Goal: Task Accomplishment & Management: Complete application form

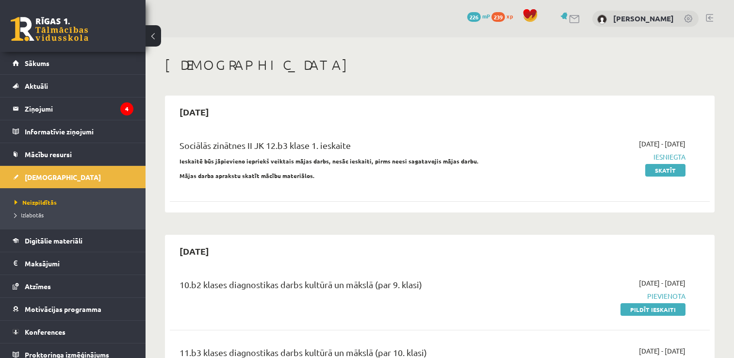
scroll to position [97, 0]
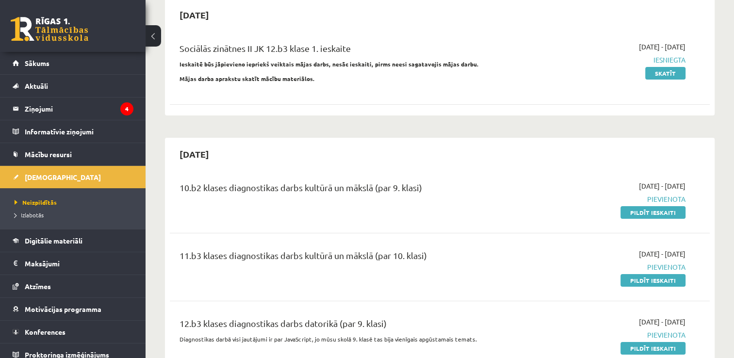
click at [22, 28] on link at bounding box center [50, 29] width 78 height 24
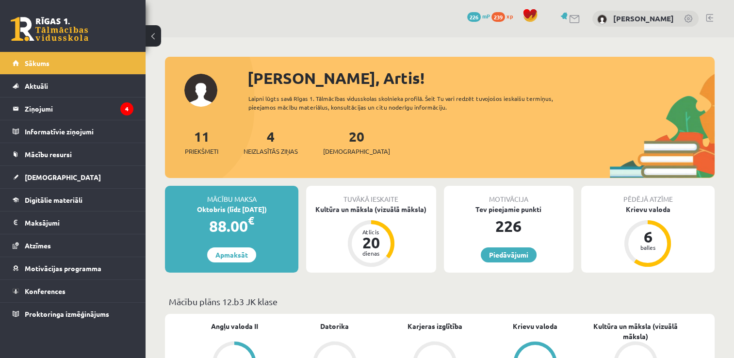
click at [219, 203] on div "Mācību maksa" at bounding box center [231, 195] width 133 height 18
click at [233, 215] on div "88.00 €" at bounding box center [231, 225] width 133 height 23
click at [238, 211] on div "Oktobris (līdz 15.10.25)" at bounding box center [231, 209] width 133 height 10
click at [231, 258] on link "Apmaksāt" at bounding box center [231, 254] width 49 height 15
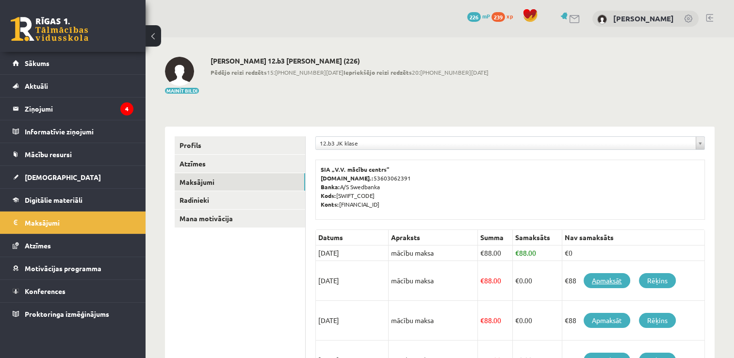
click at [616, 279] on link "Apmaksāt" at bounding box center [607, 280] width 47 height 15
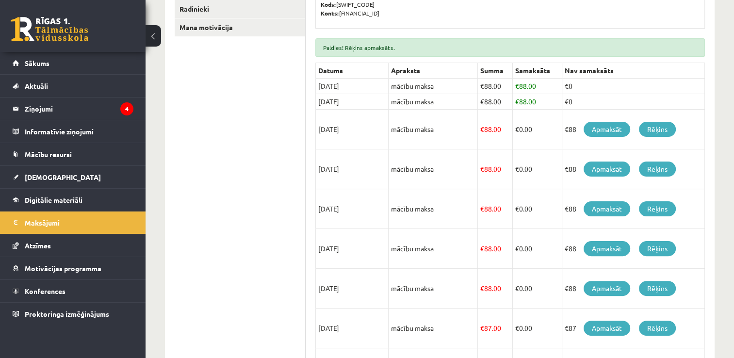
scroll to position [167, 0]
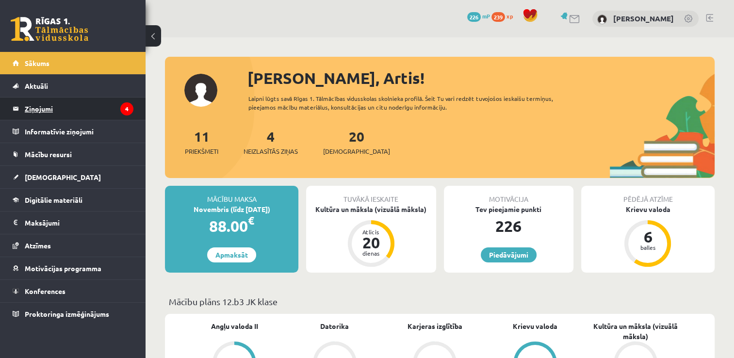
click at [54, 110] on legend "Ziņojumi 4" at bounding box center [79, 109] width 109 height 22
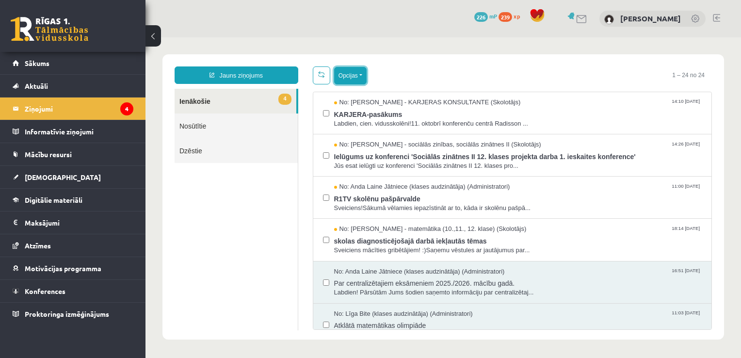
click at [356, 77] on button "Opcijas" at bounding box center [350, 75] width 33 height 17
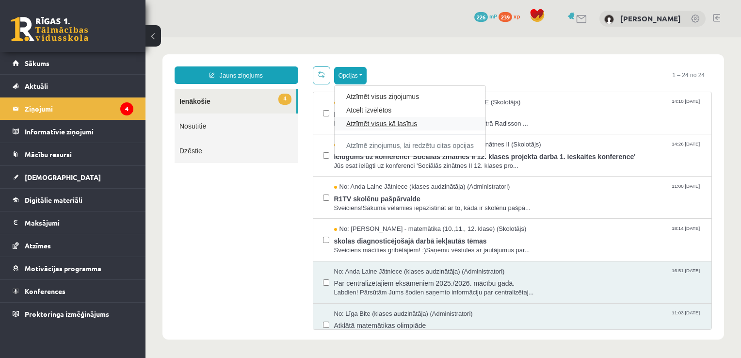
click at [380, 119] on link "Atzīmēt visus kā lasītus" at bounding box center [410, 124] width 128 height 10
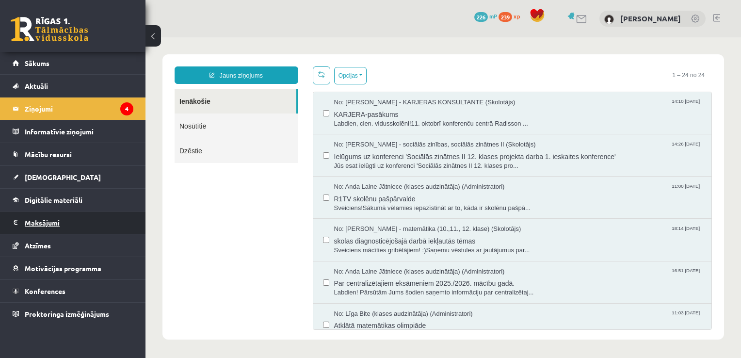
click at [58, 224] on legend "Maksājumi 0" at bounding box center [79, 223] width 109 height 22
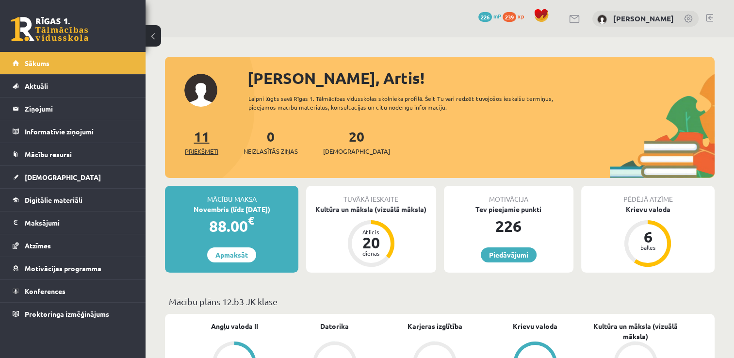
click at [200, 142] on link "11 Priekšmeti" at bounding box center [201, 142] width 33 height 29
click at [342, 138] on link "20 Ieskaites" at bounding box center [356, 142] width 67 height 29
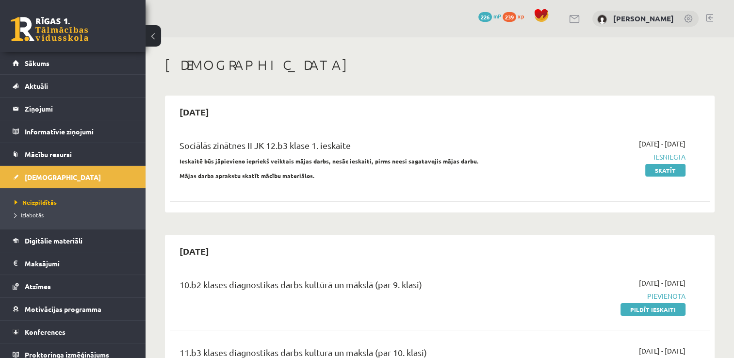
scroll to position [97, 0]
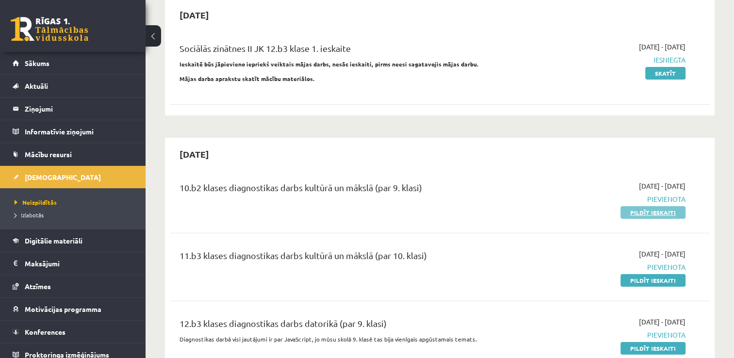
click at [662, 212] on link "Pildīt ieskaiti" at bounding box center [653, 212] width 65 height 13
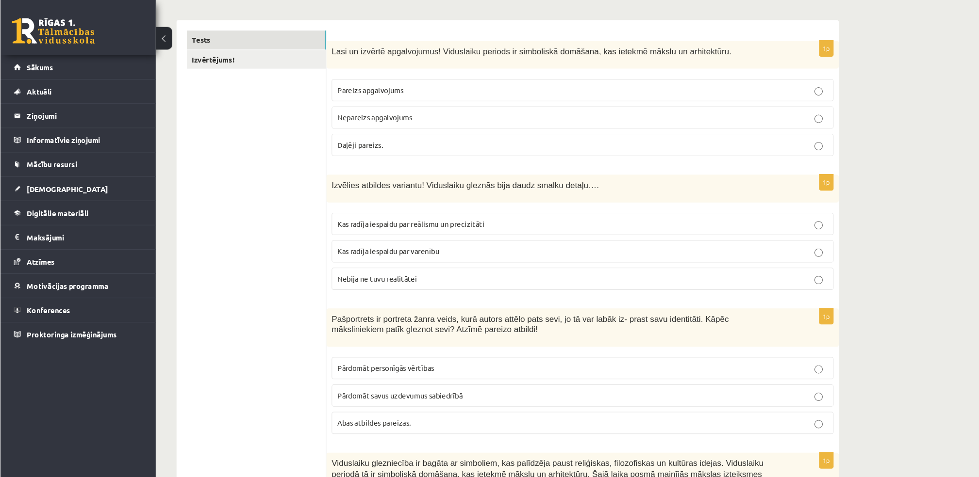
scroll to position [145, 0]
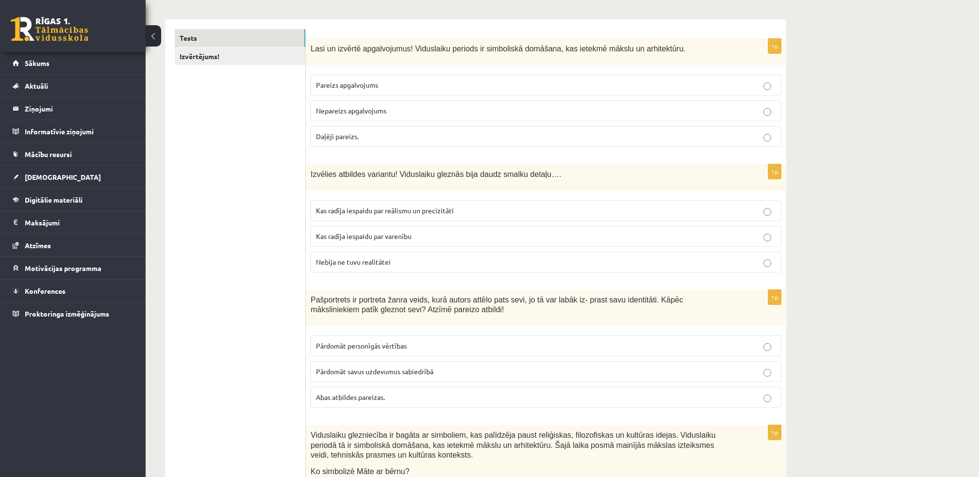
drag, startPoint x: 716, startPoint y: 0, endPoint x: 224, endPoint y: 269, distance: 561.0
click at [361, 83] on span "Pareizs apgalvojums" at bounding box center [347, 85] width 62 height 9
click at [384, 259] on span "Nebija ne tuvu realitātei" at bounding box center [353, 262] width 75 height 9
click at [347, 358] on span "Abas atbildes pareizas." at bounding box center [350, 397] width 69 height 9
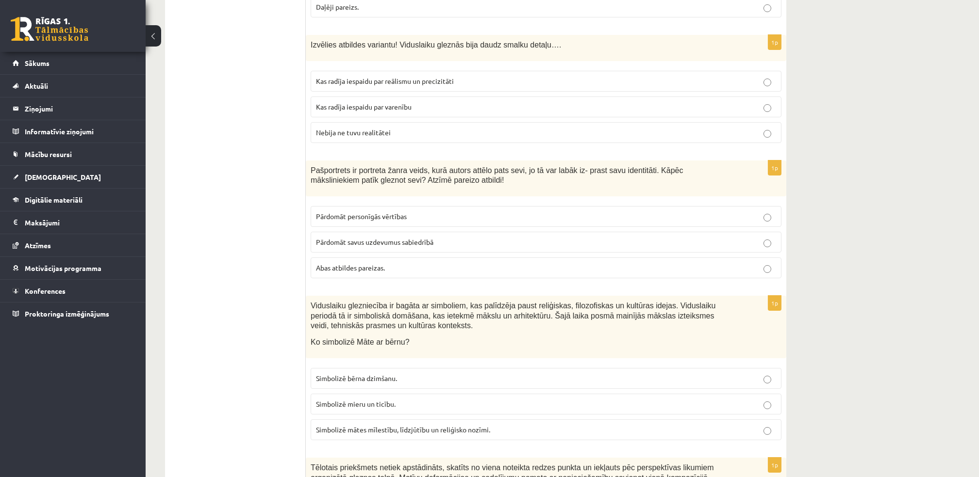
scroll to position [404, 0]
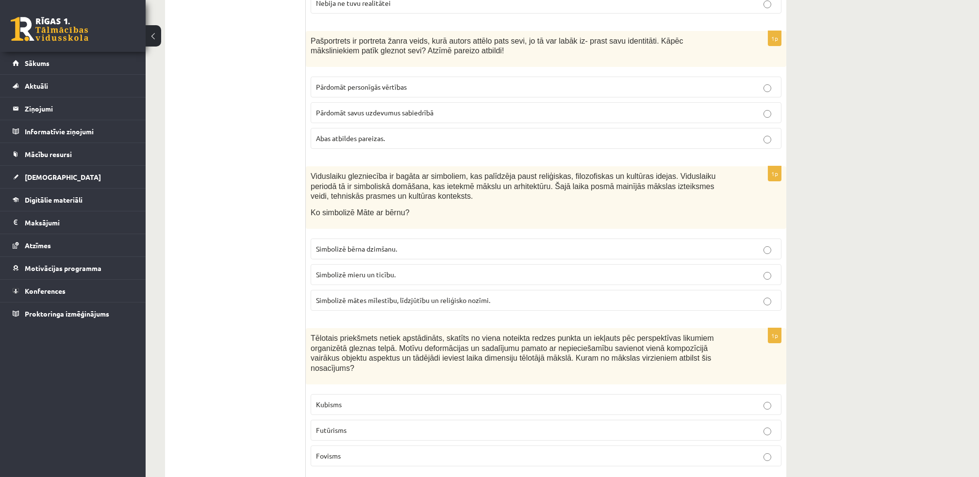
click at [418, 298] on span "Simbolizē mātes mīlestību, līdzjūtību un reliģisko nozīmi." at bounding box center [403, 300] width 174 height 9
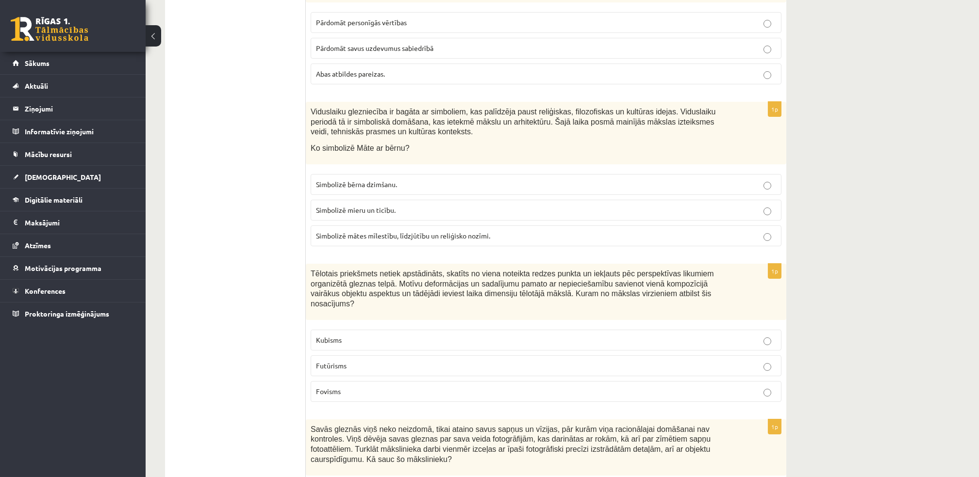
scroll to position [533, 0]
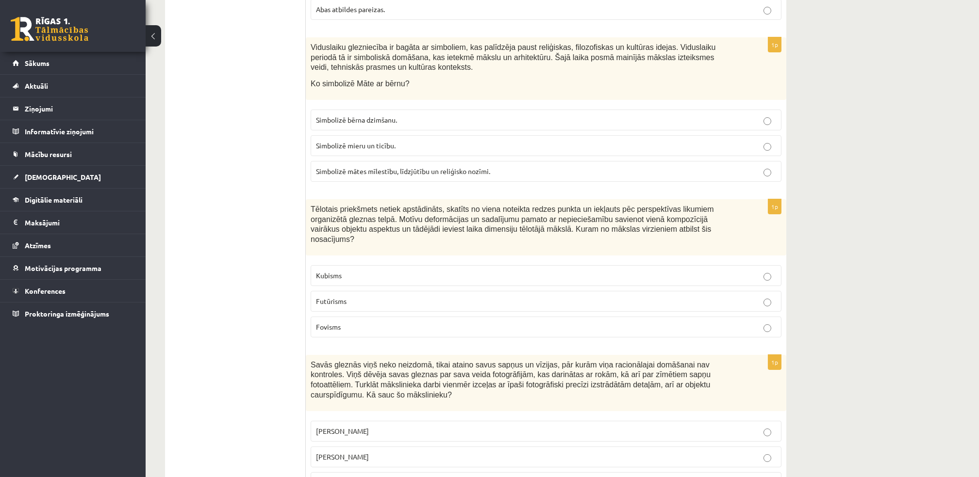
click at [354, 271] on p "Kubisms" at bounding box center [546, 276] width 460 height 10
click at [367, 358] on p "Salvadors Dalī" at bounding box center [546, 457] width 460 height 10
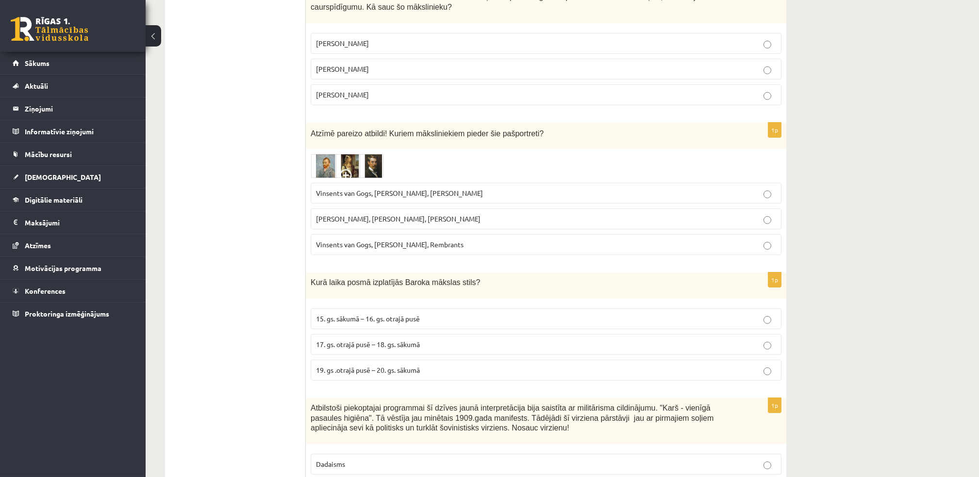
scroll to position [986, 0]
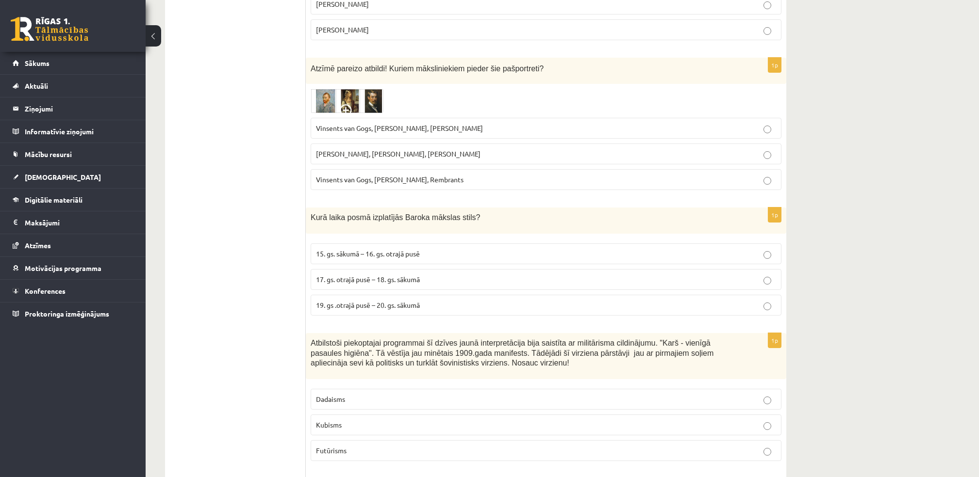
click at [378, 124] on span "Vinsents van Gogs, Albrehts Dīrers, Janis Rozentāls" at bounding box center [399, 128] width 167 height 9
click at [376, 275] on span "17. gs. otrajā pusē – 18. gs. sākumā" at bounding box center [368, 279] width 104 height 9
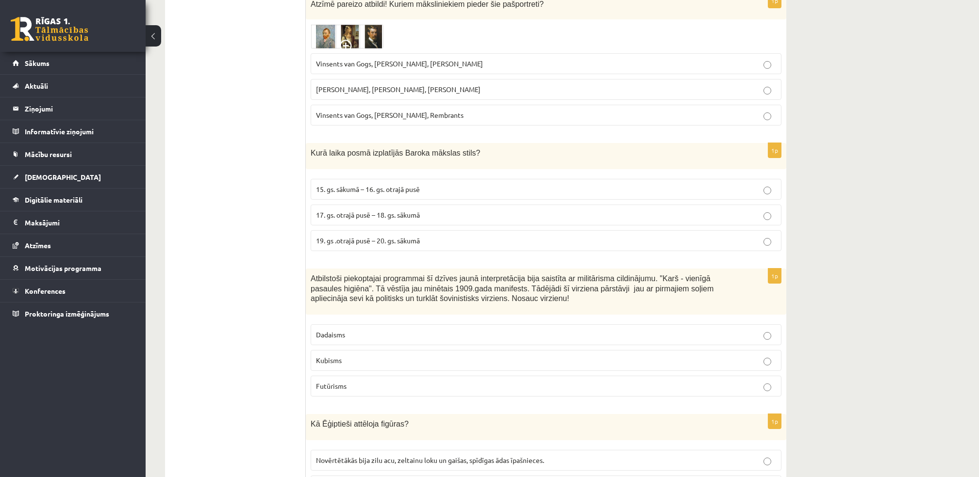
scroll to position [1115, 0]
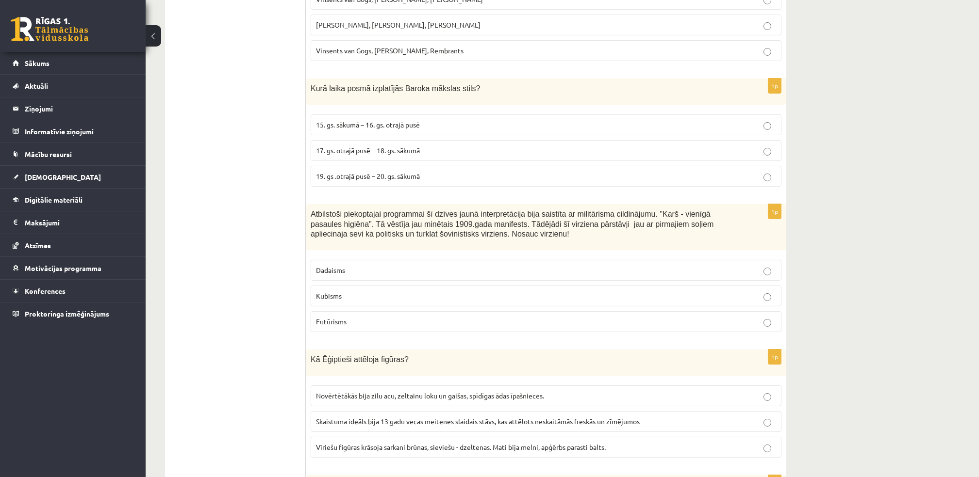
click at [349, 317] on p "Futūrisms" at bounding box center [546, 322] width 460 height 10
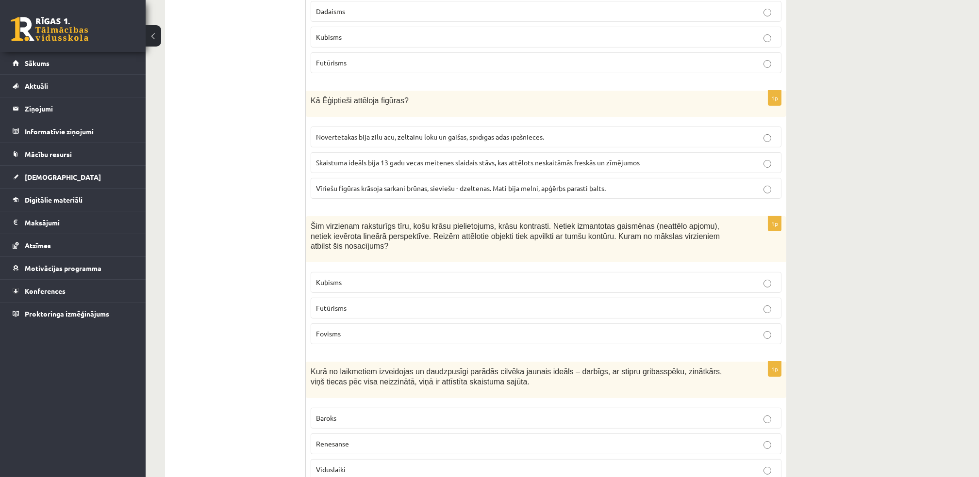
scroll to position [1439, 0]
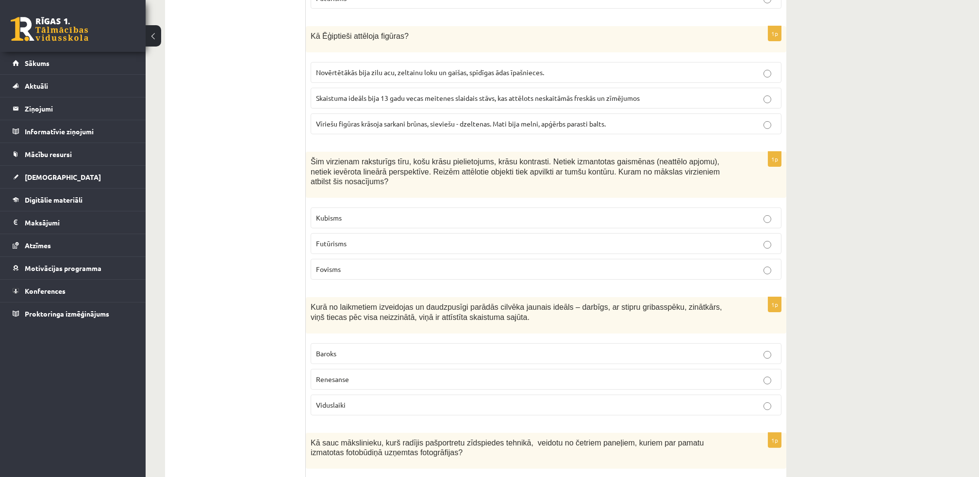
click at [373, 119] on span "Vīriešu figūras krāsoja sarkani brūnas, sieviešu - dzeltenas. Mati bija melni, …" at bounding box center [461, 123] width 290 height 9
click at [346, 264] on p "Fovisms" at bounding box center [546, 269] width 460 height 10
click at [384, 358] on p "Renesanse" at bounding box center [546, 380] width 460 height 10
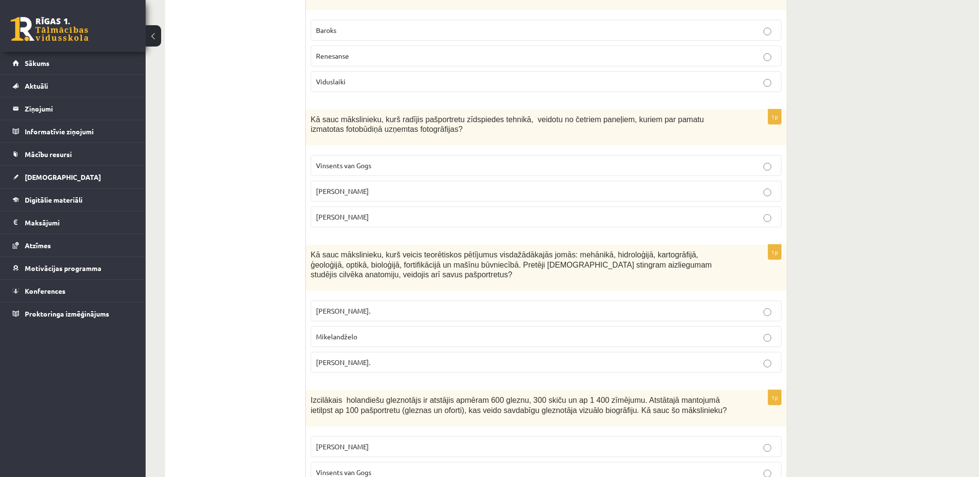
scroll to position [1827, 0]
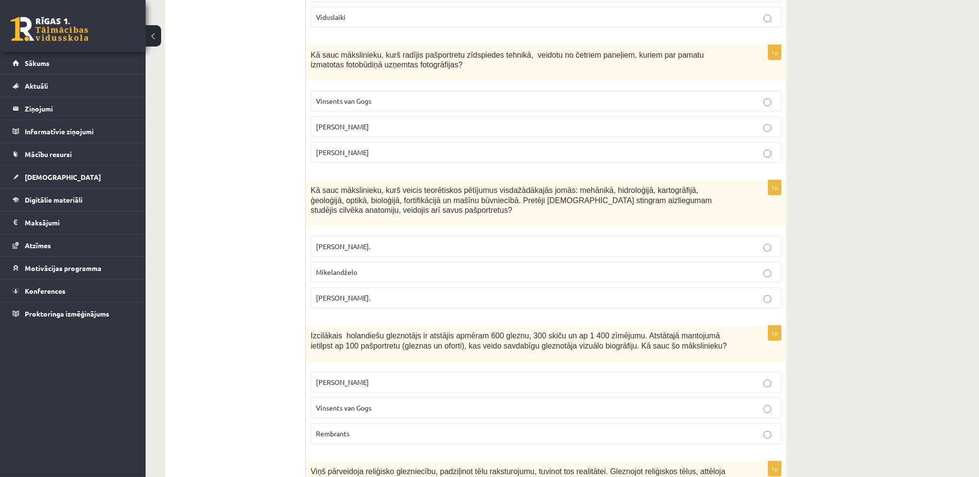
click at [346, 122] on span "Endijs Vorhols" at bounding box center [342, 126] width 53 height 9
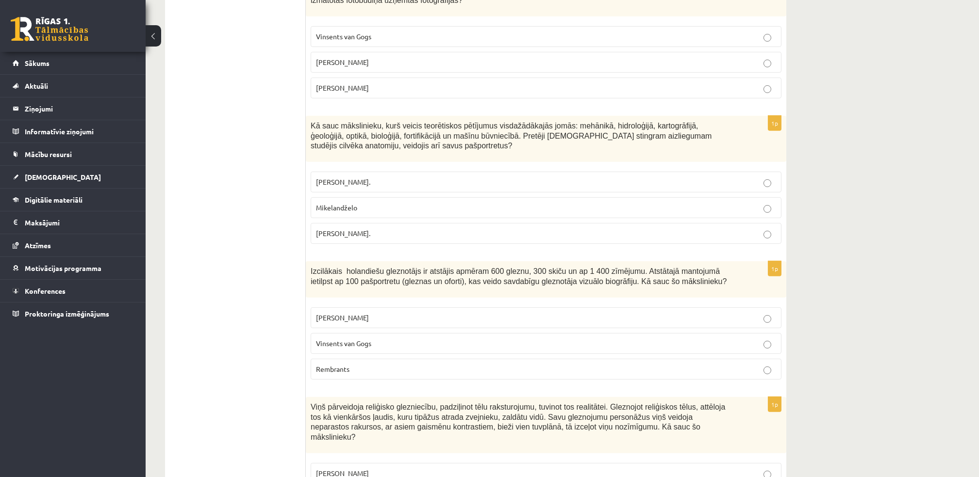
scroll to position [1957, 0]
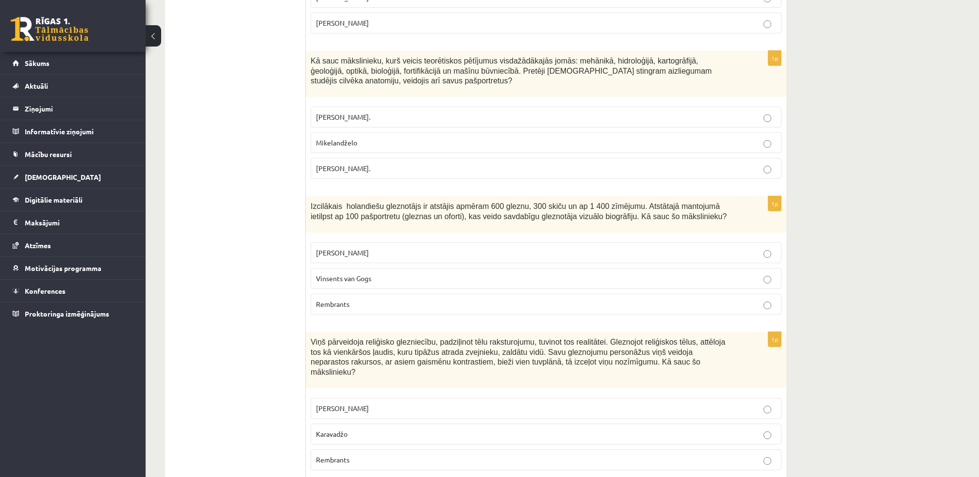
click at [453, 158] on label "Leonardo da Vinči." at bounding box center [546, 168] width 471 height 21
click at [379, 299] on p "Rembrants" at bounding box center [546, 304] width 460 height 10
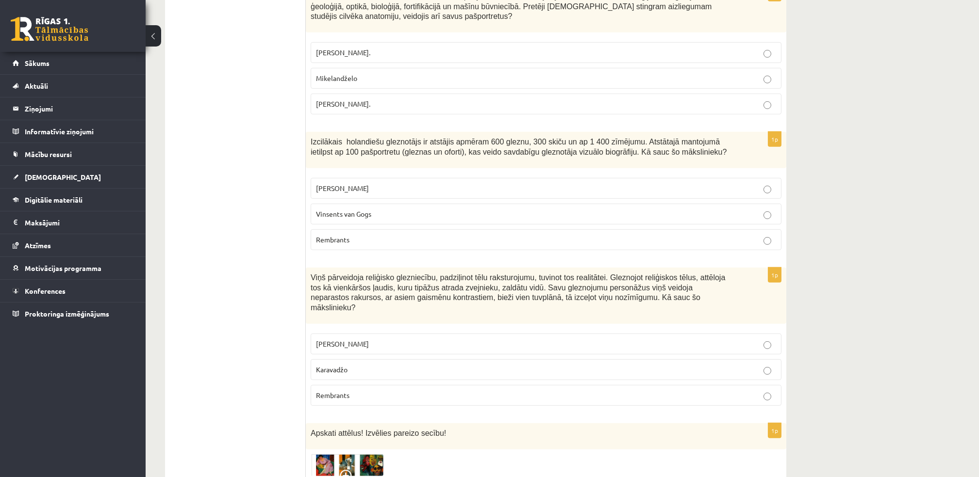
click at [347, 358] on span "Karavadžo" at bounding box center [332, 369] width 32 height 9
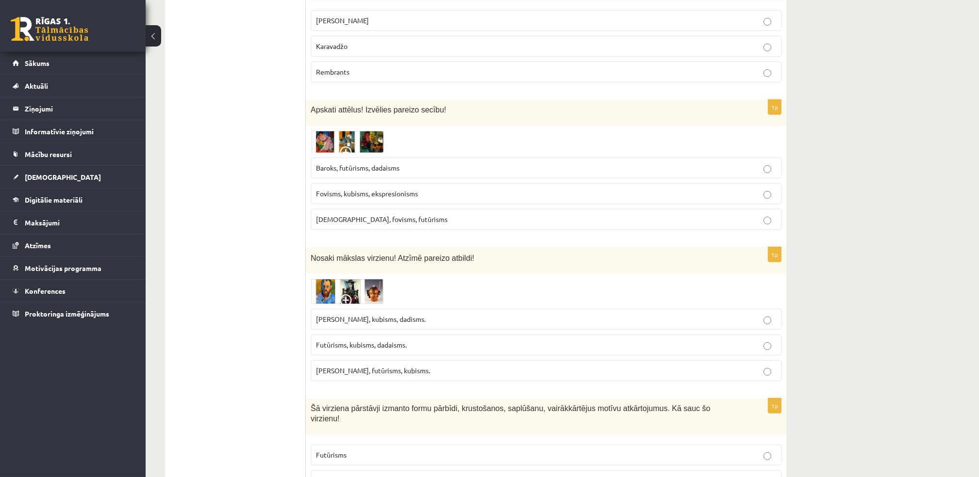
scroll to position [2409, 0]
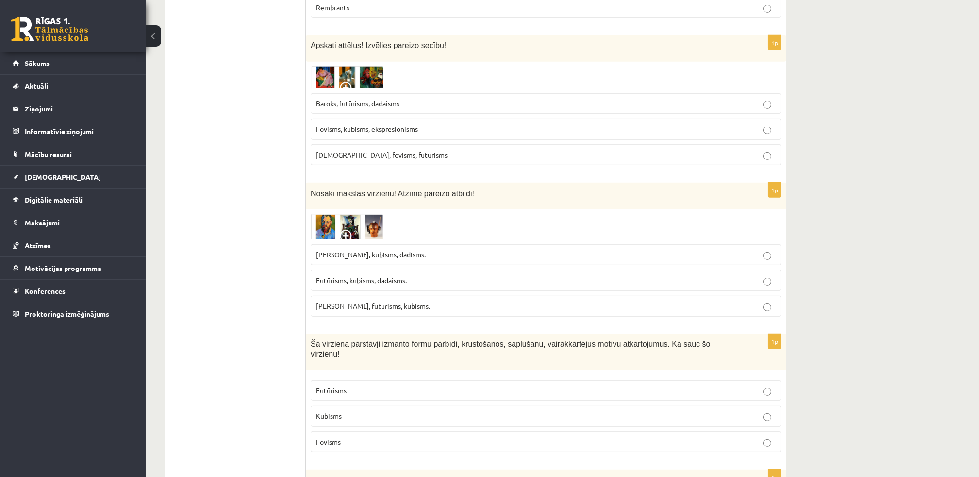
click at [344, 145] on label "Kubisms, fovisms, futūrisms" at bounding box center [546, 155] width 471 height 21
click at [347, 302] on span "Fovisms, futūrisms, kubisms." at bounding box center [373, 306] width 114 height 9
click at [362, 358] on label "Futūrisms" at bounding box center [546, 390] width 471 height 21
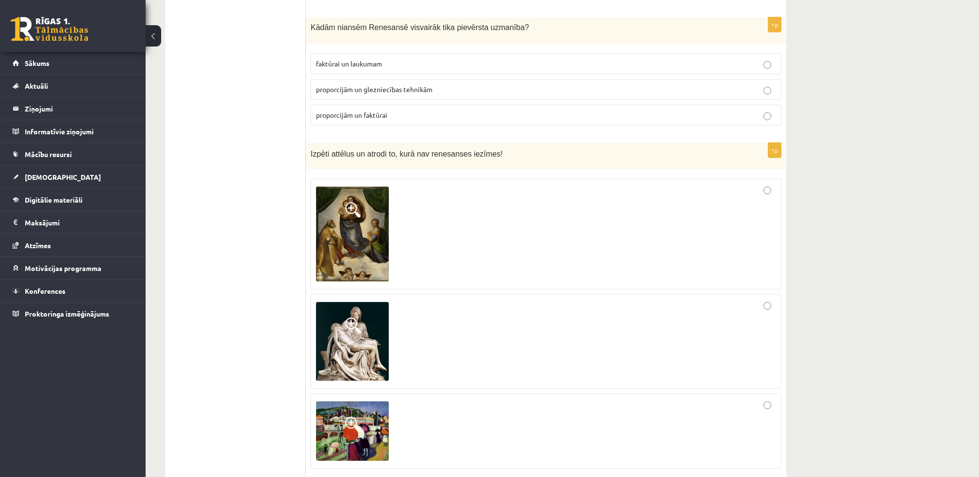
scroll to position [2798, 0]
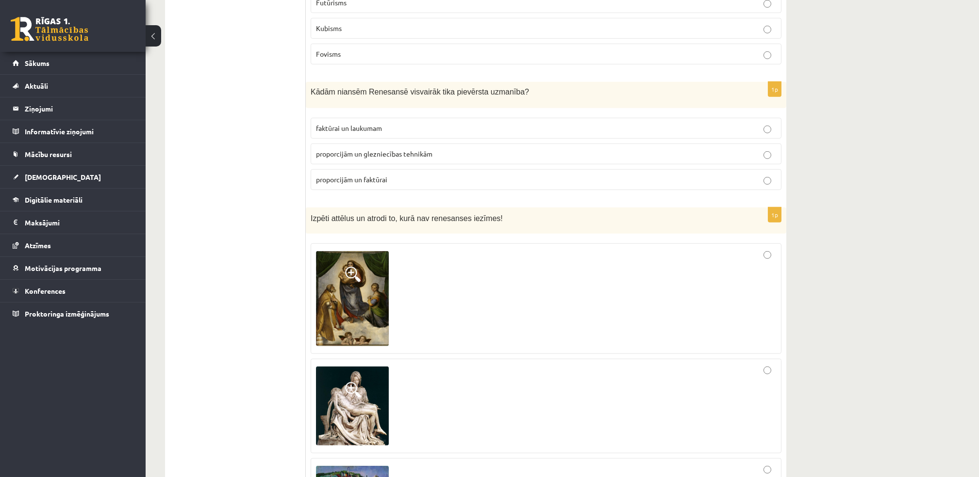
click at [365, 175] on p "proporcijām un faktūrai" at bounding box center [546, 180] width 460 height 10
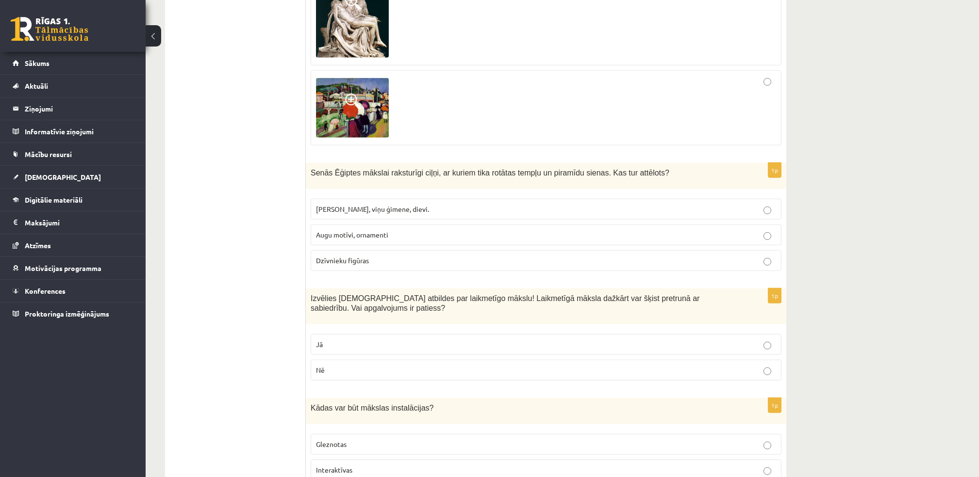
scroll to position [3250, 0]
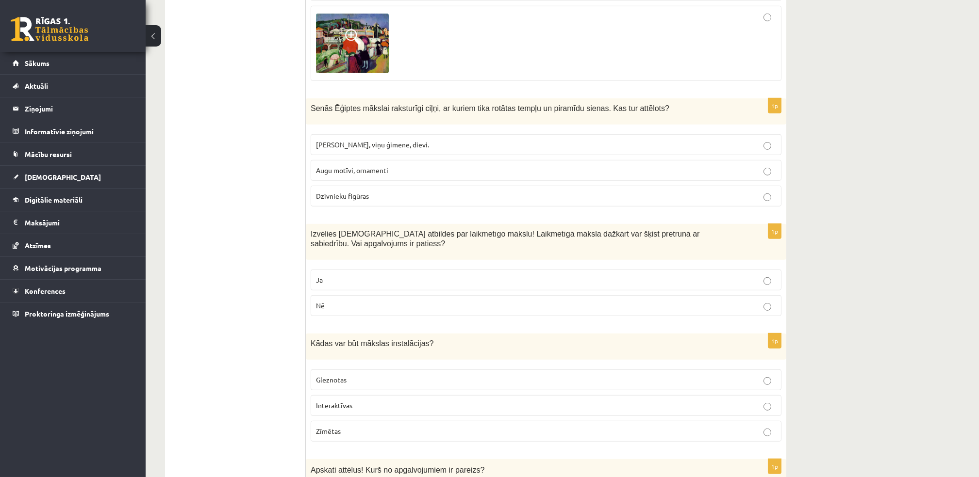
click at [357, 140] on span "Faraoni, viņu ģimene, dievi." at bounding box center [372, 144] width 113 height 9
click at [365, 275] on p "Jā" at bounding box center [546, 280] width 460 height 10
click at [399, 358] on p "Interaktīvas" at bounding box center [546, 406] width 460 height 10
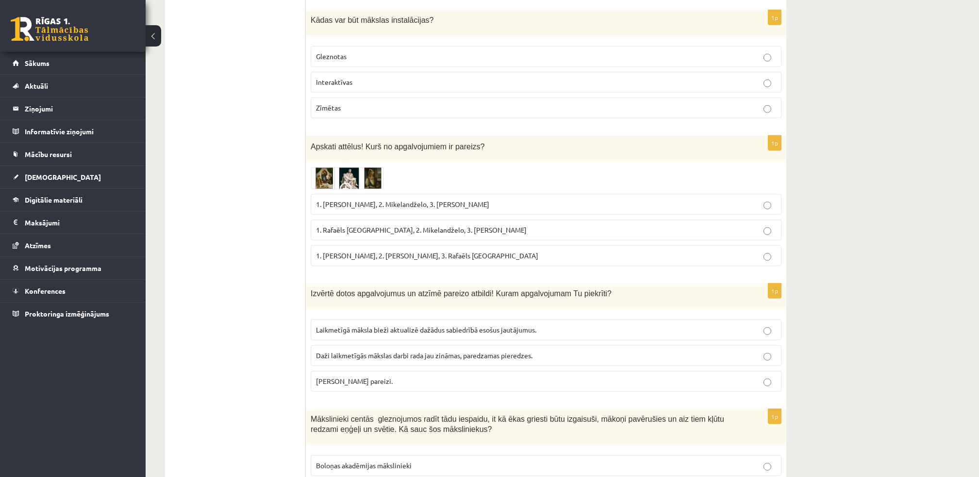
scroll to position [3638, 0]
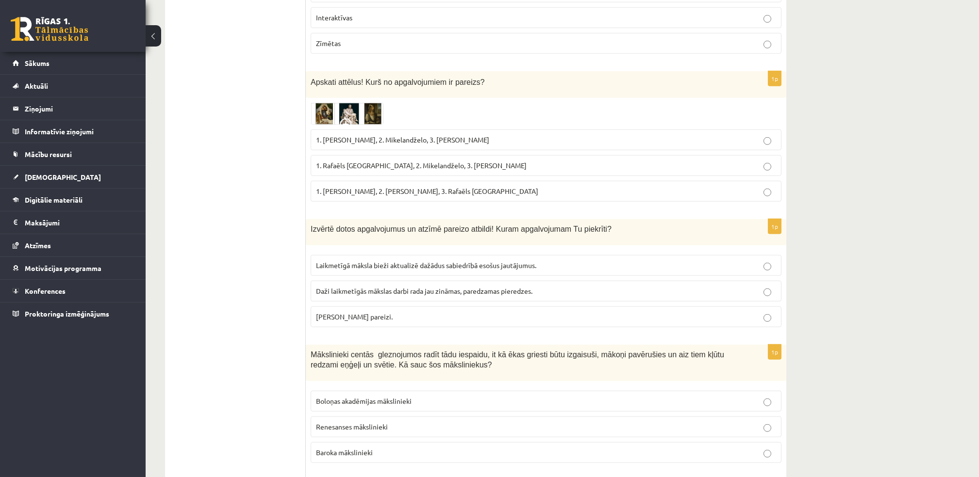
click at [375, 135] on span "1. Leonardo da Vinči, 2. Mikelandželo, 3. Albrehts Dīrers" at bounding box center [402, 139] width 173 height 9
click at [407, 255] on label "Laikmetīgā māksla bieži aktualizē dažādus sabiedrībā esošus jautājumus." at bounding box center [546, 265] width 471 height 21
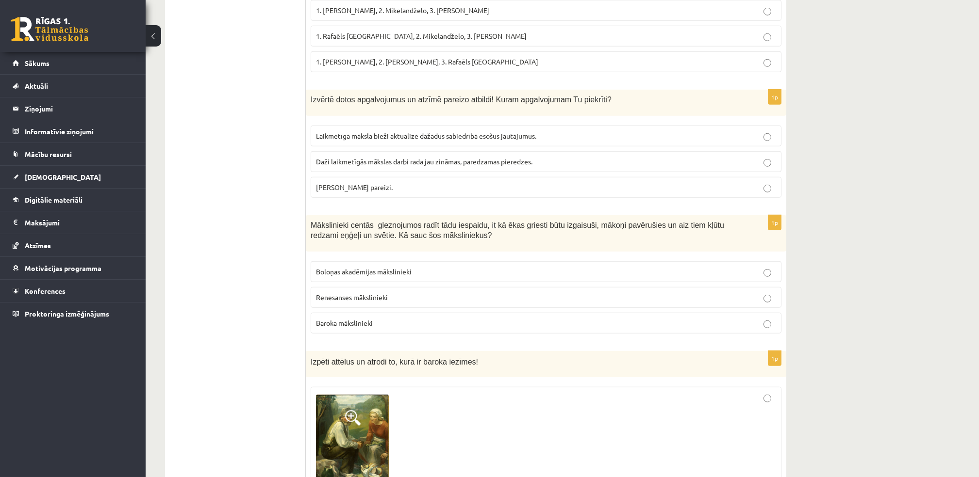
scroll to position [3832, 0]
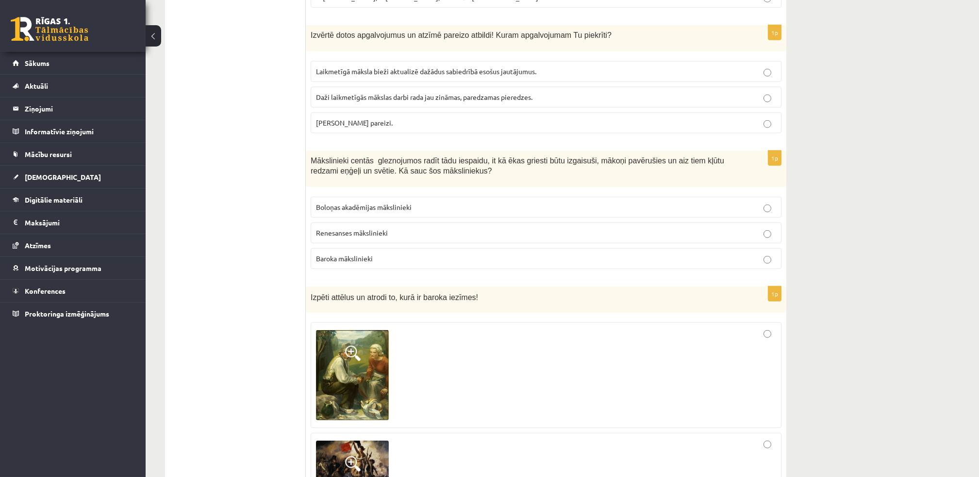
click at [361, 254] on span "Baroka mākslinieki" at bounding box center [344, 258] width 57 height 9
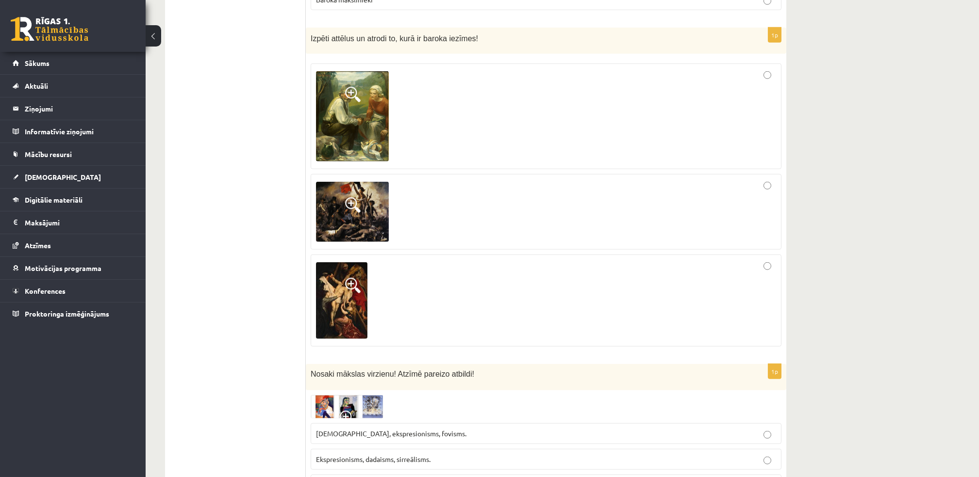
scroll to position [4027, 0]
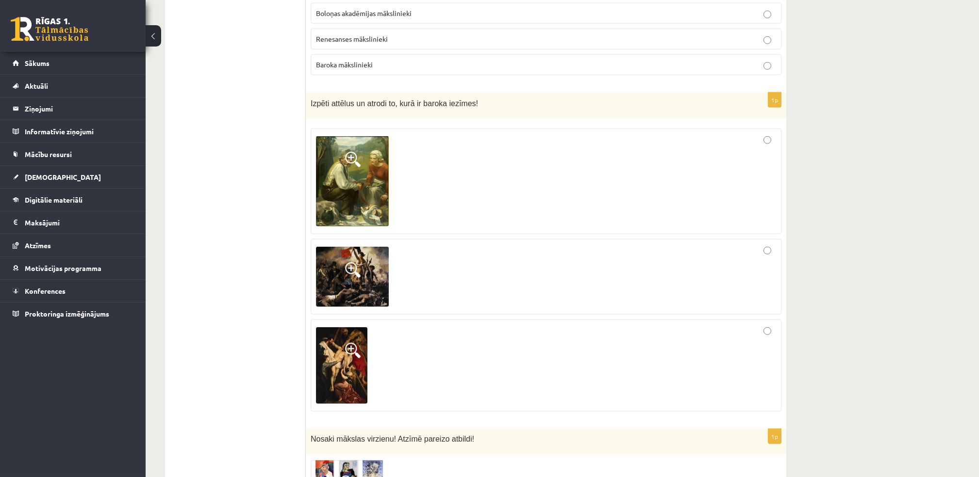
click at [734, 245] on div at bounding box center [546, 277] width 460 height 65
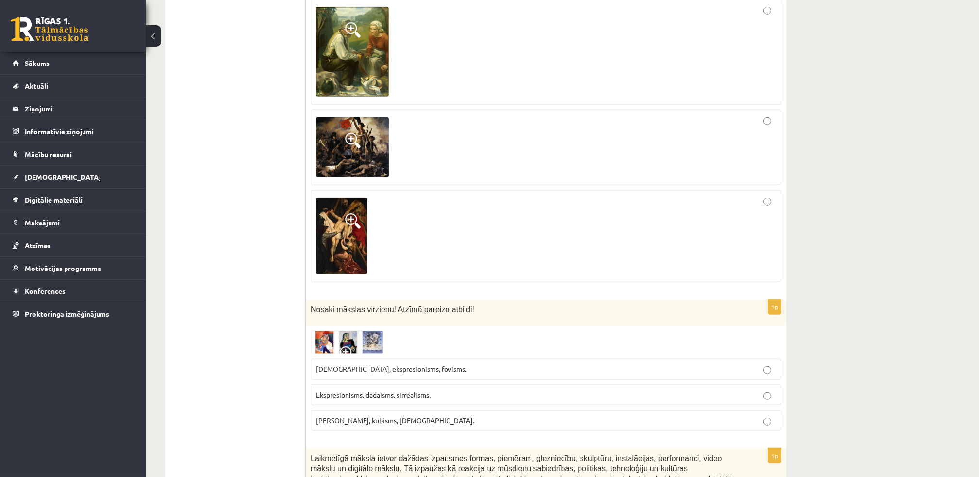
scroll to position [4221, 0]
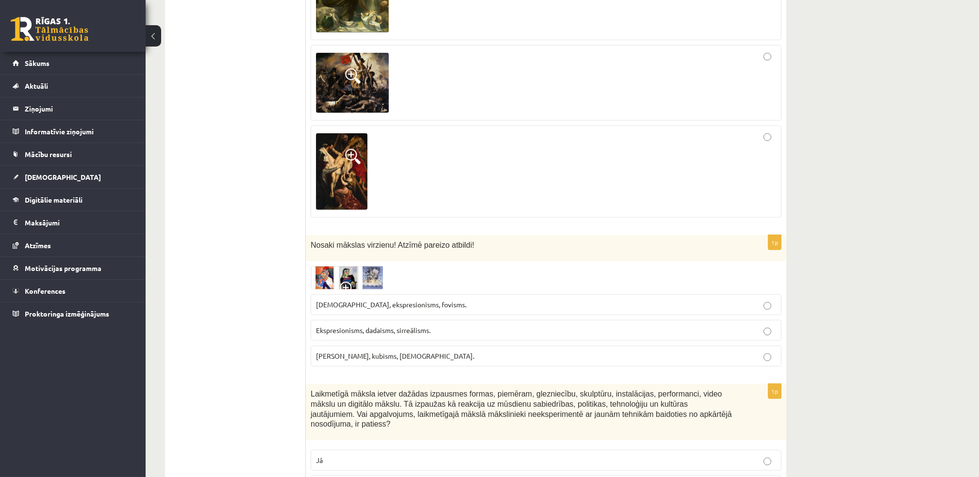
click at [409, 300] on p "Sirreālisms, ekspresionisms, fovisms." at bounding box center [546, 305] width 460 height 10
click at [343, 358] on p "Jā" at bounding box center [546, 461] width 460 height 10
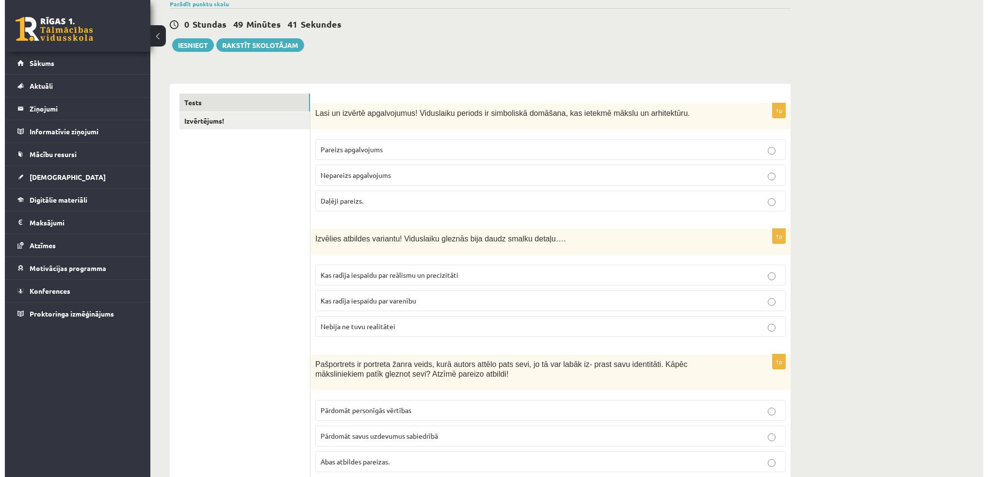
scroll to position [0, 0]
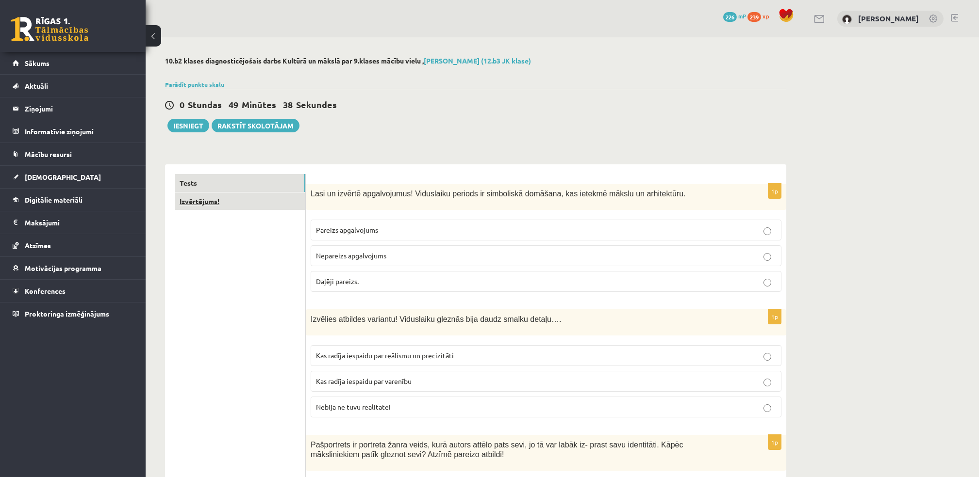
click at [221, 198] on link "Izvērtējums!" at bounding box center [240, 202] width 131 height 18
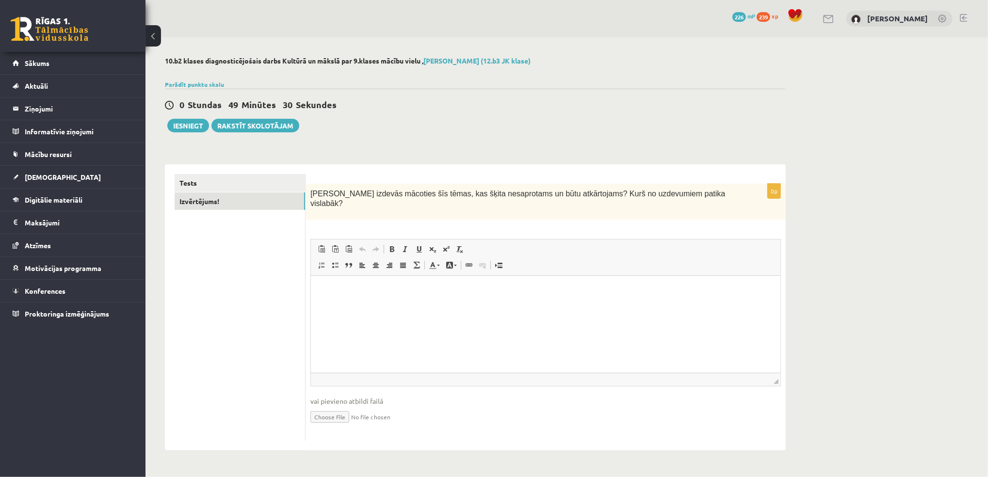
click at [356, 306] on html at bounding box center [546, 291] width 470 height 30
click at [198, 129] on button "Iesniegt" at bounding box center [188, 126] width 42 height 14
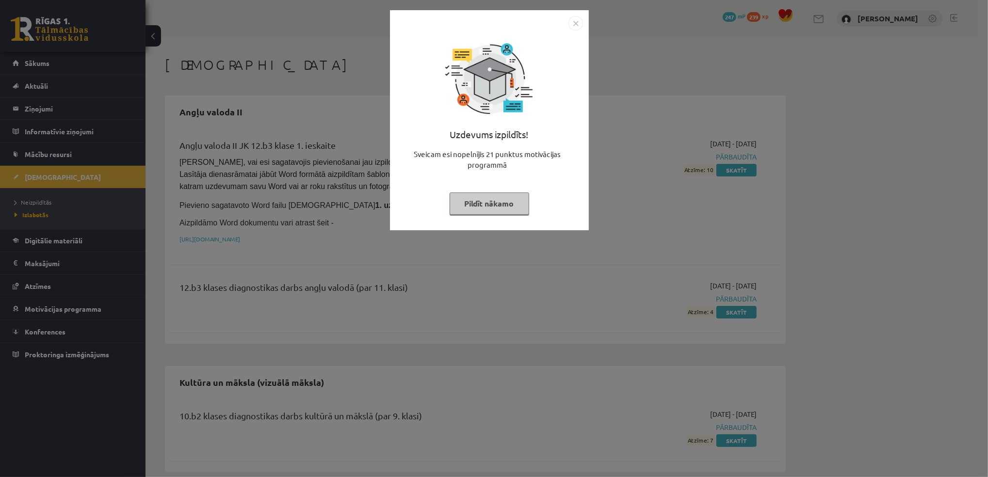
click at [501, 204] on button "Pildīt nākamo" at bounding box center [490, 204] width 80 height 22
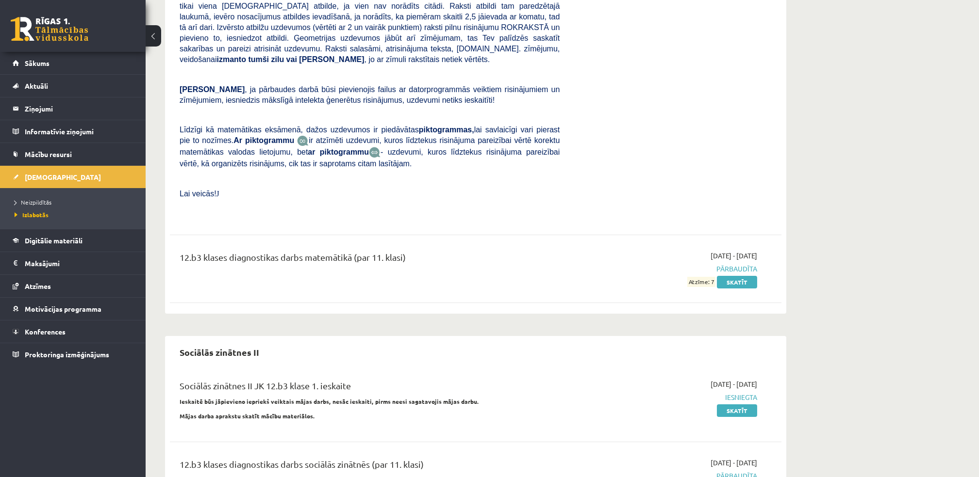
scroll to position [685, 0]
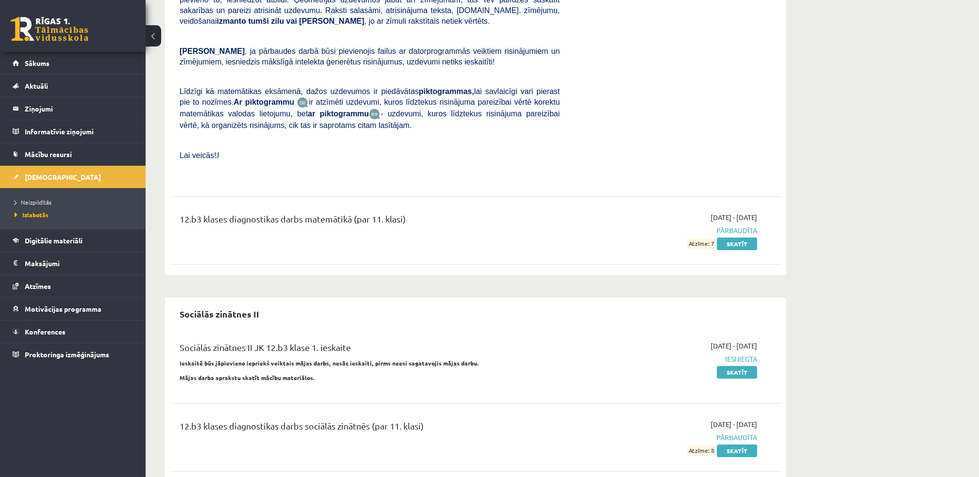
click at [27, 18] on link at bounding box center [50, 29] width 78 height 24
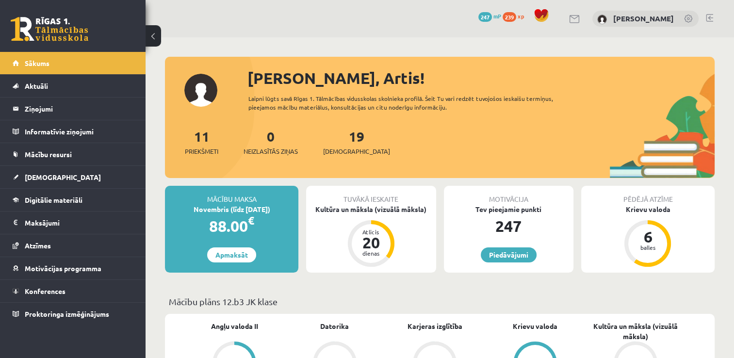
drag, startPoint x: 963, startPoint y: 0, endPoint x: 328, endPoint y: 299, distance: 701.7
click at [331, 298] on p "Mācību plāns 12.b3 JK klase" at bounding box center [440, 301] width 542 height 13
click at [382, 209] on div "Kultūra un māksla (vizuālā māksla)" at bounding box center [371, 209] width 130 height 10
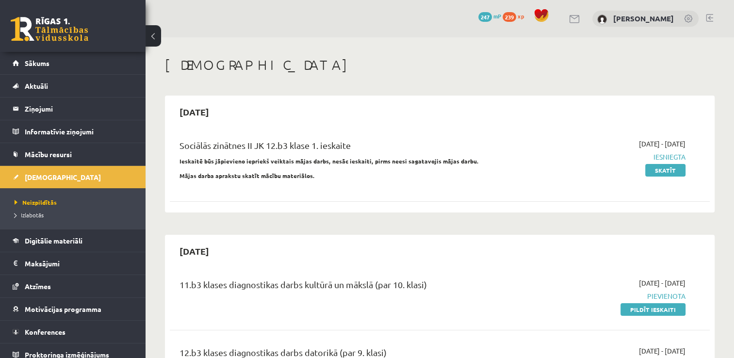
scroll to position [146, 0]
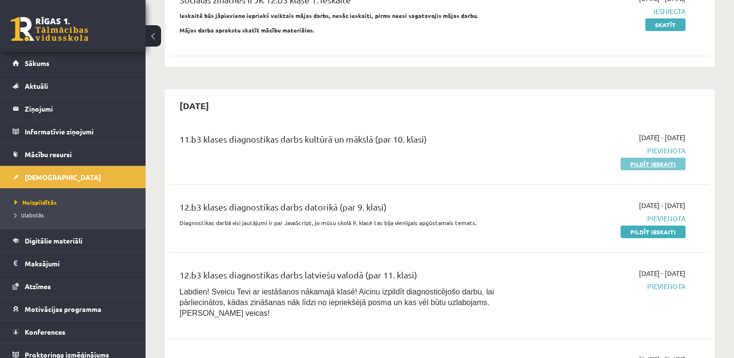
click at [660, 168] on link "Pildīt ieskaiti" at bounding box center [653, 164] width 65 height 13
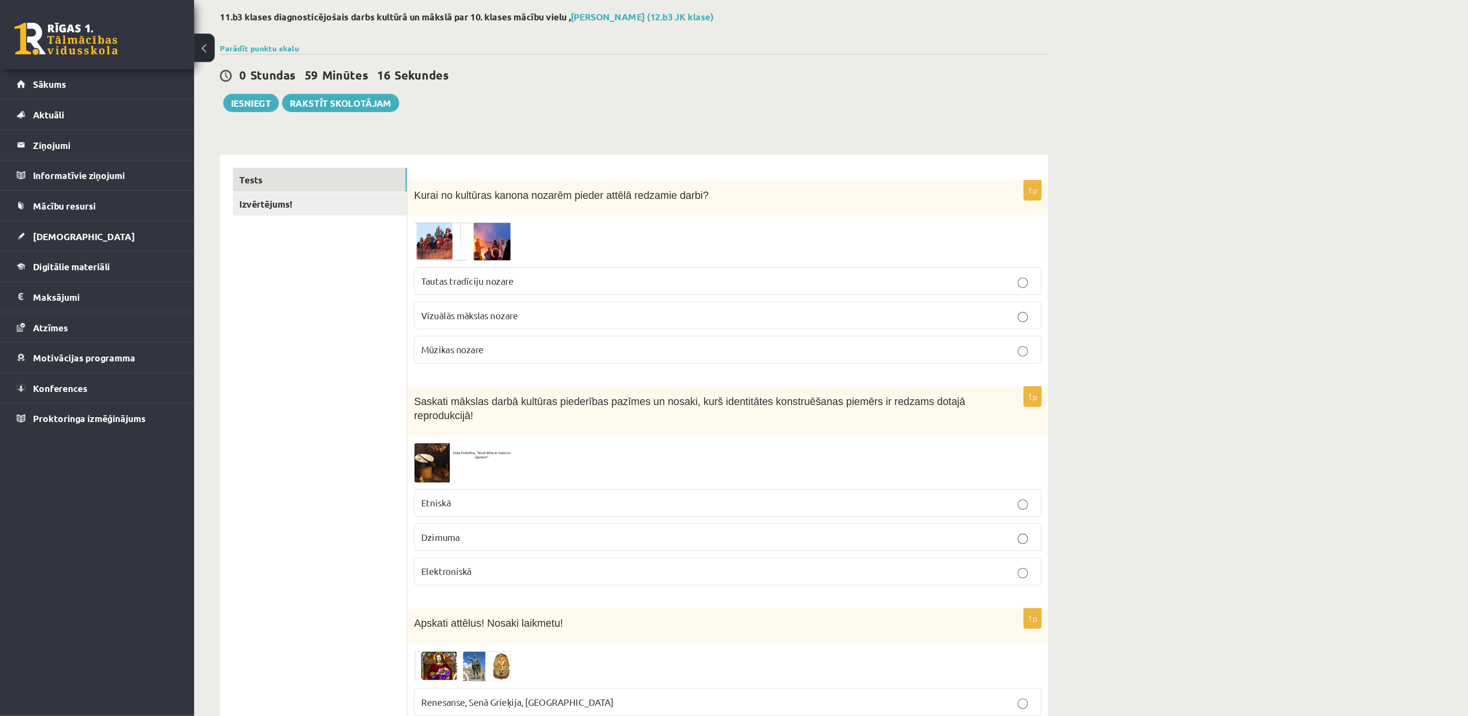
scroll to position [49, 0]
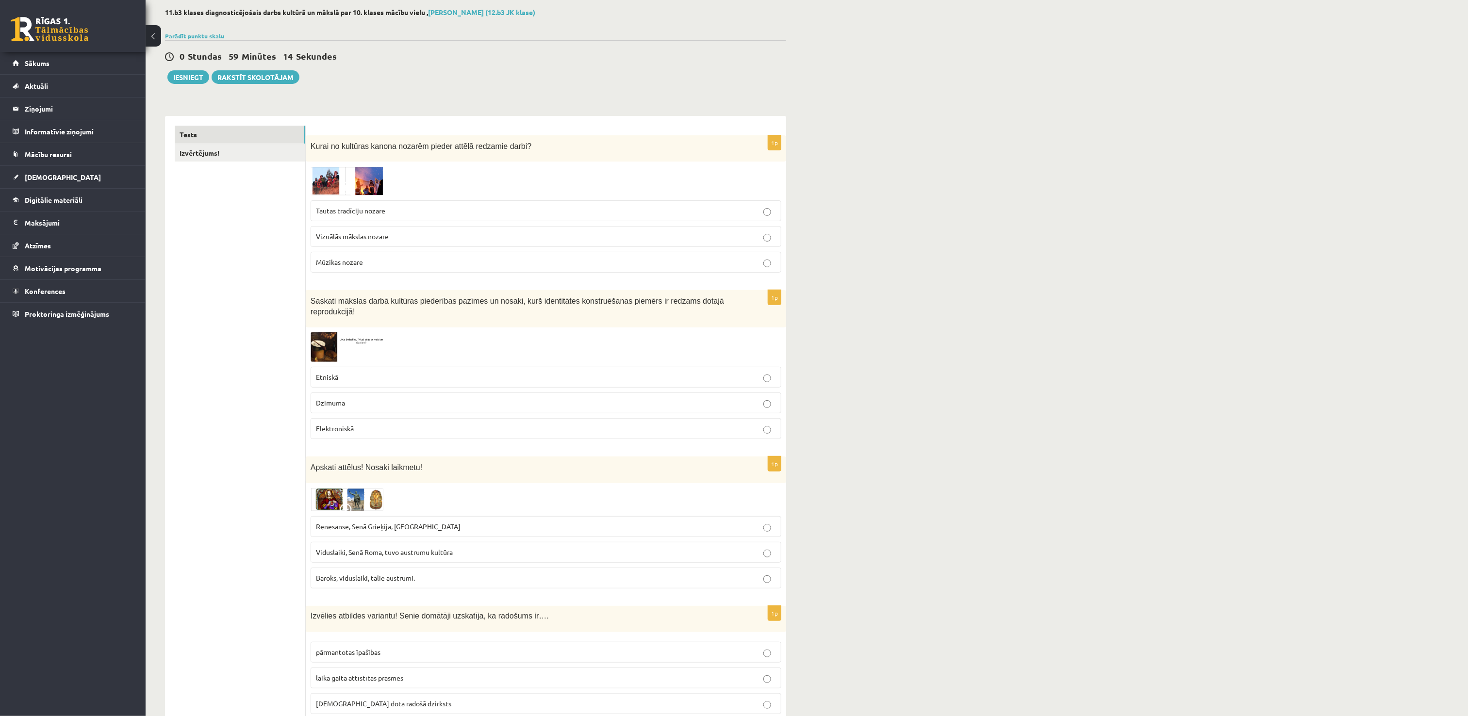
drag, startPoint x: 716, startPoint y: 0, endPoint x: 988, endPoint y: 322, distance: 421.1
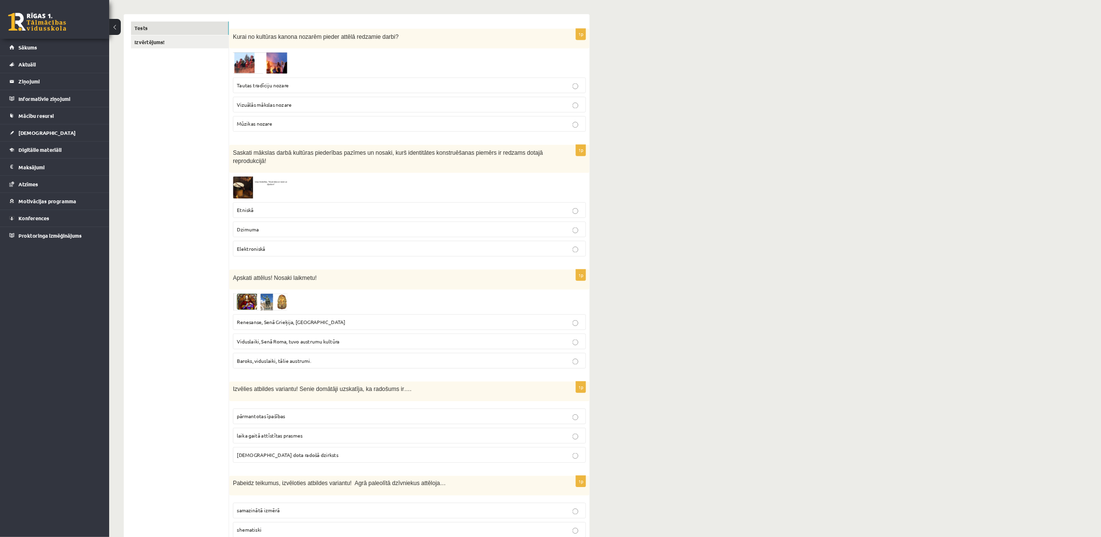
scroll to position [146, 0]
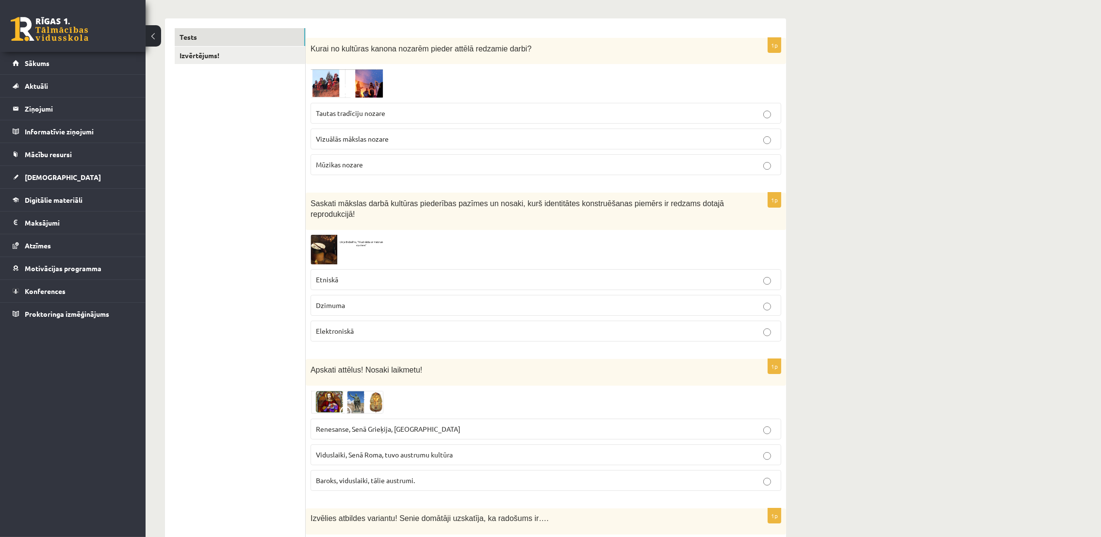
drag, startPoint x: 1344, startPoint y: 1, endPoint x: 962, endPoint y: 506, distance: 633.8
click at [391, 112] on p "Tautas tradīciju nozare" at bounding box center [546, 113] width 460 height 10
click at [330, 275] on span "Etniskā" at bounding box center [327, 279] width 22 height 9
click at [409, 358] on span "Renesanse, Senā Grieķija, [GEOGRAPHIC_DATA]" at bounding box center [388, 429] width 145 height 9
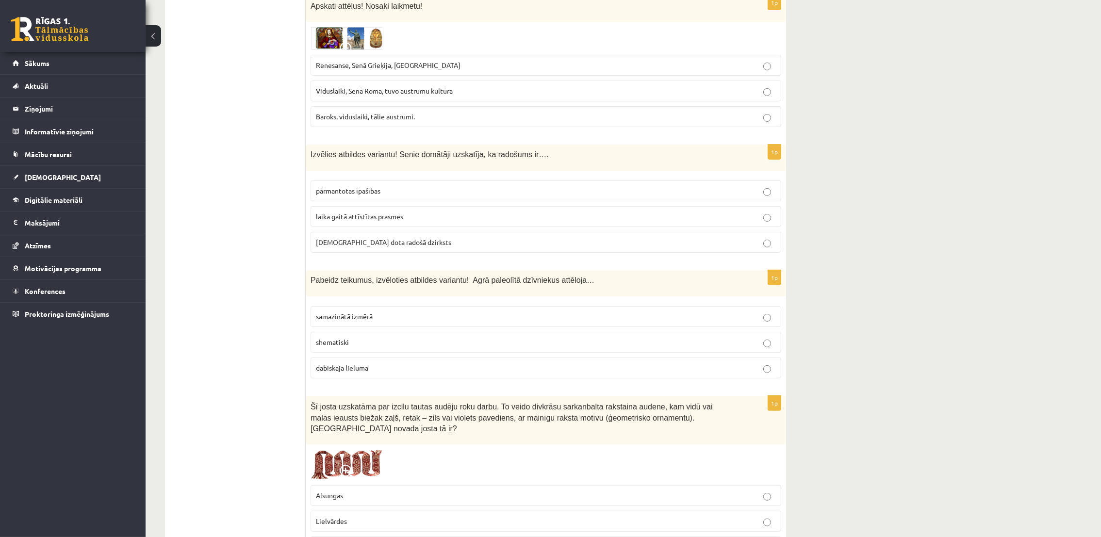
scroll to position [583, 0]
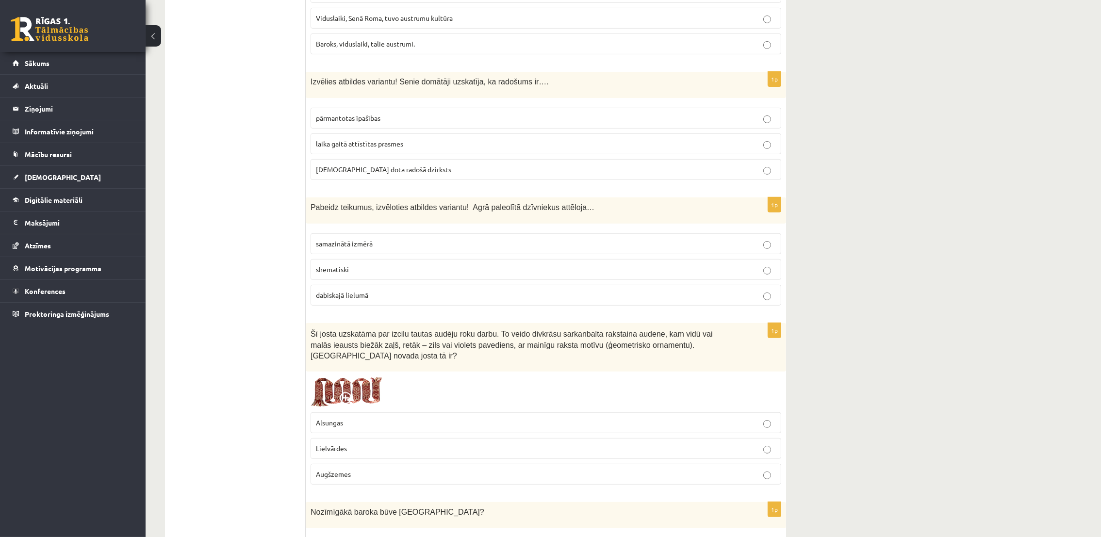
click at [407, 164] on p "dieva dota radošā dzirksts" at bounding box center [546, 169] width 460 height 10
click at [388, 290] on p "dabiskajā lielumā" at bounding box center [546, 295] width 460 height 10
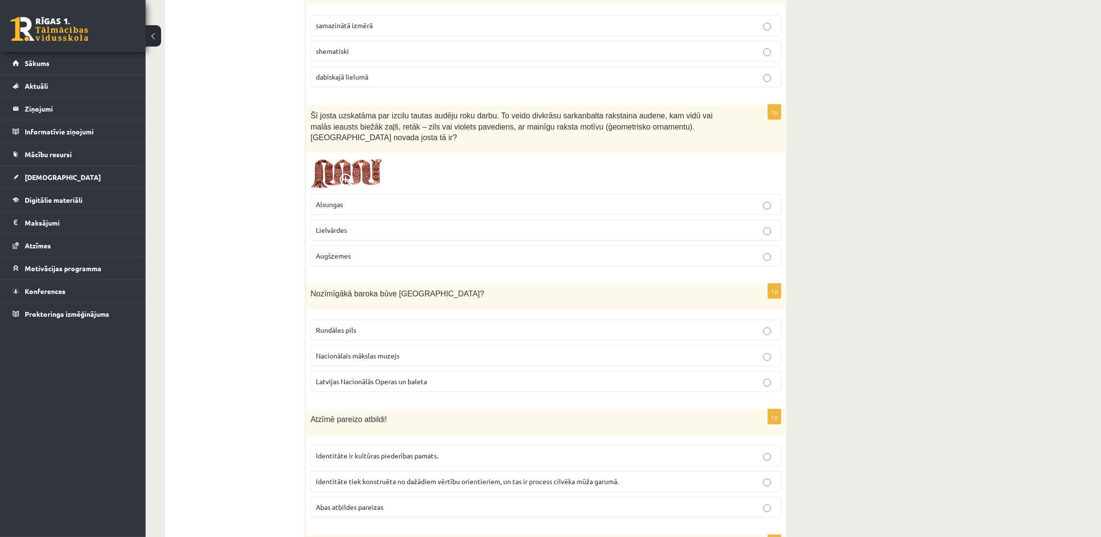
scroll to position [874, 0]
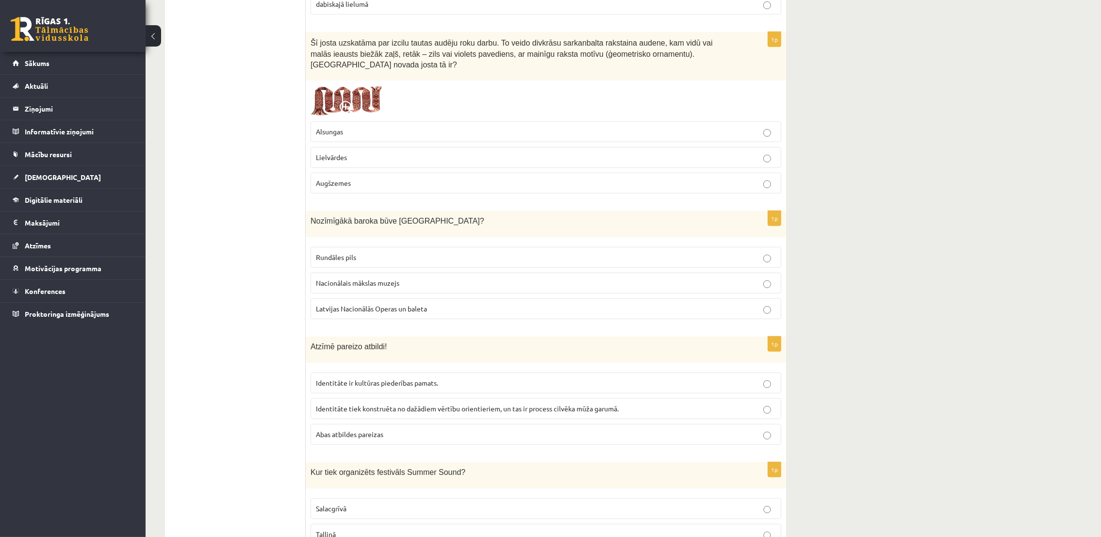
click at [353, 152] on p "Lielvārdes" at bounding box center [546, 157] width 460 height 10
click at [359, 252] on p "Rundāles pils" at bounding box center [546, 257] width 460 height 10
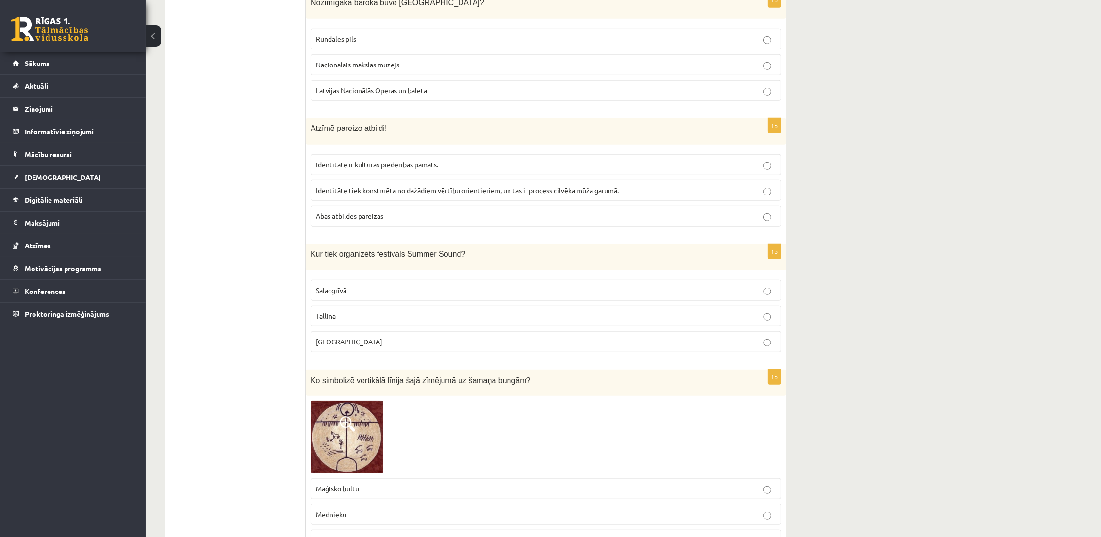
scroll to position [1165, 0]
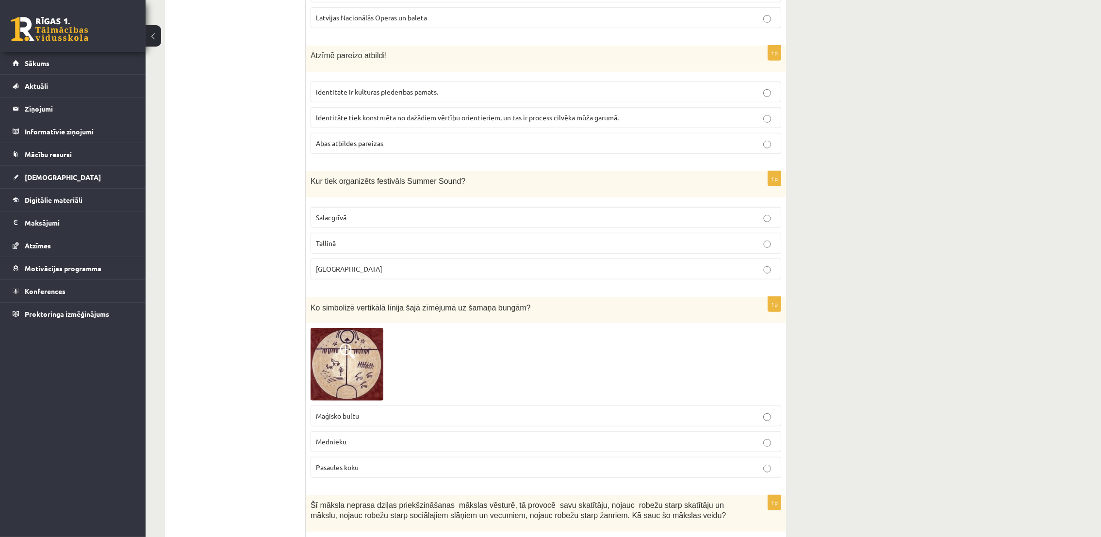
click at [385, 133] on label "Abas atbildes pareizas" at bounding box center [546, 143] width 471 height 21
click at [380, 264] on p "Liepājā" at bounding box center [546, 269] width 460 height 10
click at [373, 358] on p "Pasaules koku" at bounding box center [546, 467] width 460 height 10
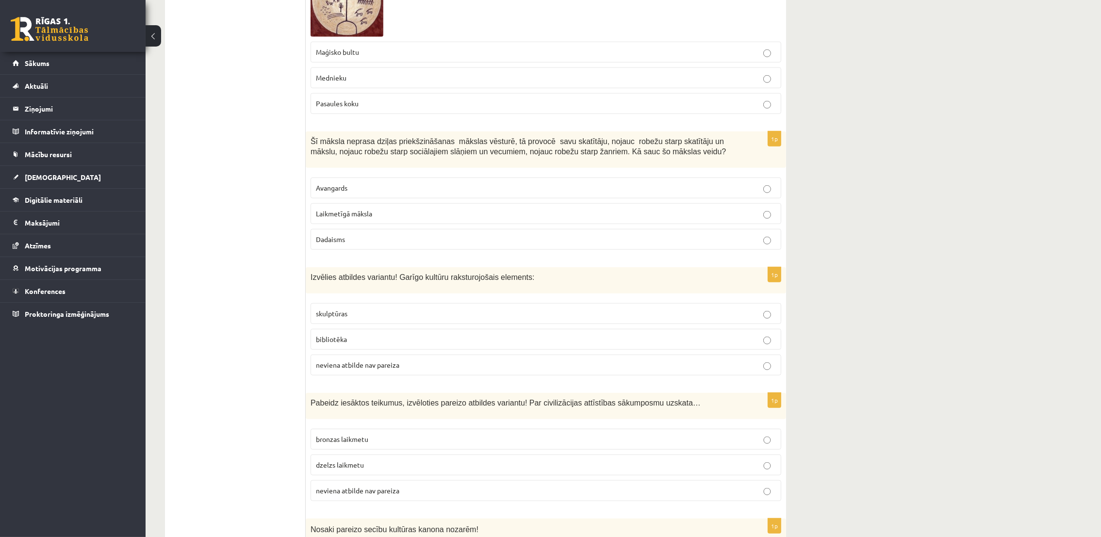
scroll to position [1602, 0]
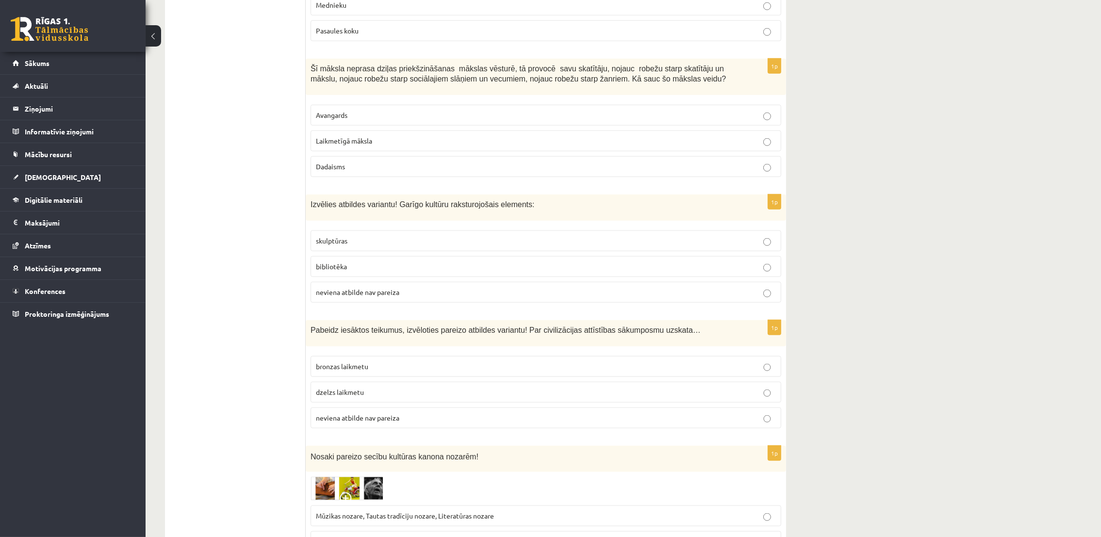
click at [379, 136] on p "Laikmetīgā māksla" at bounding box center [546, 141] width 460 height 10
click at [366, 262] on p "bibliotēka" at bounding box center [546, 267] width 460 height 10
click at [372, 358] on p "bronzas laikmetu" at bounding box center [546, 366] width 460 height 10
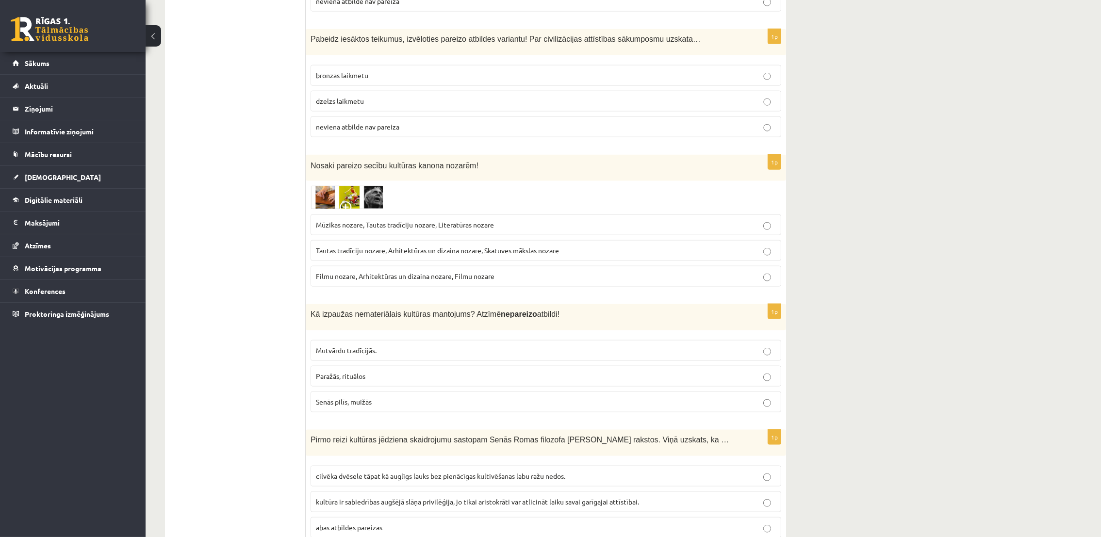
scroll to position [1965, 0]
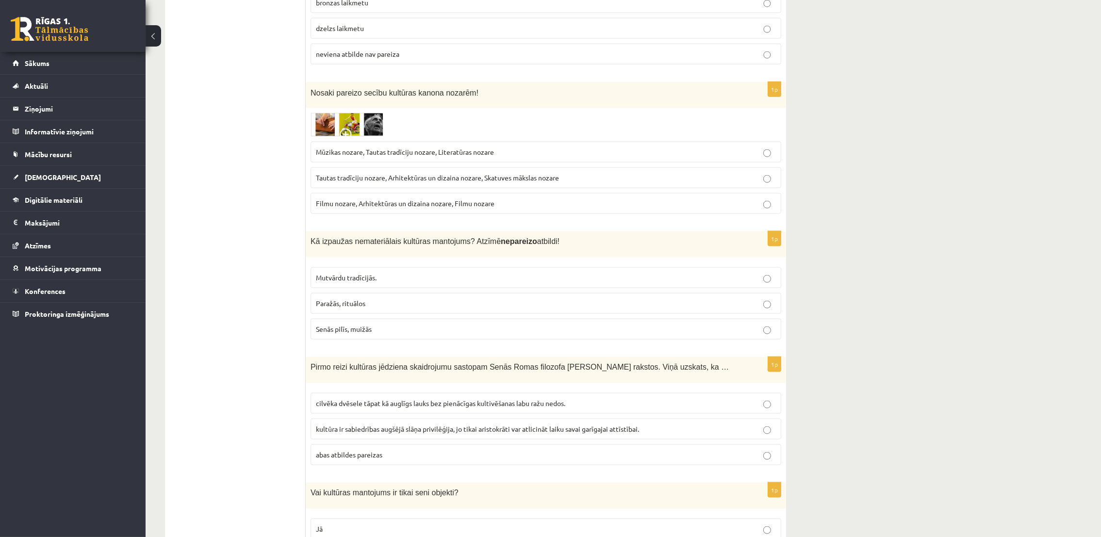
click at [360, 173] on span "Tautas tradīciju nozare, Arhitektūras un dizaina nozare, Skatuves mākslas nozare" at bounding box center [437, 177] width 243 height 9
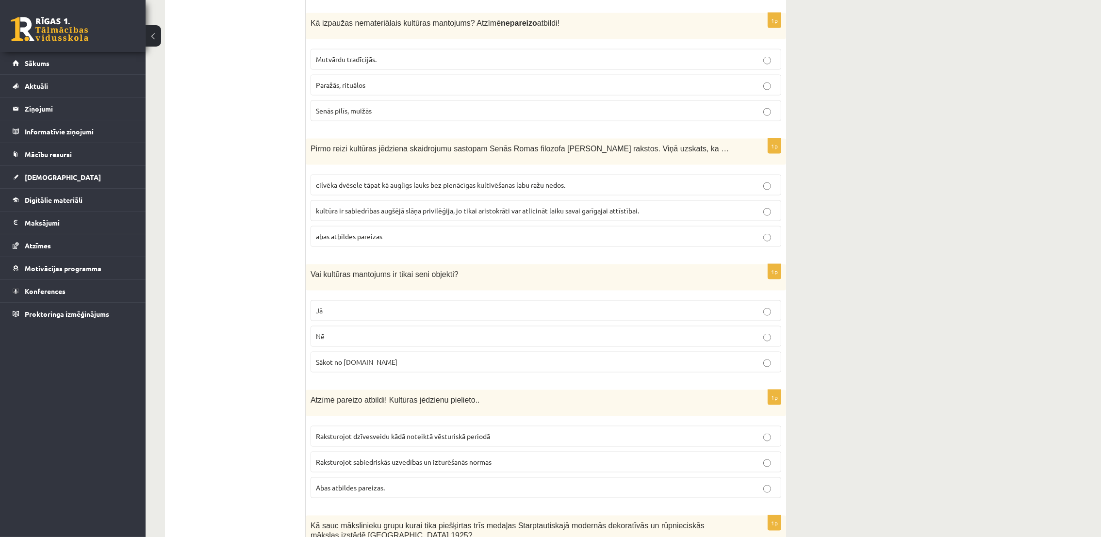
scroll to position [2111, 0]
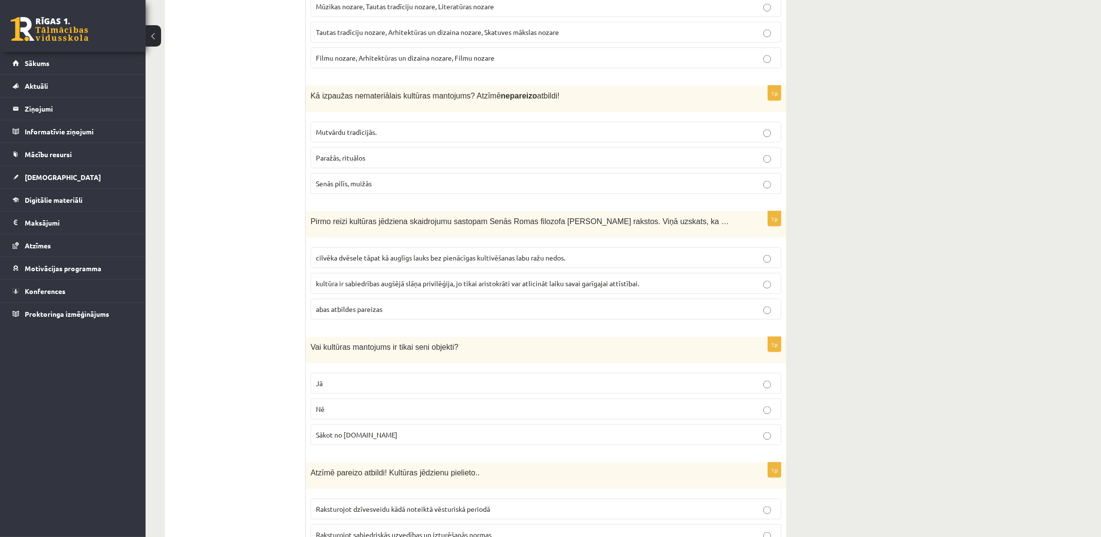
click at [370, 179] on span "Senās pilīs, muižās" at bounding box center [344, 183] width 56 height 9
click at [386, 247] on label "cilvēka dvēsele tāpat kā auglīgs lauks bez pienācīgas kultivēšanas labu ražu ne…" at bounding box center [546, 257] width 471 height 21
click at [336, 358] on p "Nē" at bounding box center [546, 409] width 460 height 10
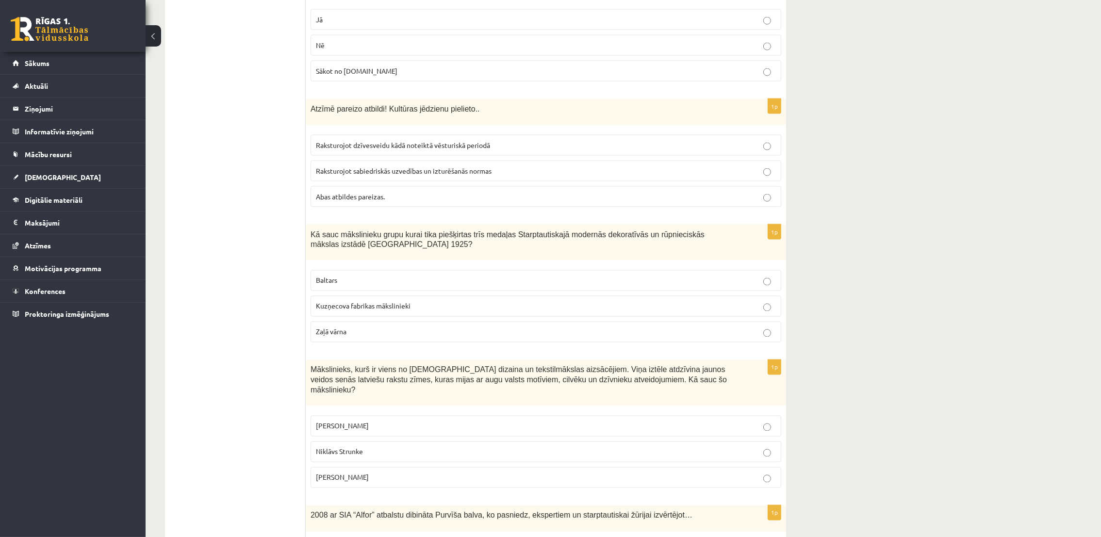
scroll to position [2548, 0]
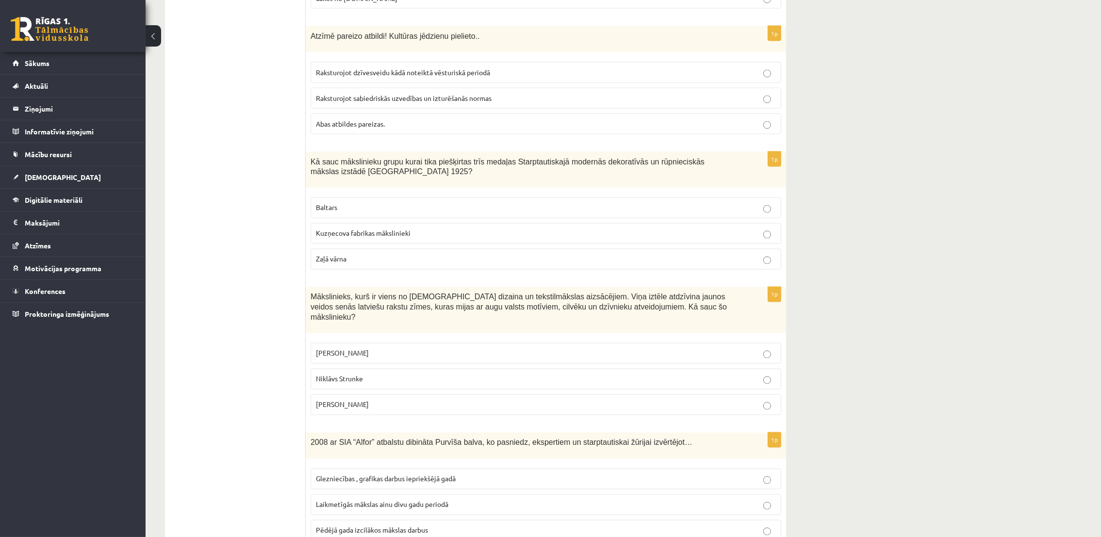
click at [488, 68] on span "Raksturojot dzīvesveidu kādā noteiktā vēsturiskā periodā" at bounding box center [403, 72] width 174 height 9
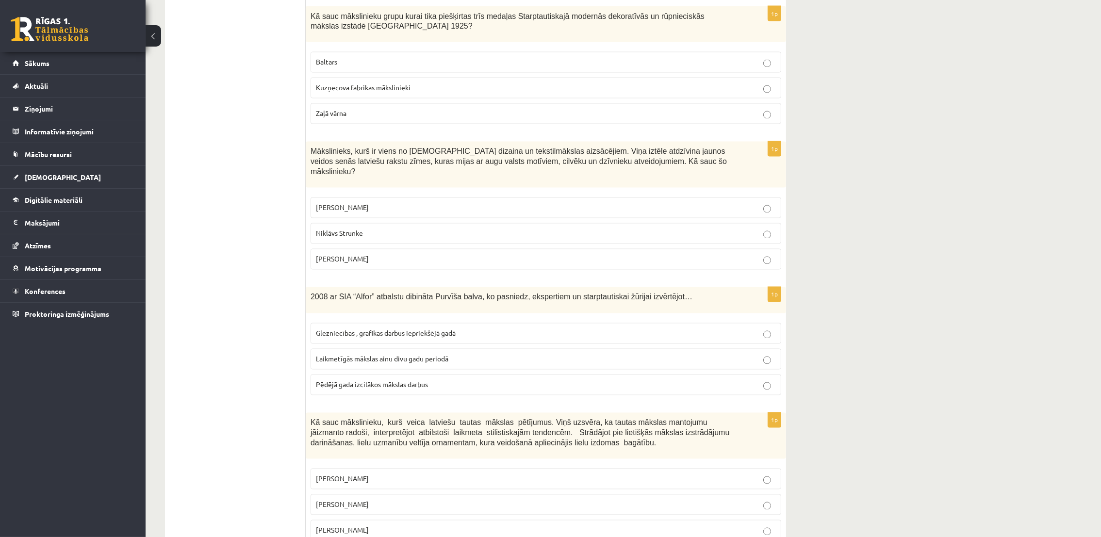
scroll to position [2620, 0]
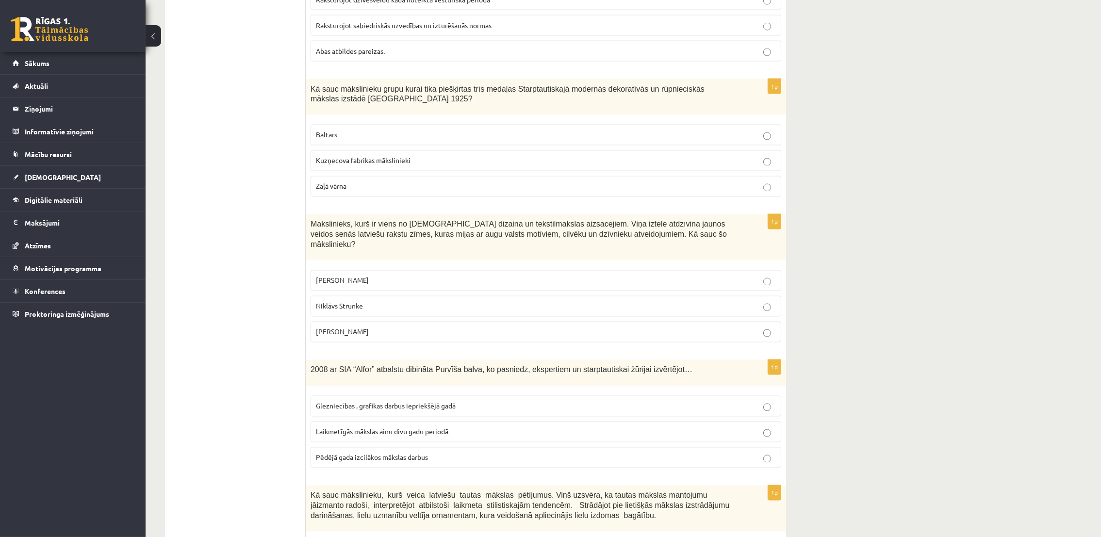
click at [344, 130] on p "Baltars" at bounding box center [546, 135] width 460 height 10
click at [372, 327] on p "Rihards Zariņš" at bounding box center [546, 332] width 460 height 10
click at [381, 358] on label "Laikmetīgās mākslas ainu divu gadu periodā" at bounding box center [546, 432] width 471 height 21
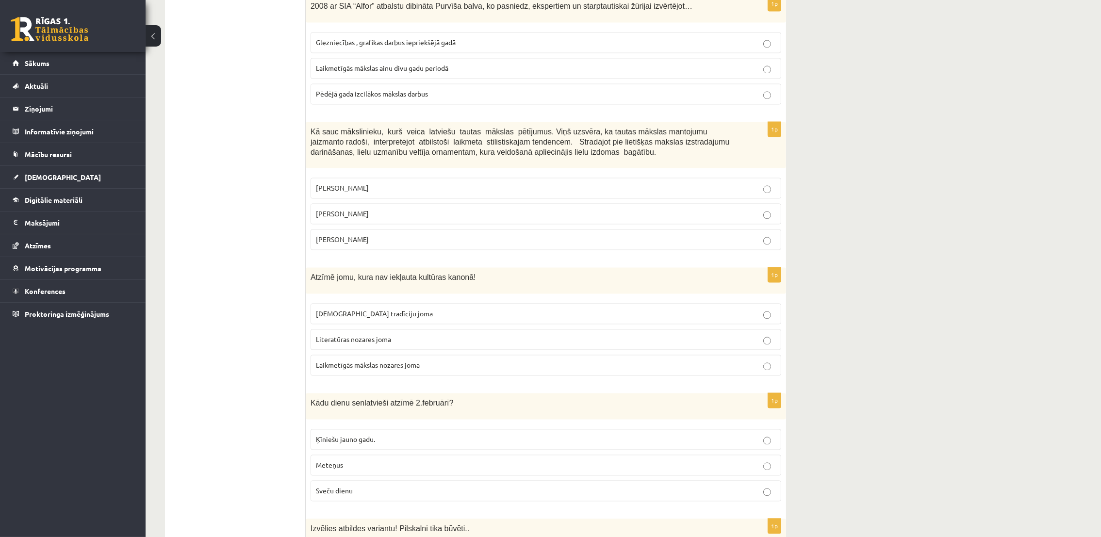
scroll to position [3057, 0]
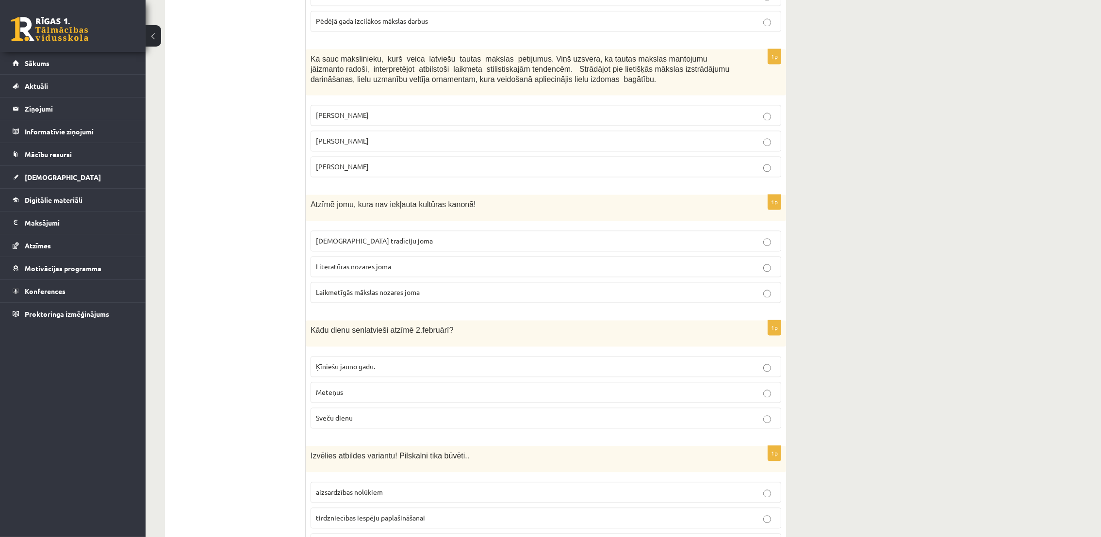
click at [539, 105] on label "Ansis Cīrulis" at bounding box center [546, 115] width 471 height 21
click at [423, 287] on p "Laikmetīgās mākslas nozares joma" at bounding box center [546, 292] width 460 height 10
click at [344, 358] on p "Meteņus" at bounding box center [546, 392] width 460 height 10
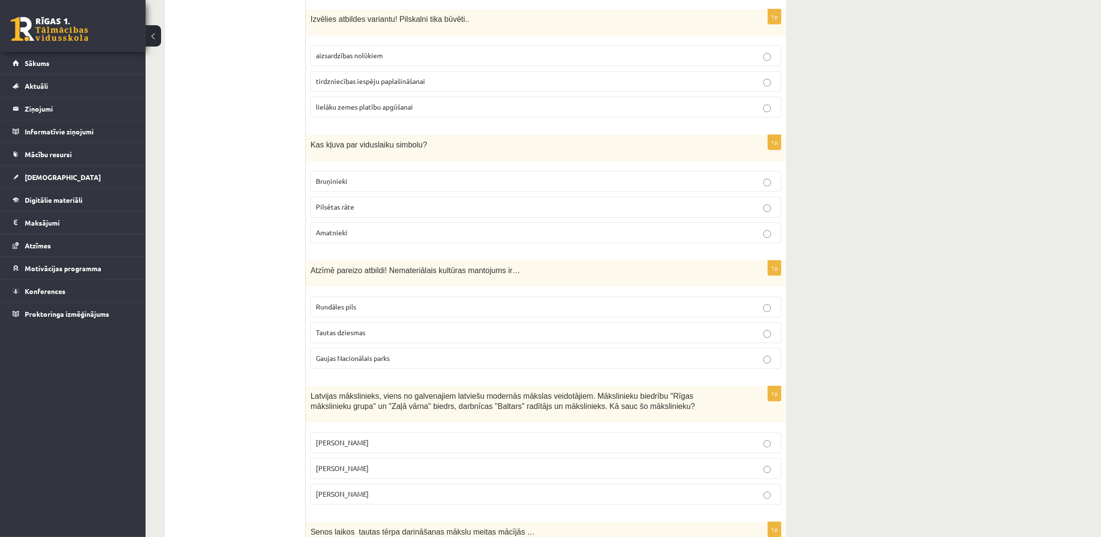
scroll to position [3421, 0]
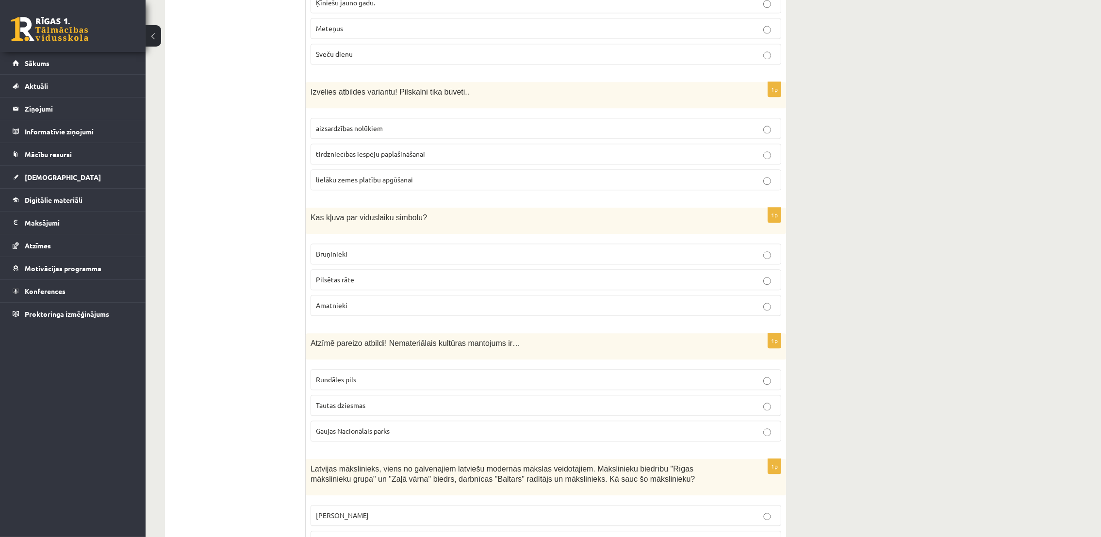
click at [388, 118] on label "aizsardzības nolūkiem" at bounding box center [546, 128] width 471 height 21
click at [401, 249] on p "Bruņinieki" at bounding box center [546, 254] width 460 height 10
click at [393, 358] on p "Tautas dziesmas" at bounding box center [546, 405] width 460 height 10
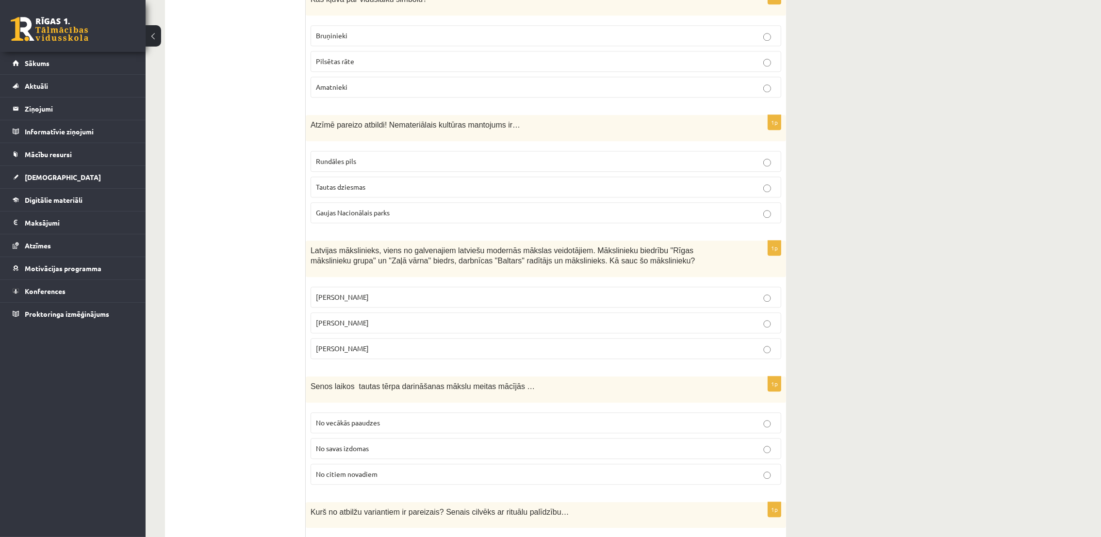
scroll to position [3712, 0]
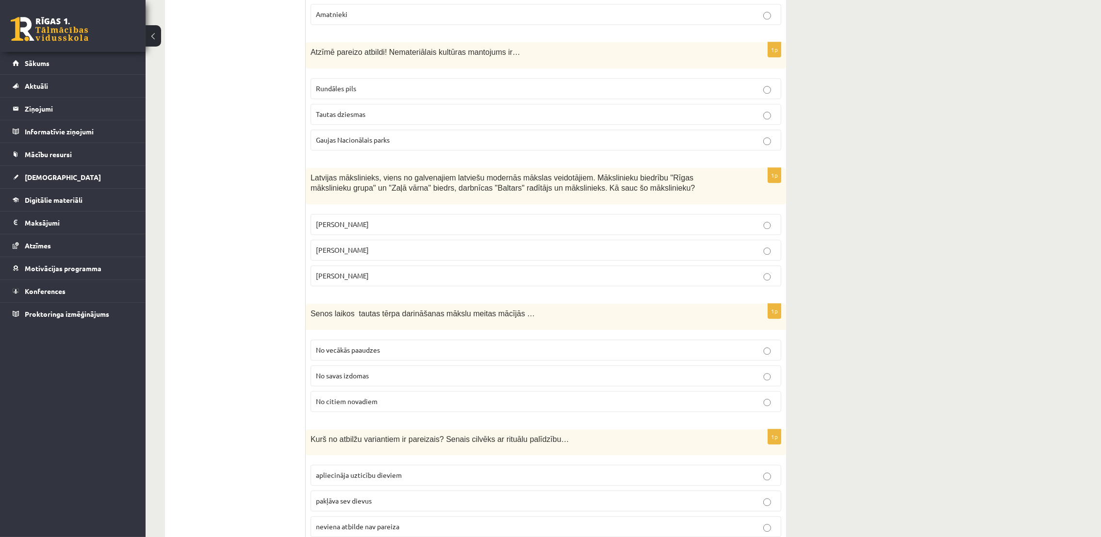
click at [376, 219] on p "Aleksandra Beļcova" at bounding box center [546, 224] width 460 height 10
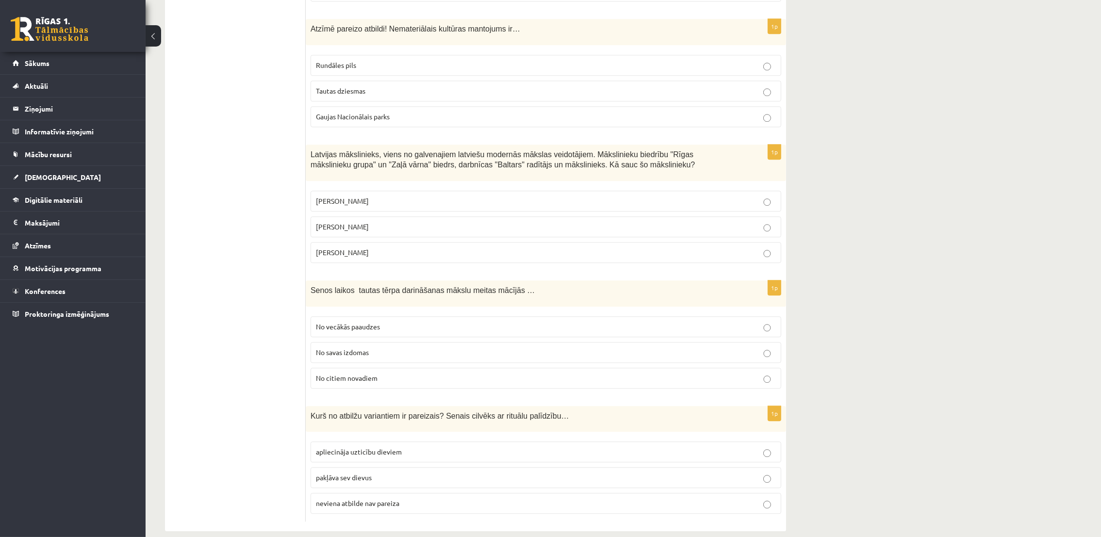
click at [734, 222] on p "Romāns Suta" at bounding box center [546, 227] width 460 height 10
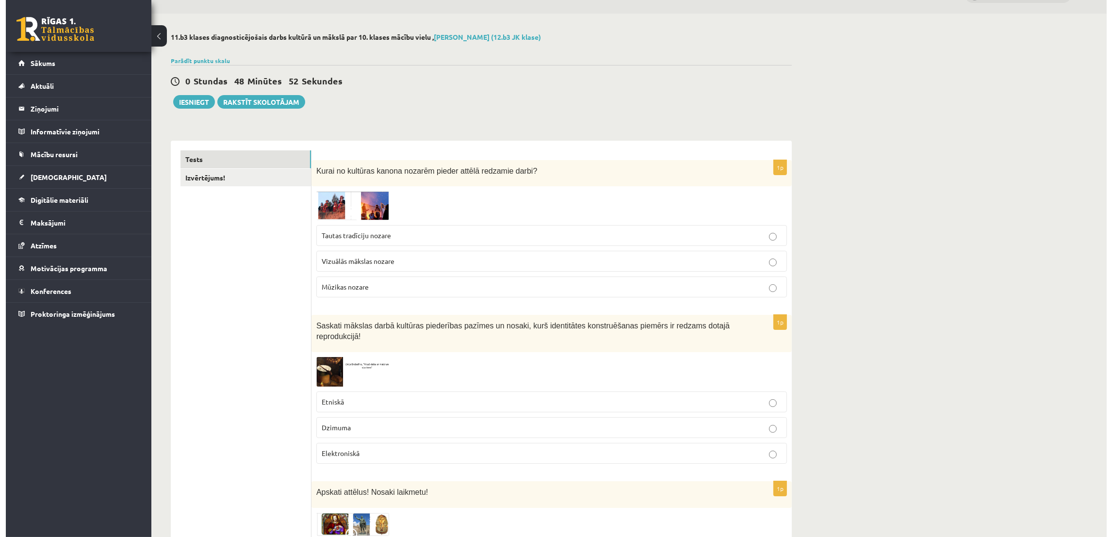
scroll to position [0, 0]
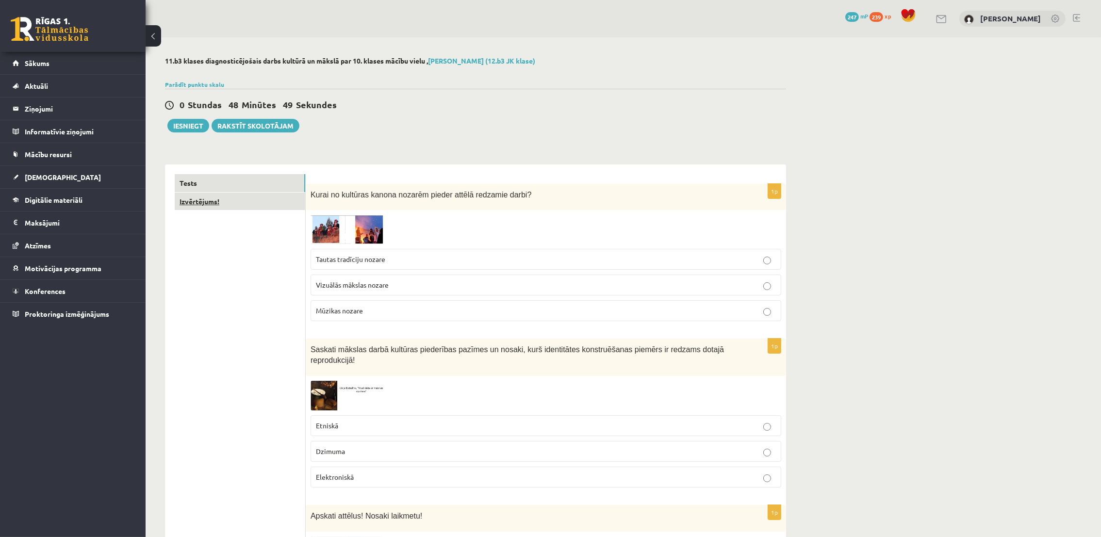
click at [209, 200] on link "Izvērtējums!" at bounding box center [240, 202] width 131 height 18
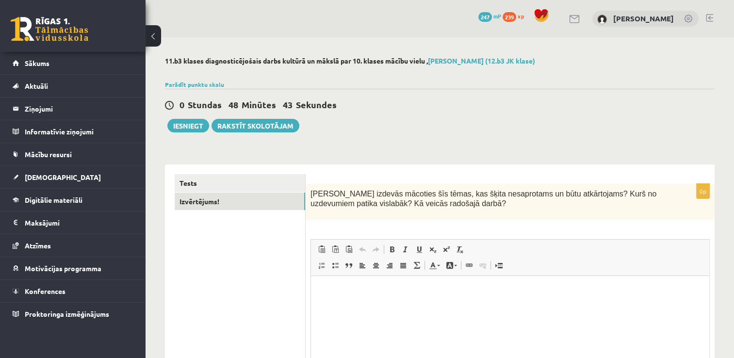
drag, startPoint x: 966, startPoint y: 0, endPoint x: 428, endPoint y: 125, distance: 552.4
click at [428, 125] on div "0 Stundas 48 Minūtes 43 Sekundes Ieskaite saglabāta! Iesniegt Rakstīt skolotājam" at bounding box center [440, 111] width 550 height 44
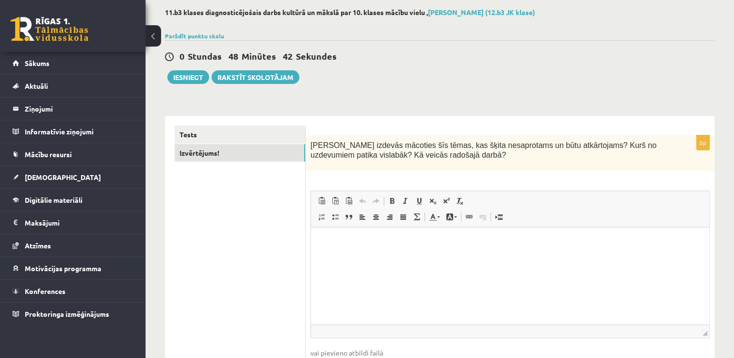
scroll to position [97, 0]
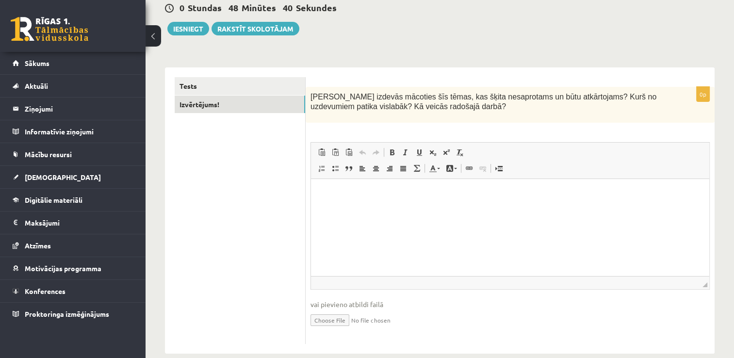
click at [384, 207] on html at bounding box center [510, 194] width 398 height 30
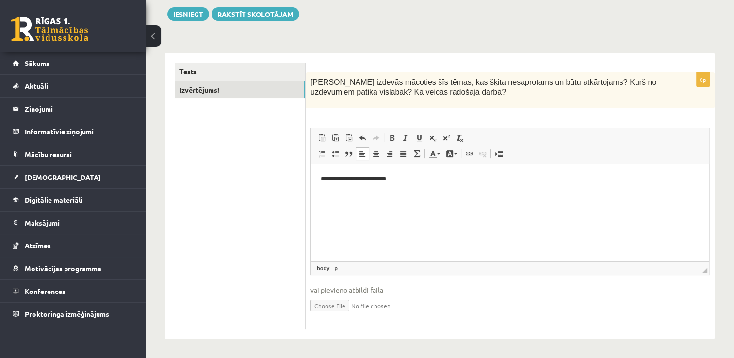
scroll to position [0, 0]
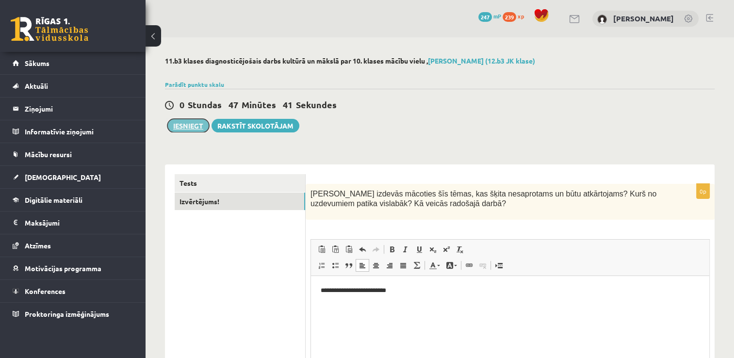
click at [185, 123] on button "Iesniegt" at bounding box center [188, 126] width 42 height 14
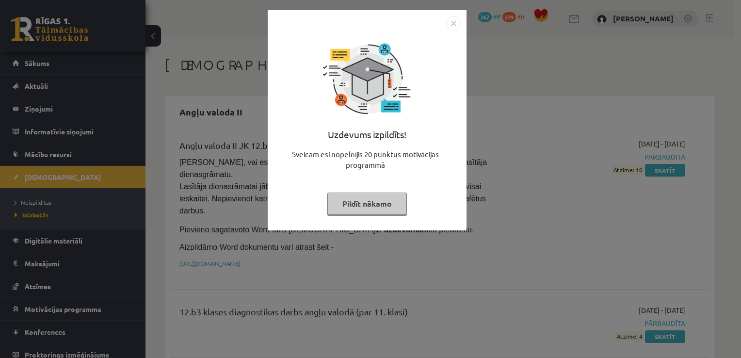
click at [365, 205] on button "Pildīt nākamo" at bounding box center [367, 204] width 80 height 22
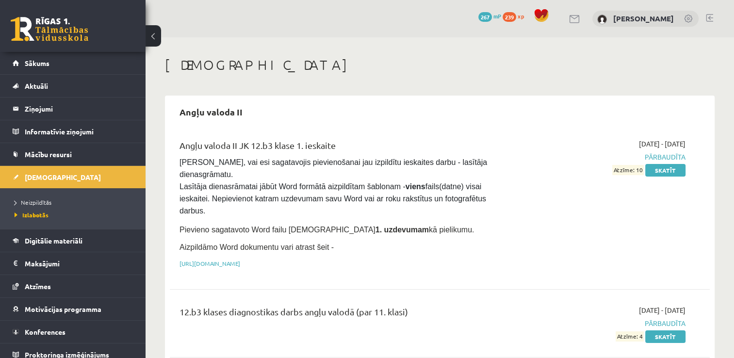
click at [19, 20] on link at bounding box center [50, 29] width 78 height 24
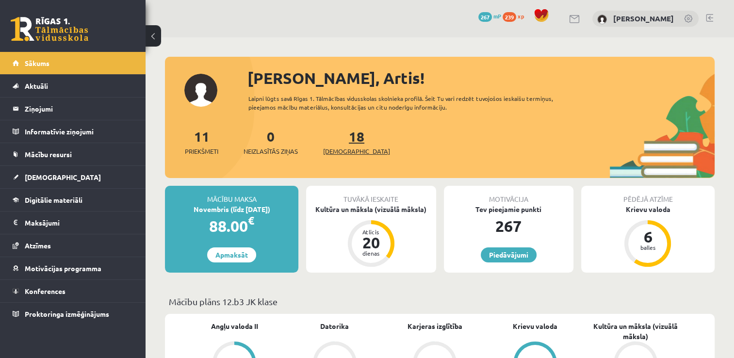
click at [345, 138] on link "18 Ieskaites" at bounding box center [356, 142] width 67 height 29
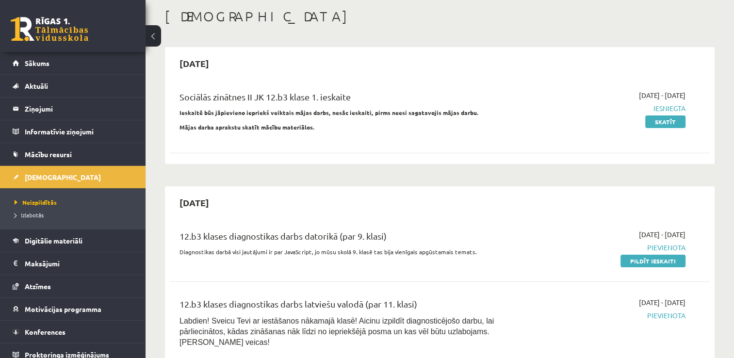
scroll to position [146, 0]
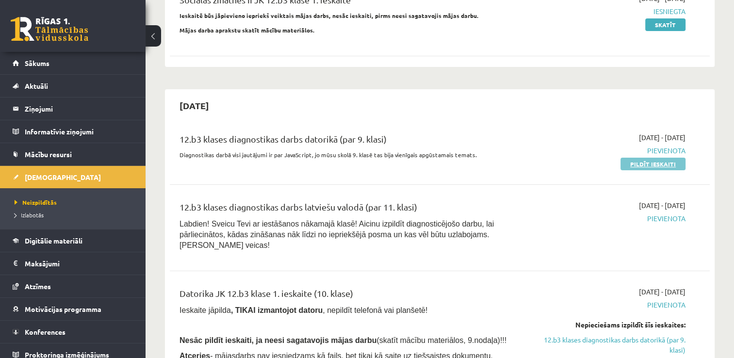
click at [650, 163] on link "Pildīt ieskaiti" at bounding box center [653, 164] width 65 height 13
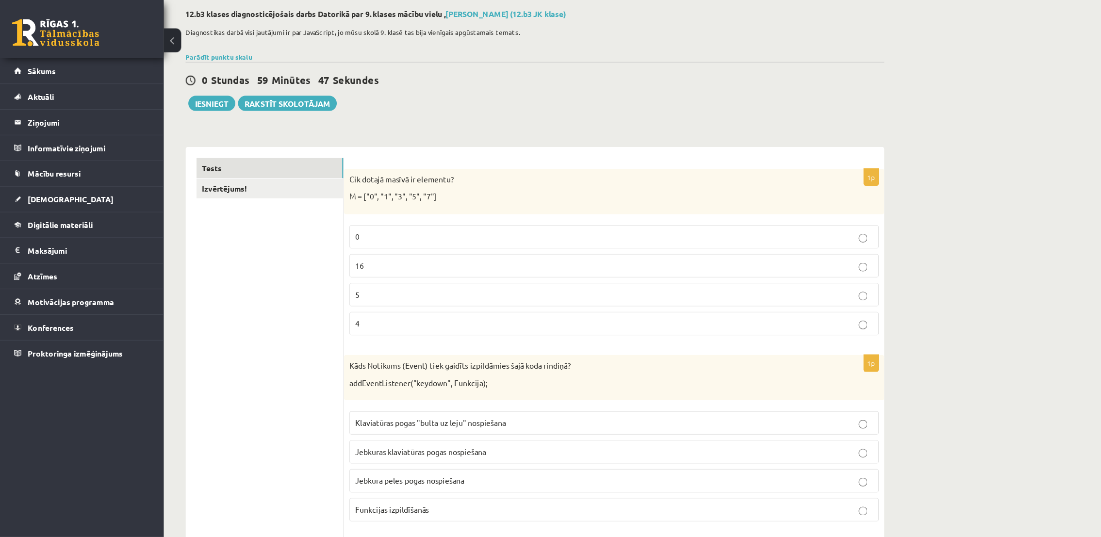
scroll to position [49, 0]
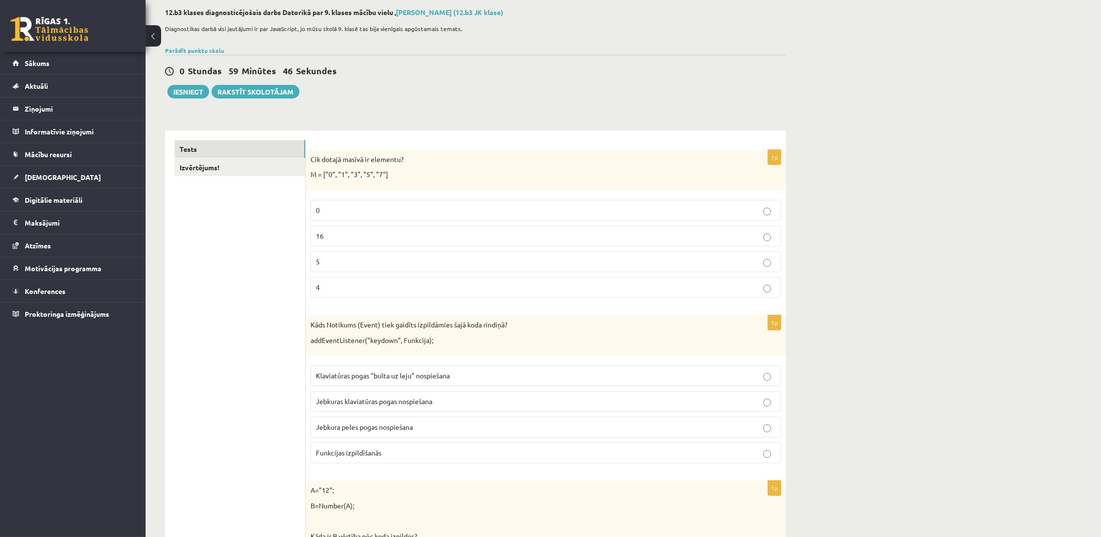
drag, startPoint x: 705, startPoint y: 0, endPoint x: 178, endPoint y: 294, distance: 603.2
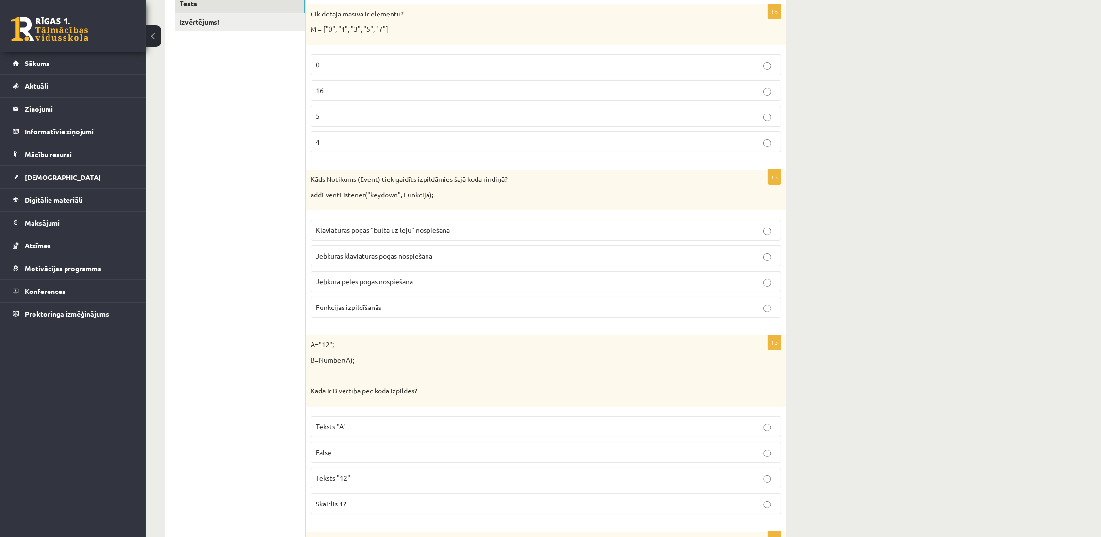
scroll to position [0, 0]
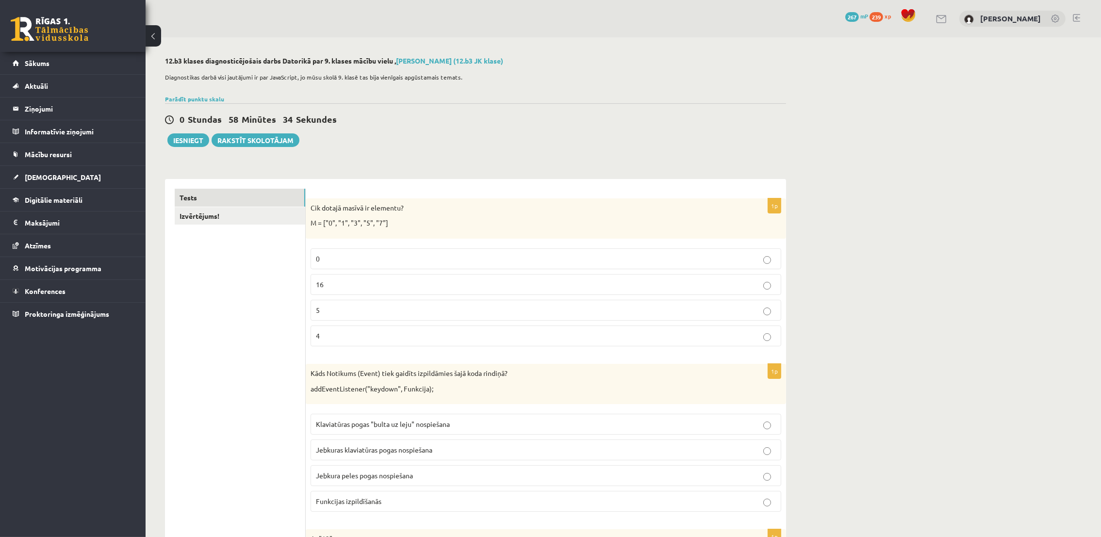
click at [349, 313] on p "5" at bounding box center [546, 310] width 460 height 10
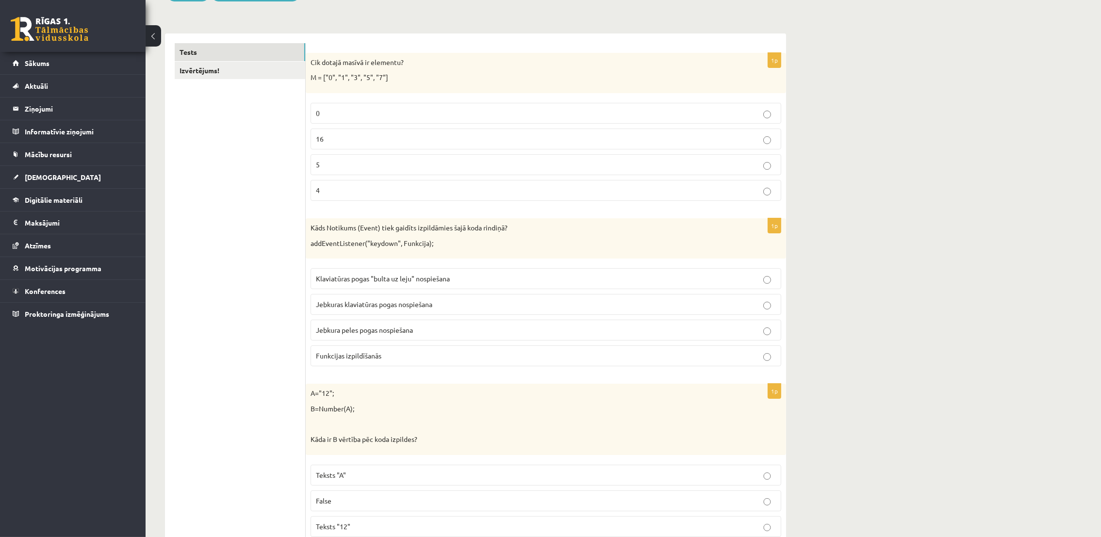
click at [375, 308] on span "Jebkuras klaviatūras pogas nospiešana" at bounding box center [374, 304] width 116 height 9
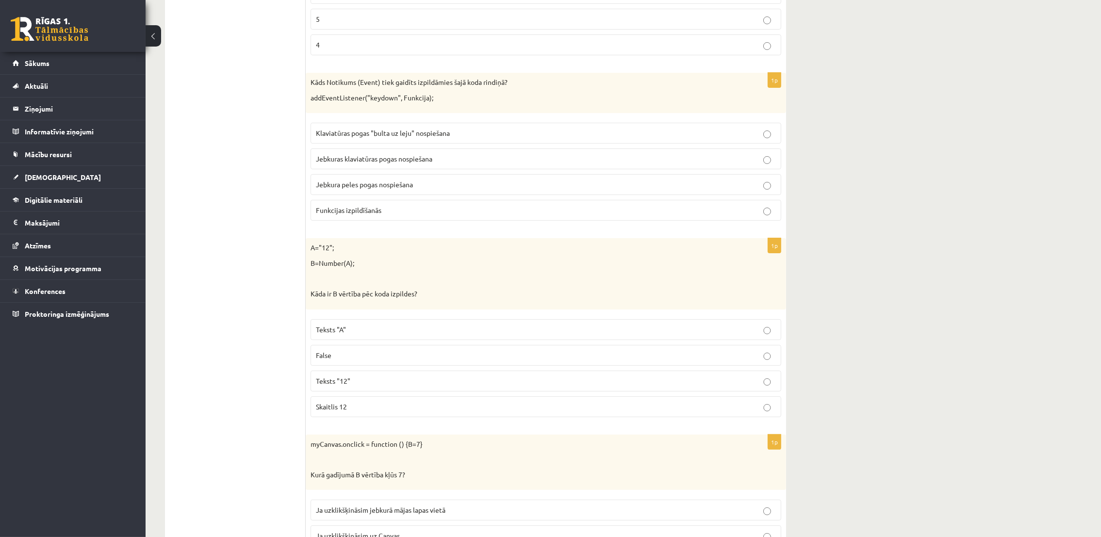
scroll to position [363, 0]
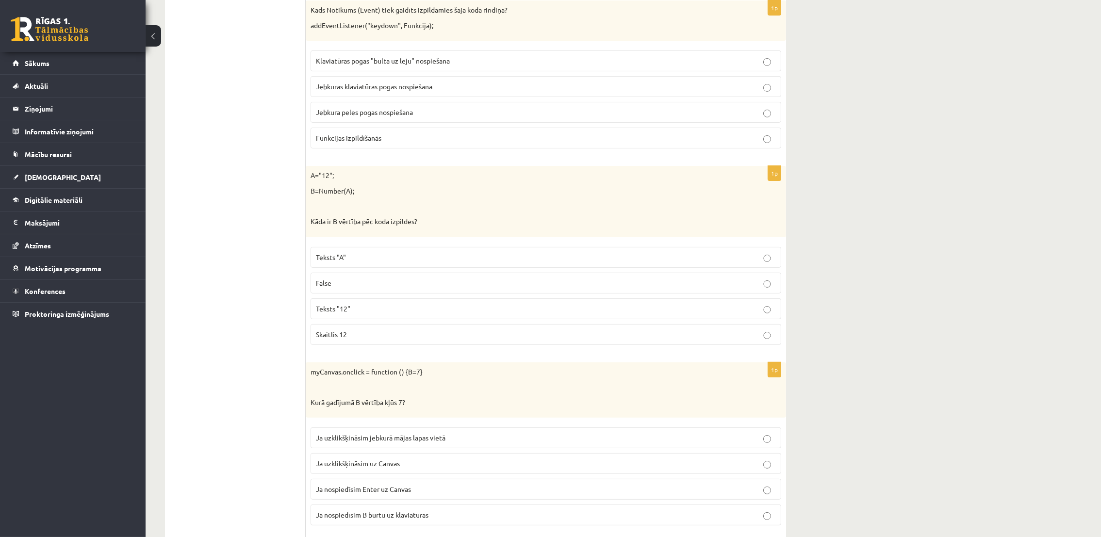
click at [362, 307] on p "Teksts "12"" at bounding box center [546, 309] width 460 height 10
click at [378, 335] on p "Skaitlis 12" at bounding box center [546, 334] width 460 height 10
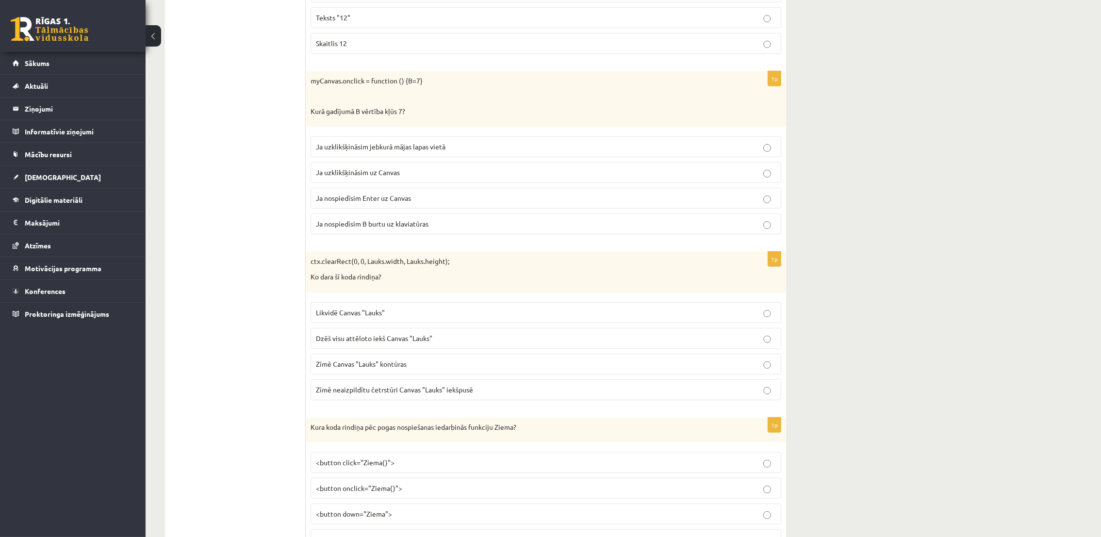
scroll to position [727, 0]
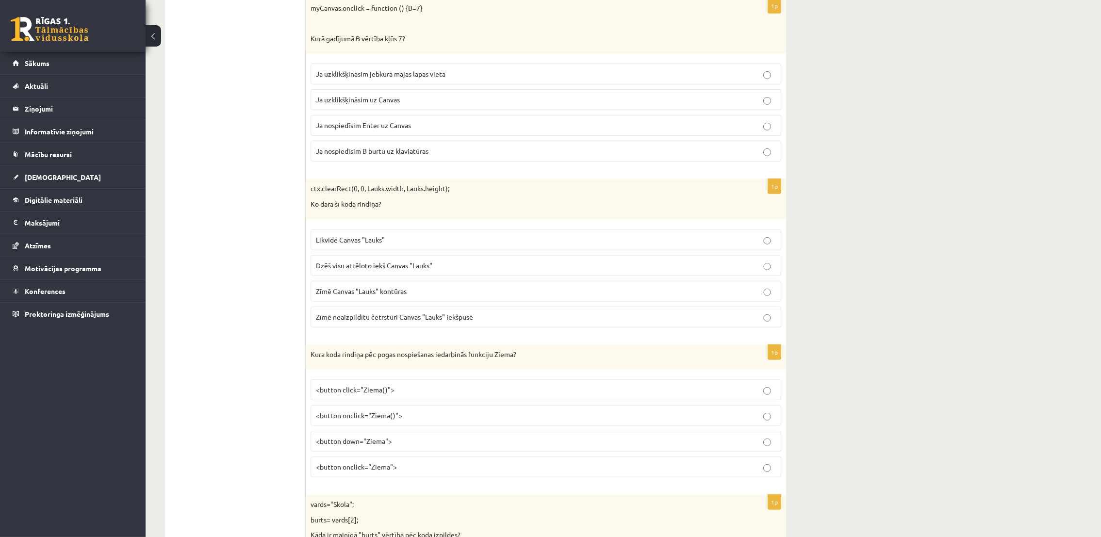
click at [380, 96] on label "Ja uzklikšķināsim uz Canvas" at bounding box center [546, 99] width 471 height 21
click at [439, 264] on p "Dzēš visu attēloto iekš Canvas "Lauks"" at bounding box center [546, 266] width 460 height 10
click at [492, 320] on p "Zīmē neaizpildītu četrstūri Canvas "Lauks" iekšpusē" at bounding box center [546, 317] width 460 height 10
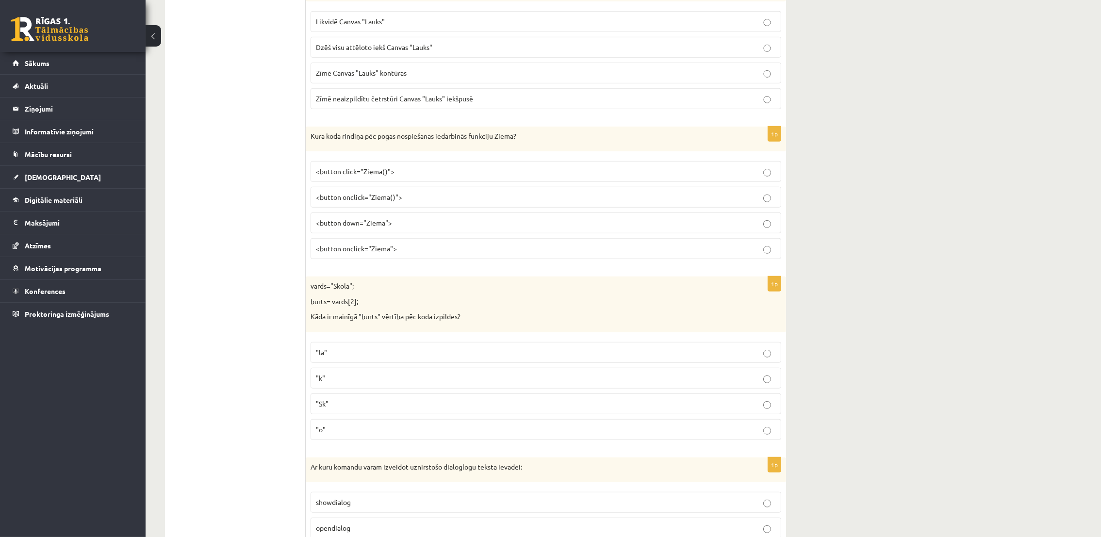
scroll to position [1019, 0]
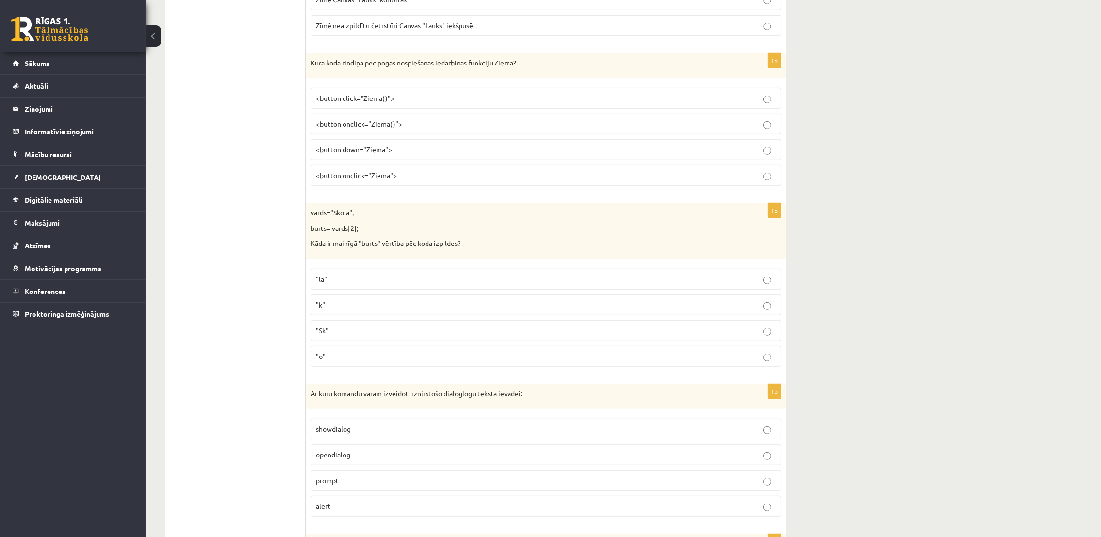
click at [377, 125] on span "<button onclick="Ziema()">" at bounding box center [359, 123] width 86 height 9
click at [349, 302] on label ""k"" at bounding box center [546, 305] width 471 height 21
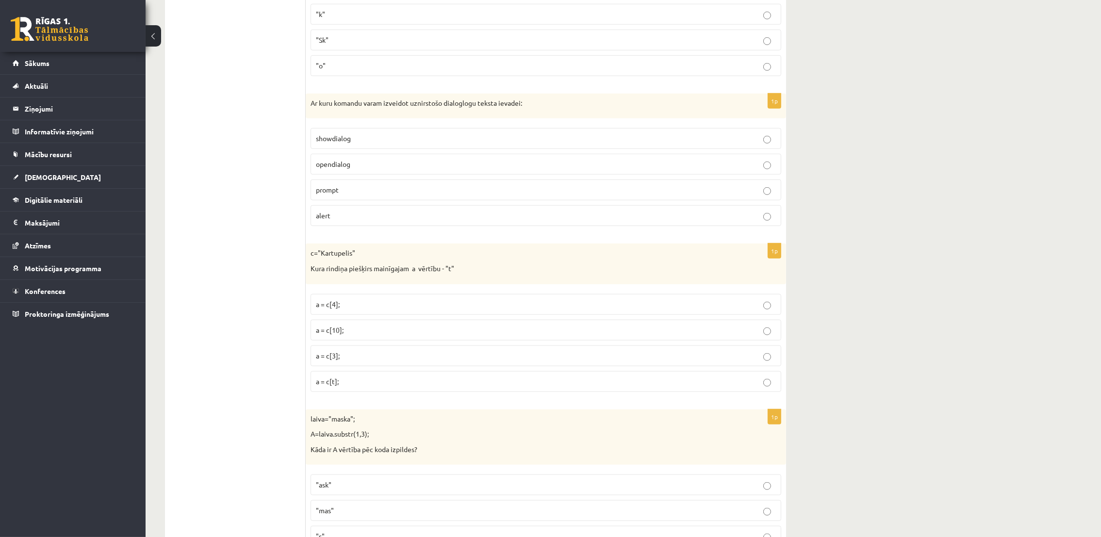
scroll to position [1382, 0]
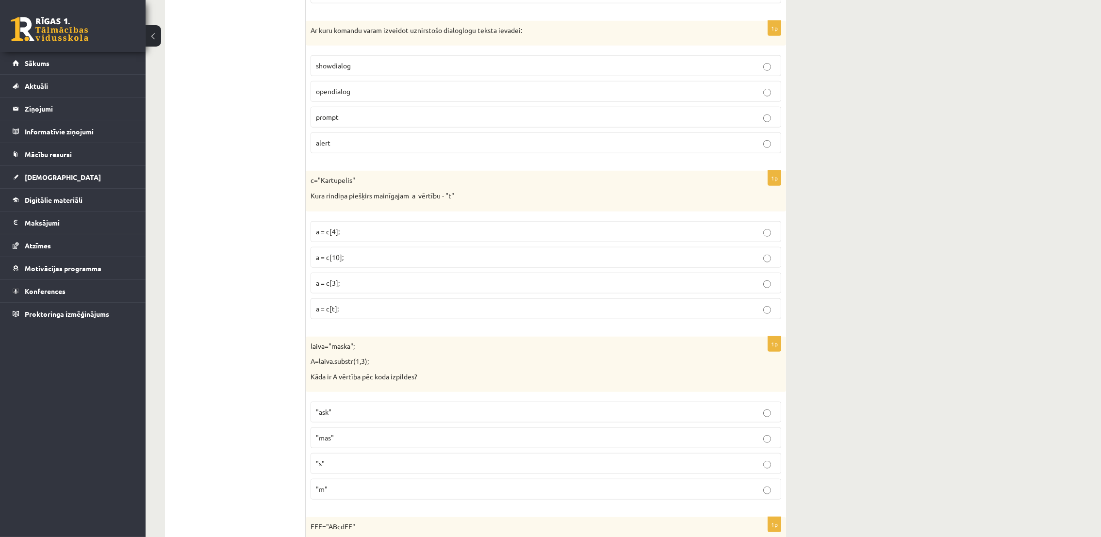
click at [349, 120] on p "prompt" at bounding box center [546, 117] width 460 height 10
click at [342, 288] on p "a = c[3];" at bounding box center [546, 283] width 460 height 10
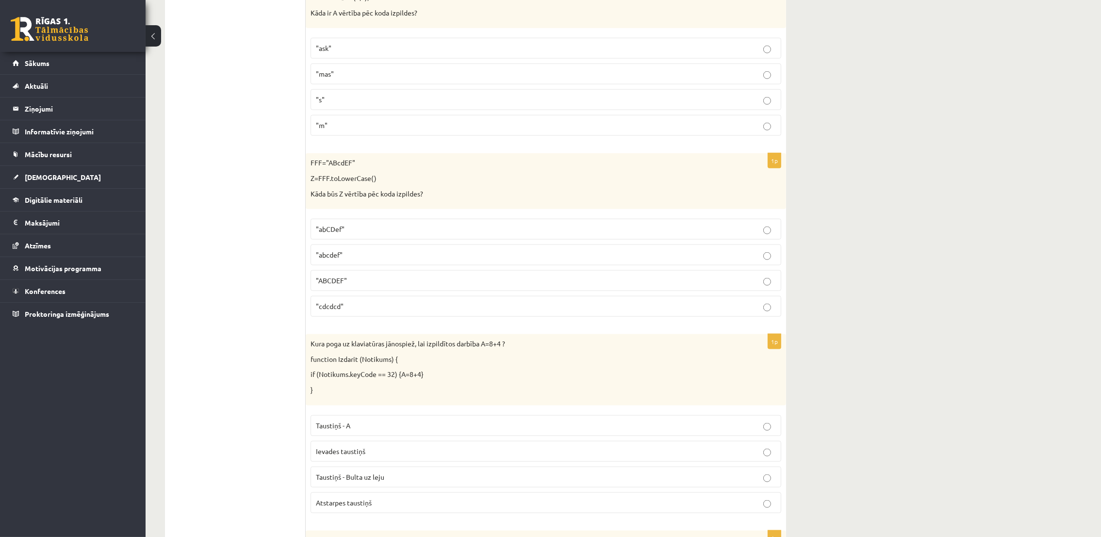
scroll to position [1673, 0]
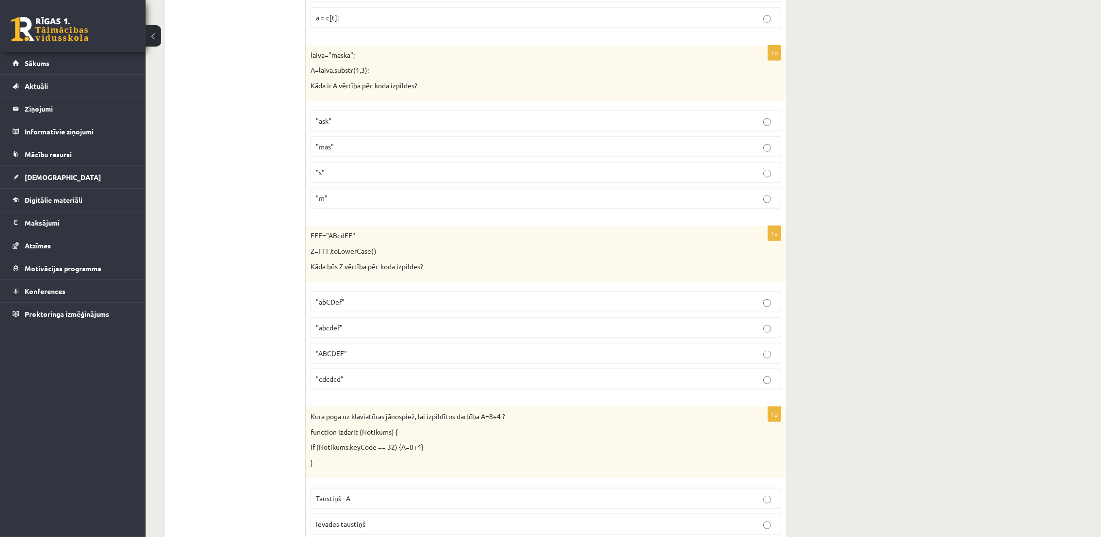
click at [368, 131] on label ""ask"" at bounding box center [546, 121] width 471 height 21
click at [369, 331] on p ""abcdef"" at bounding box center [546, 328] width 460 height 10
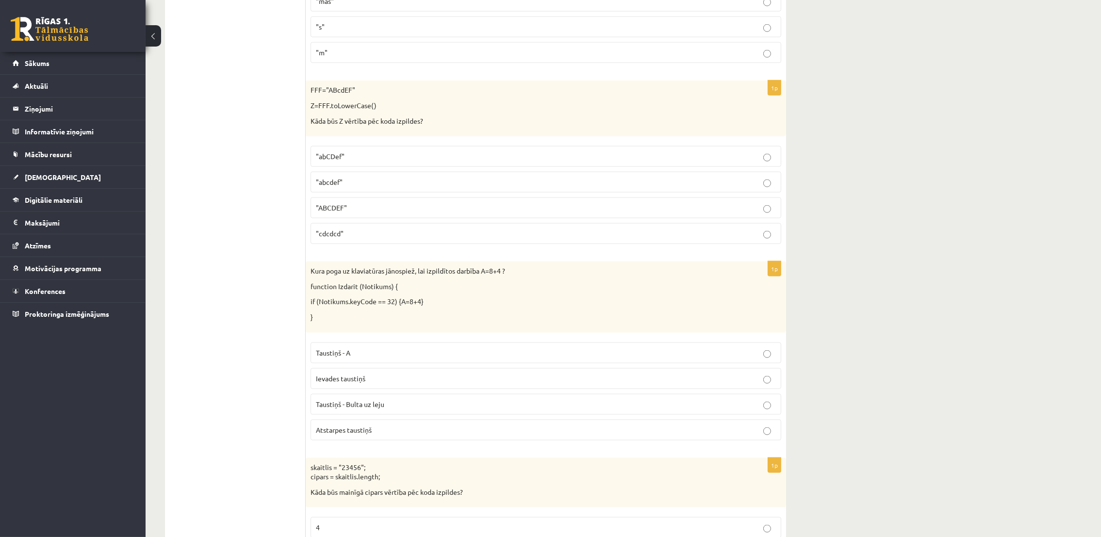
scroll to position [1892, 0]
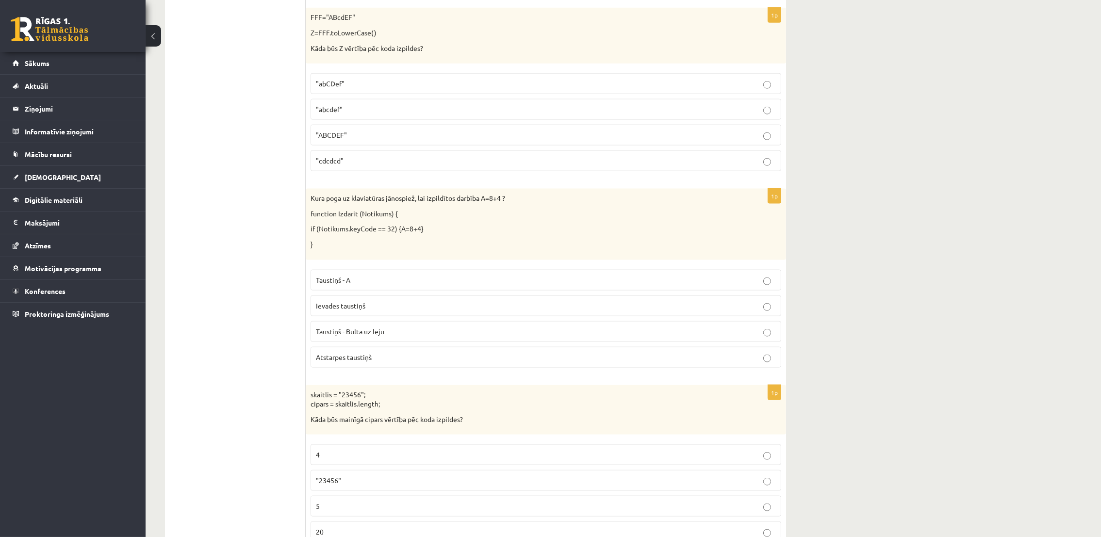
click at [391, 358] on p "Atstarpes taustiņš" at bounding box center [546, 357] width 460 height 10
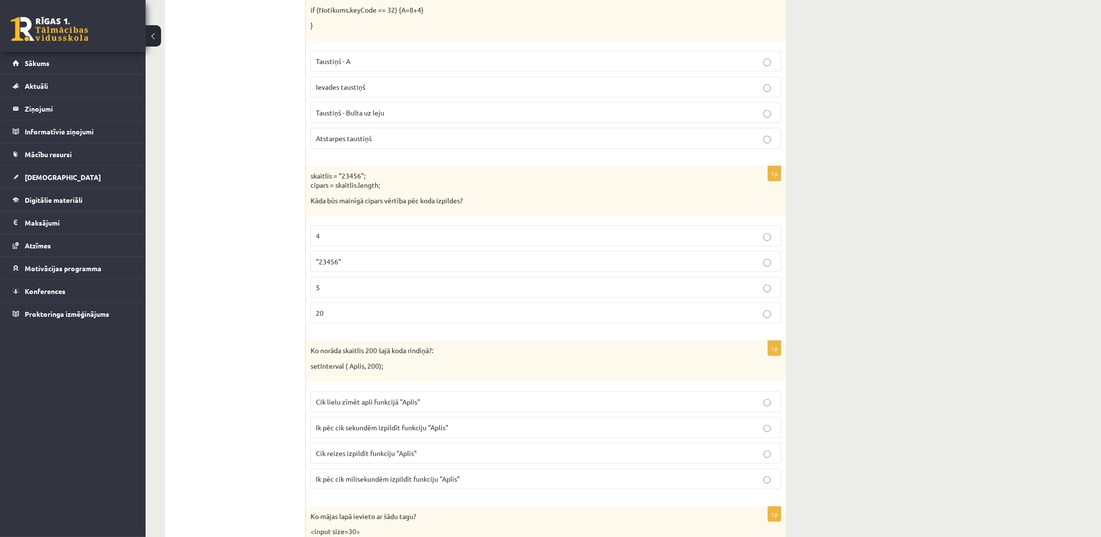
scroll to position [2256, 0]
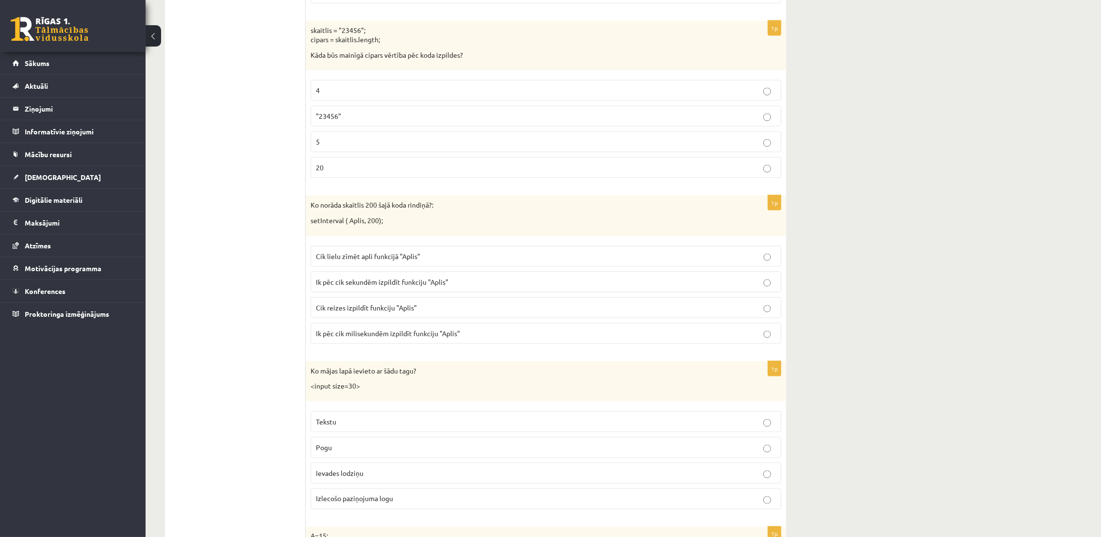
click at [340, 147] on p "5" at bounding box center [546, 142] width 460 height 10
click at [412, 339] on p "Ik pēc cik milisekundēm izpildīt funkciju "Aplis"" at bounding box center [546, 333] width 460 height 10
click at [368, 358] on p "Tekstu" at bounding box center [546, 422] width 460 height 10
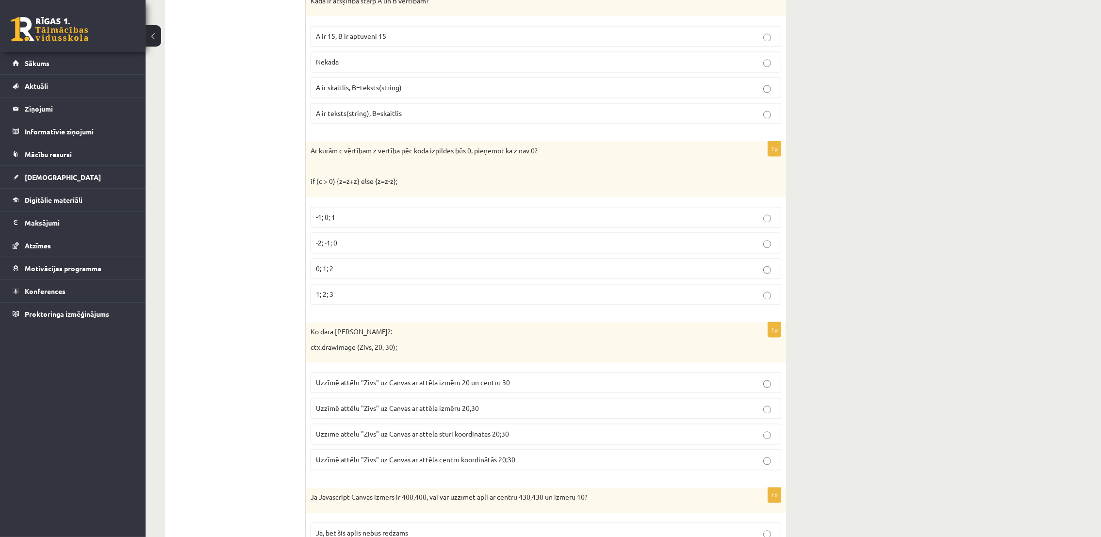
scroll to position [2765, 0]
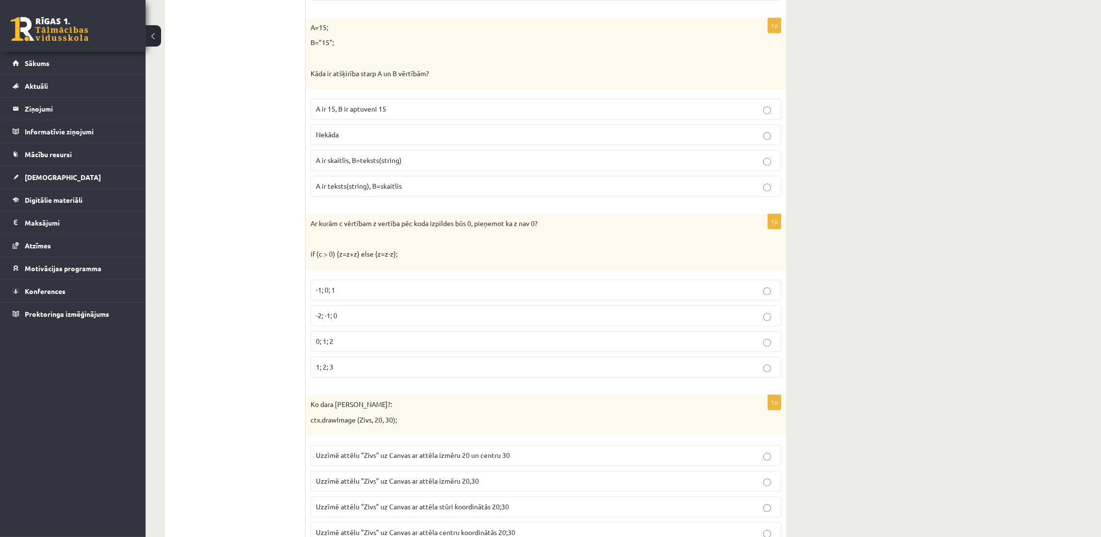
click at [398, 164] on span "A ir skaitlis, B=teksts(string)" at bounding box center [359, 160] width 86 height 9
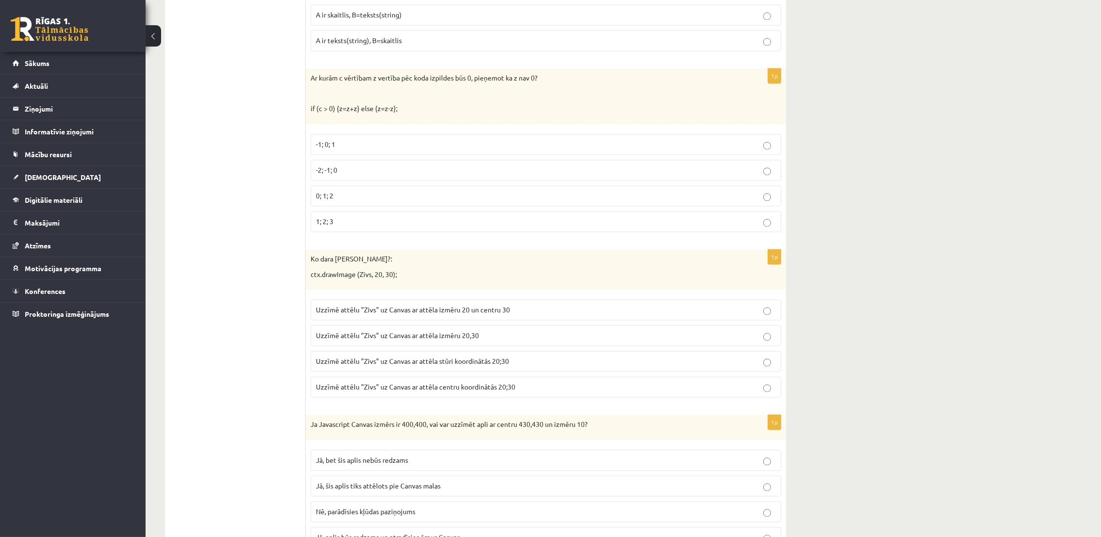
scroll to position [2983, 0]
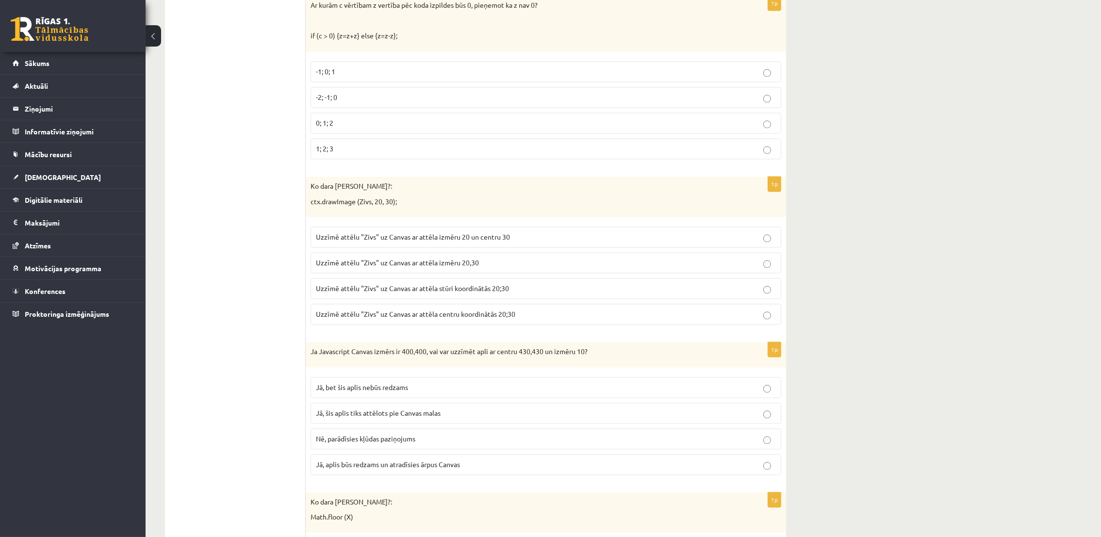
click at [400, 318] on span "Uzzīmē attēlu "Zivs" uz Canvas ar attēla centru koordinātās 20;30" at bounding box center [415, 314] width 199 height 9
click at [347, 154] on p "1; 2; 3" at bounding box center [546, 149] width 460 height 10
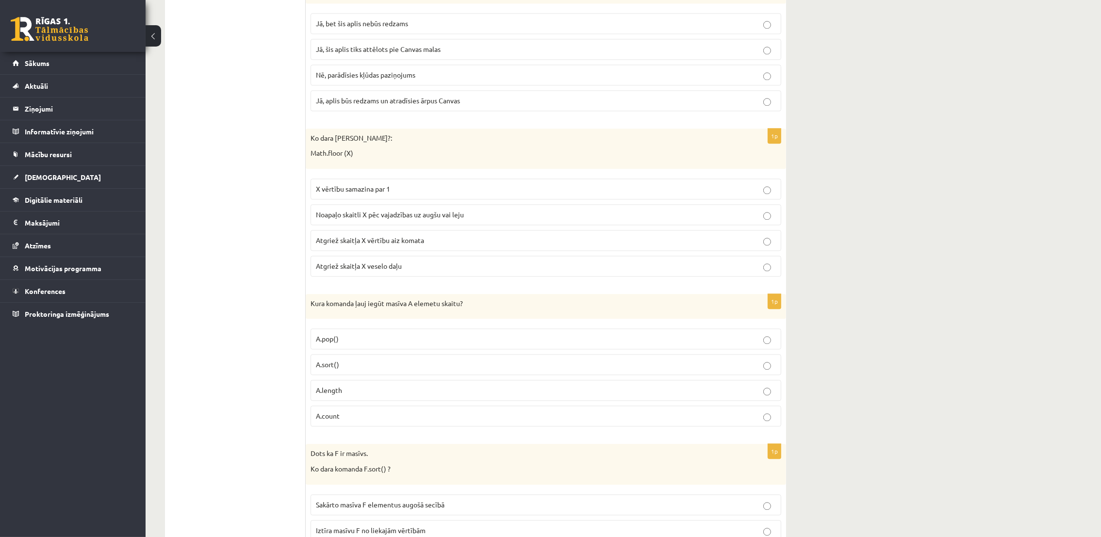
scroll to position [3275, 0]
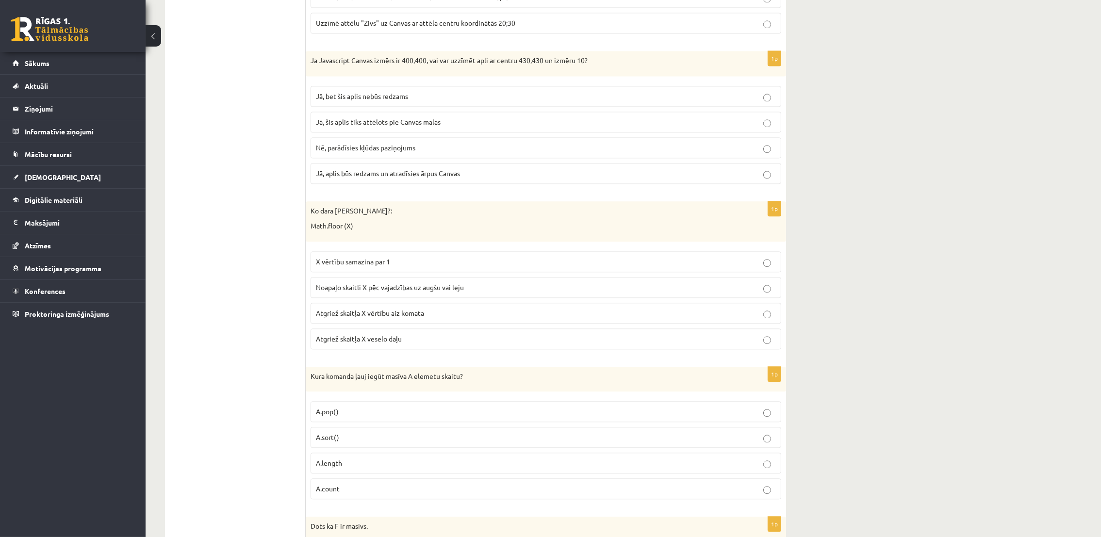
click at [407, 100] on label "Jā, bet šis aplis nebūs redzams" at bounding box center [546, 96] width 471 height 21
click at [413, 292] on span "Noapaļo skaitli X pēc vajadzības uz augšu vai leju" at bounding box center [390, 287] width 148 height 9
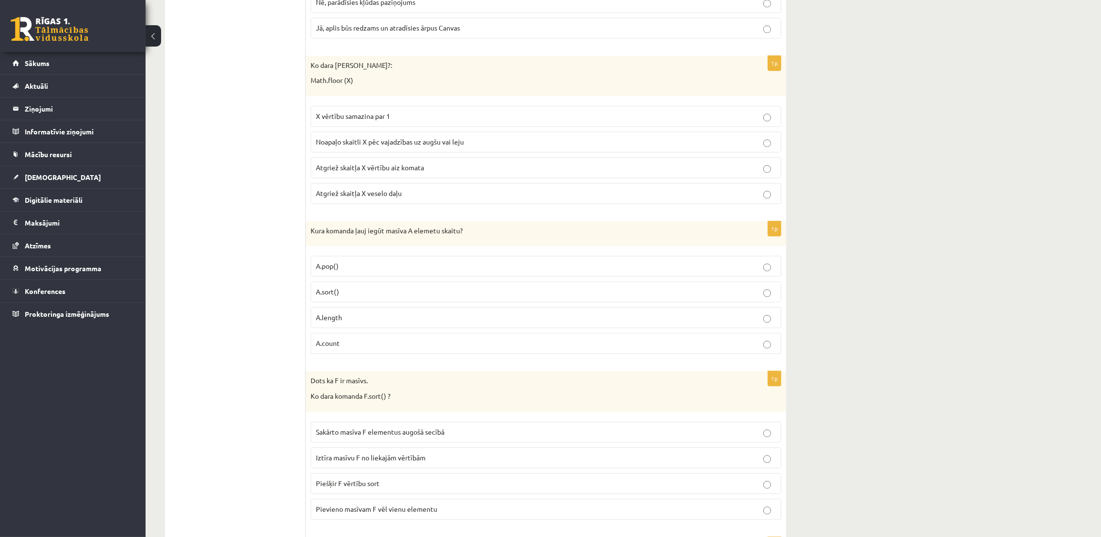
scroll to position [3493, 0]
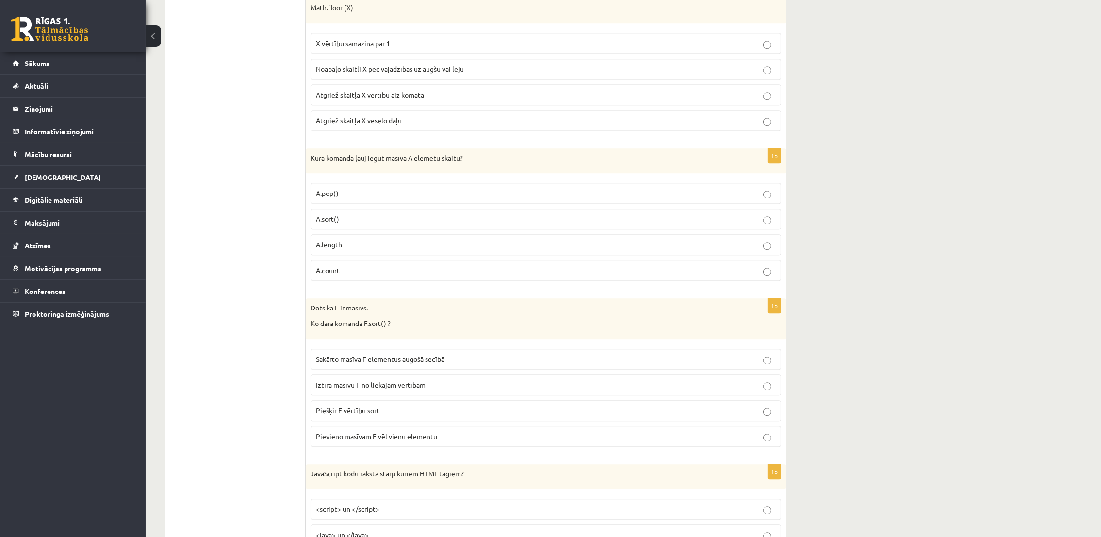
click at [334, 249] on span "A.length" at bounding box center [329, 244] width 26 height 9
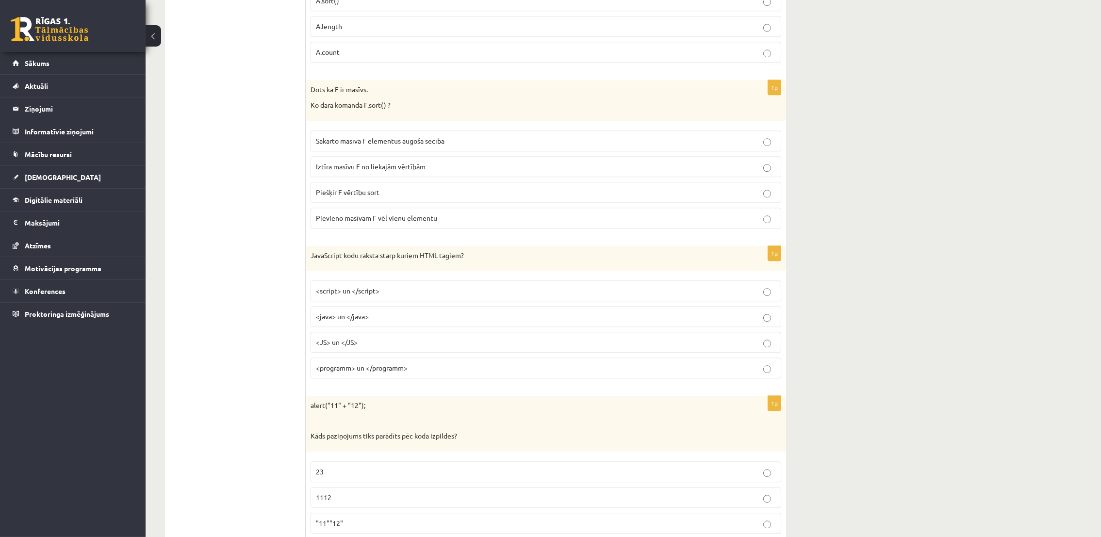
scroll to position [3784, 0]
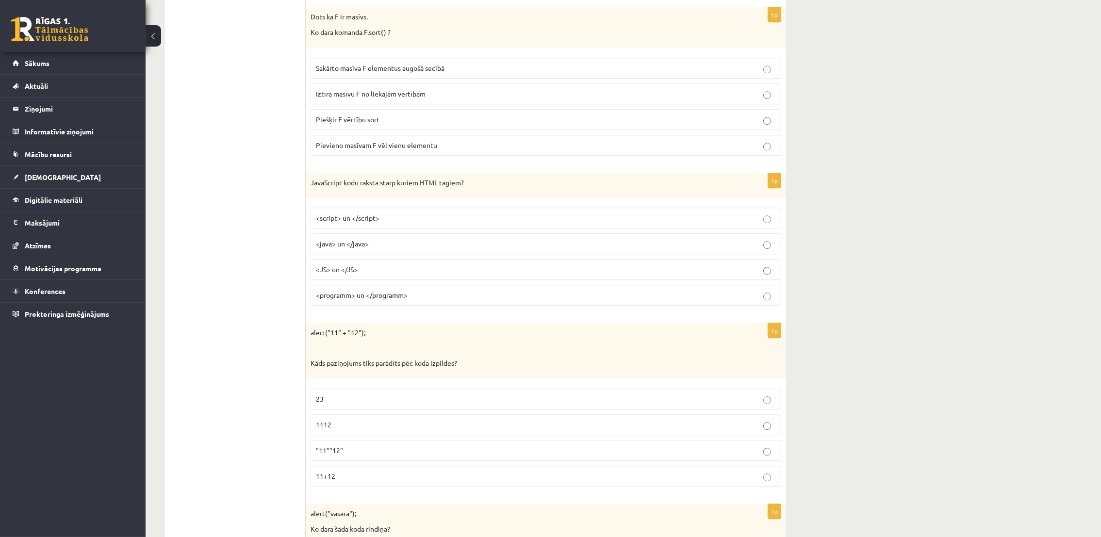
click at [407, 74] on label "Sakārto masīva F elementus augošā secībā" at bounding box center [546, 68] width 471 height 21
click at [366, 222] on span "<script> un </script>" at bounding box center [348, 217] width 64 height 9
click at [352, 358] on p "1112" at bounding box center [546, 425] width 460 height 10
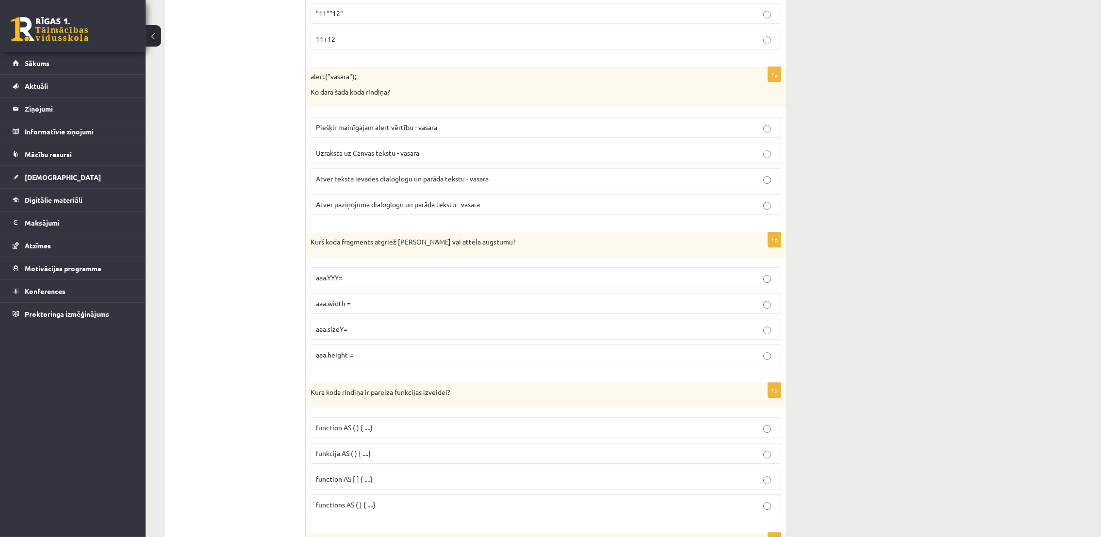
scroll to position [4294, 0]
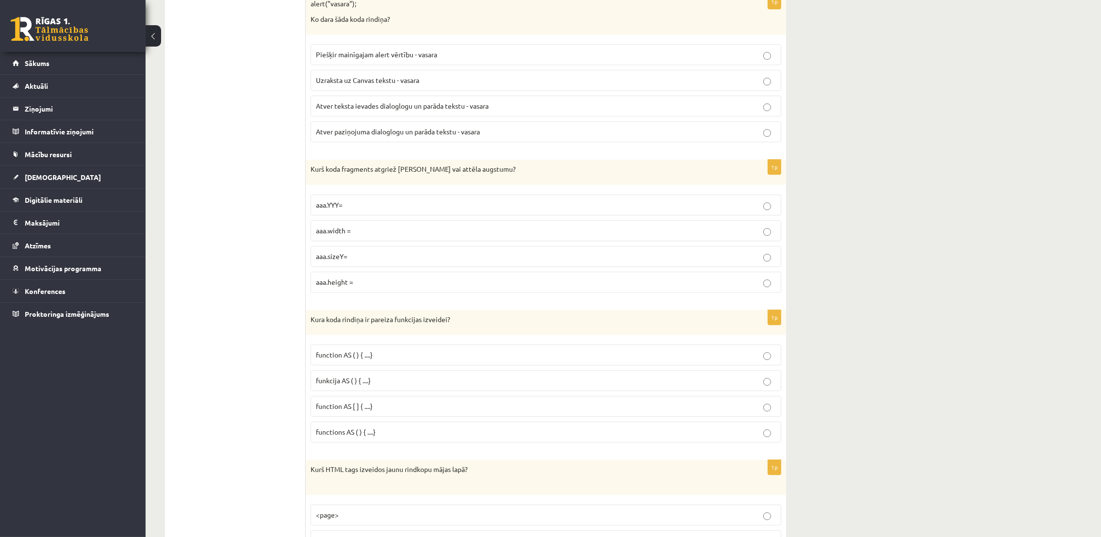
click at [463, 136] on span "Atver paziņojuma dialoglogu un parāda tekstu - vasara" at bounding box center [398, 131] width 164 height 9
click at [371, 287] on p "aaa.height =" at bounding box center [546, 282] width 460 height 10
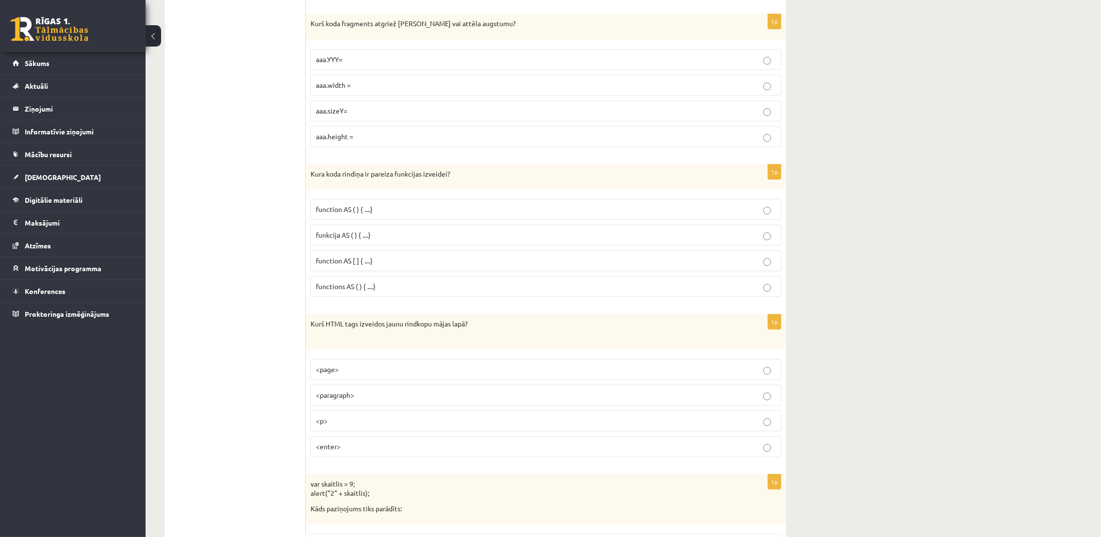
scroll to position [4512, 0]
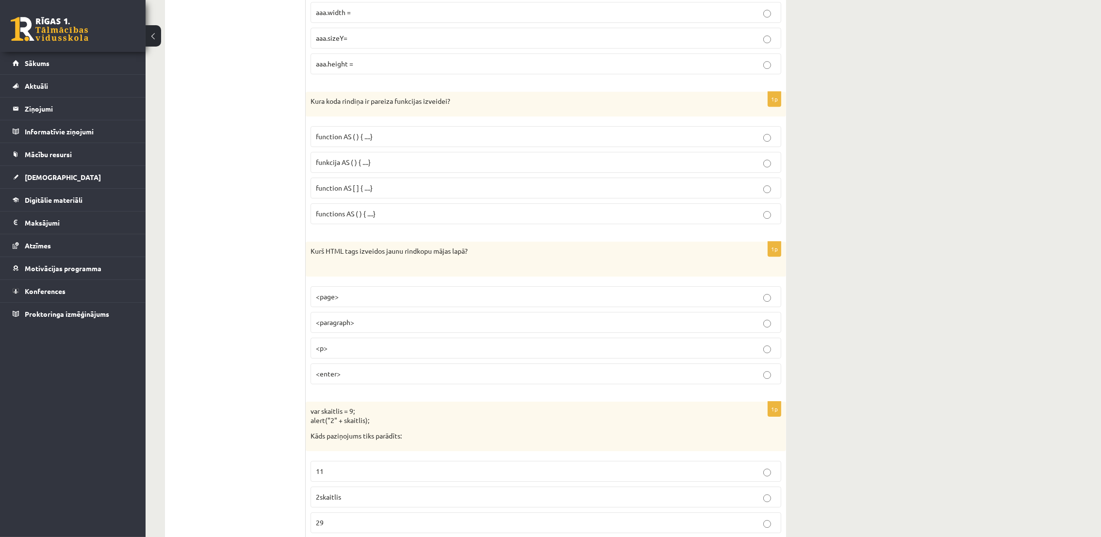
click at [364, 192] on span "function AS [ ] { ....}" at bounding box center [344, 187] width 57 height 9
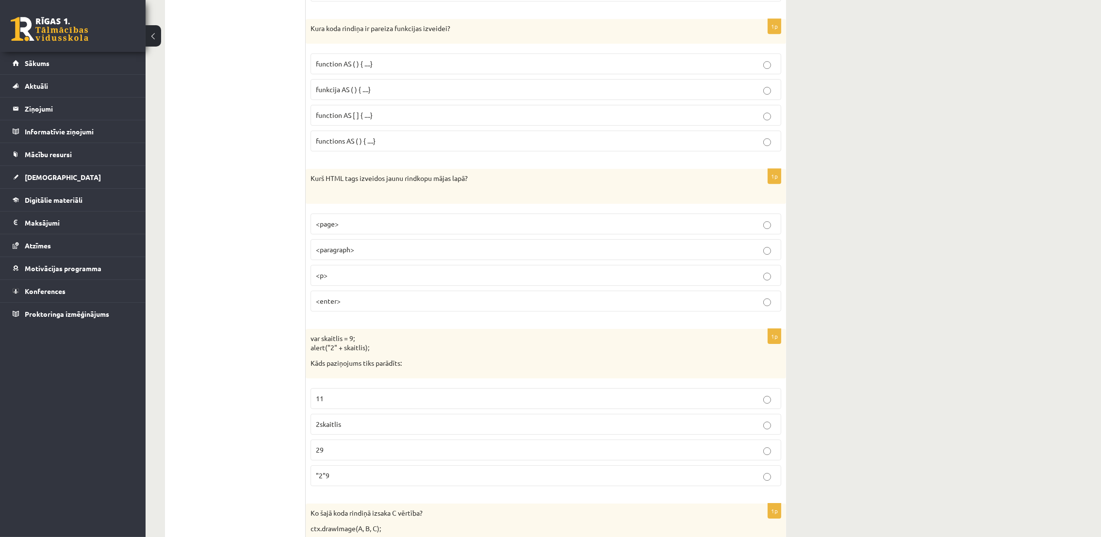
scroll to position [4658, 0]
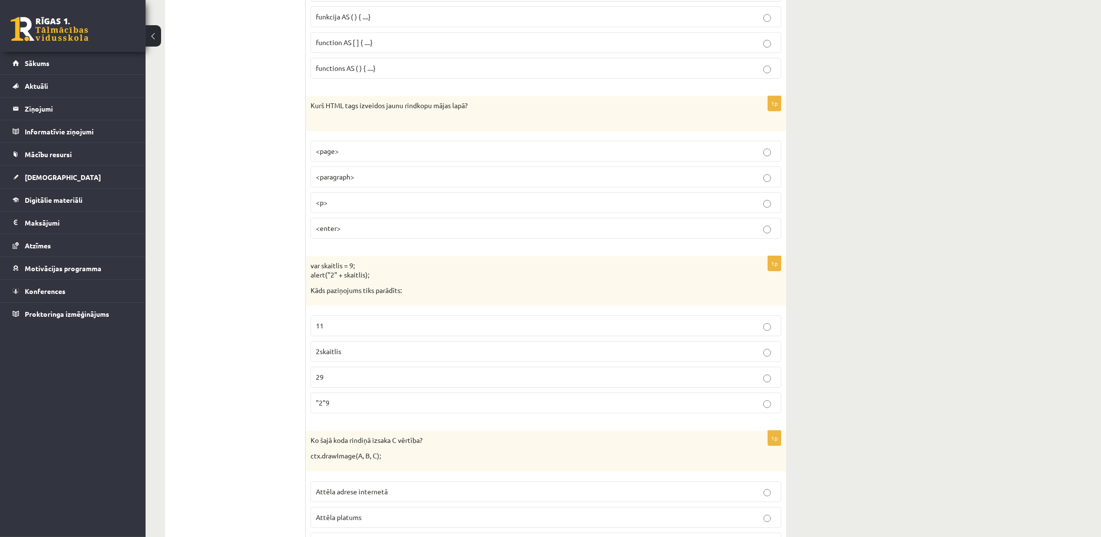
click at [338, 208] on p "<p>" at bounding box center [546, 202] width 460 height 10
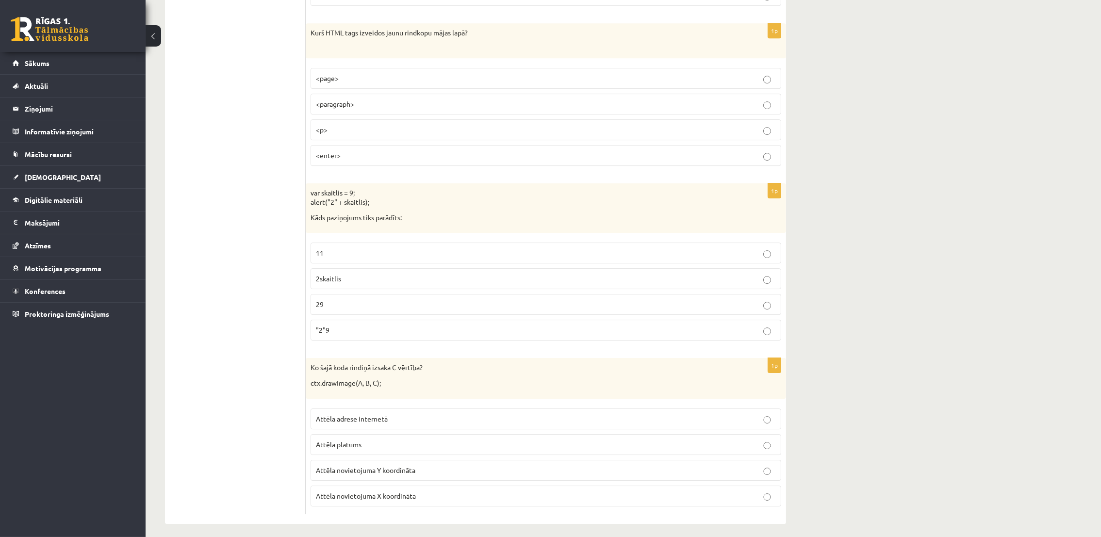
scroll to position [4758, 0]
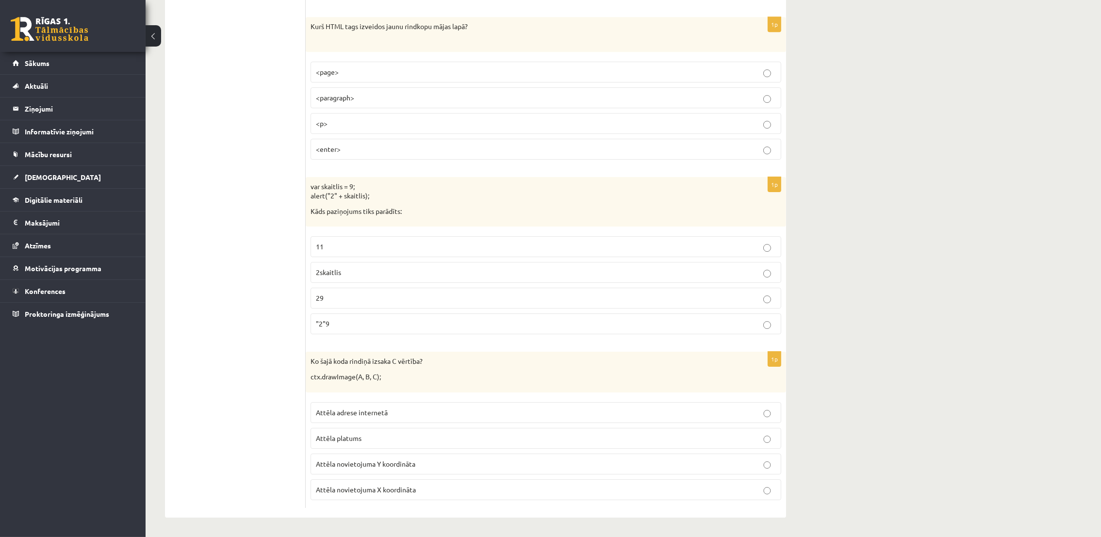
click at [333, 297] on p "29" at bounding box center [546, 298] width 460 height 10
click at [397, 358] on span "Attēla novietojuma Y koordināta" at bounding box center [365, 463] width 99 height 9
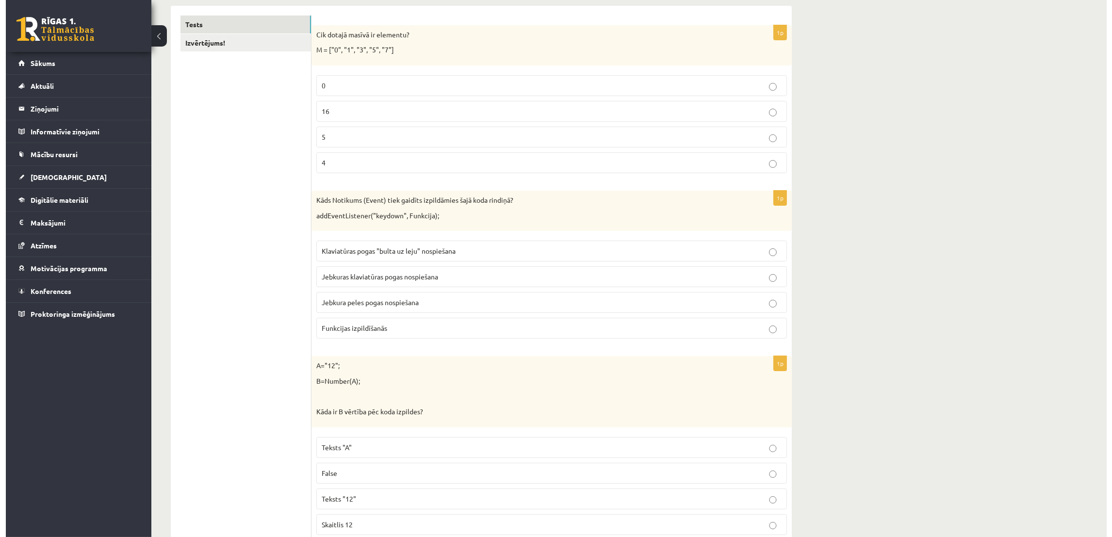
scroll to position [0, 0]
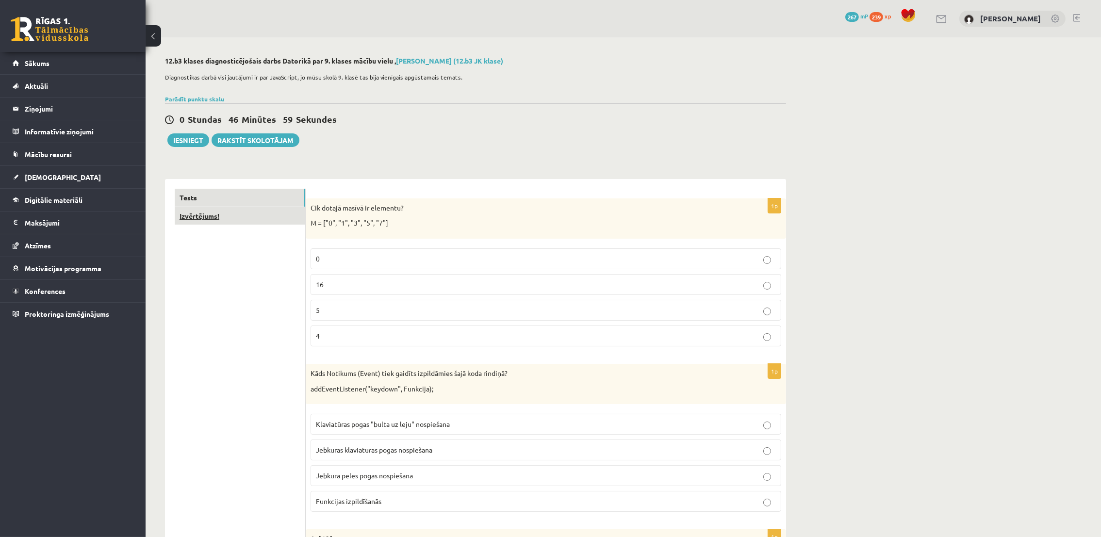
click at [195, 218] on link "Izvērtējums!" at bounding box center [240, 216] width 131 height 18
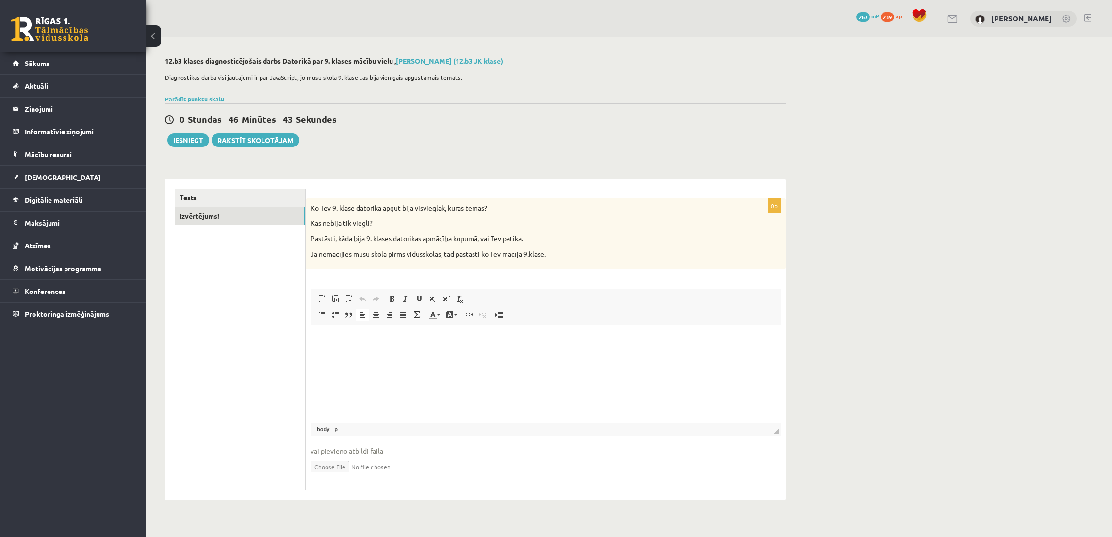
click at [363, 343] on p "Bagātinātā teksta redaktors, wiswyg-editor-user-answer-47433839099140" at bounding box center [546, 340] width 450 height 10
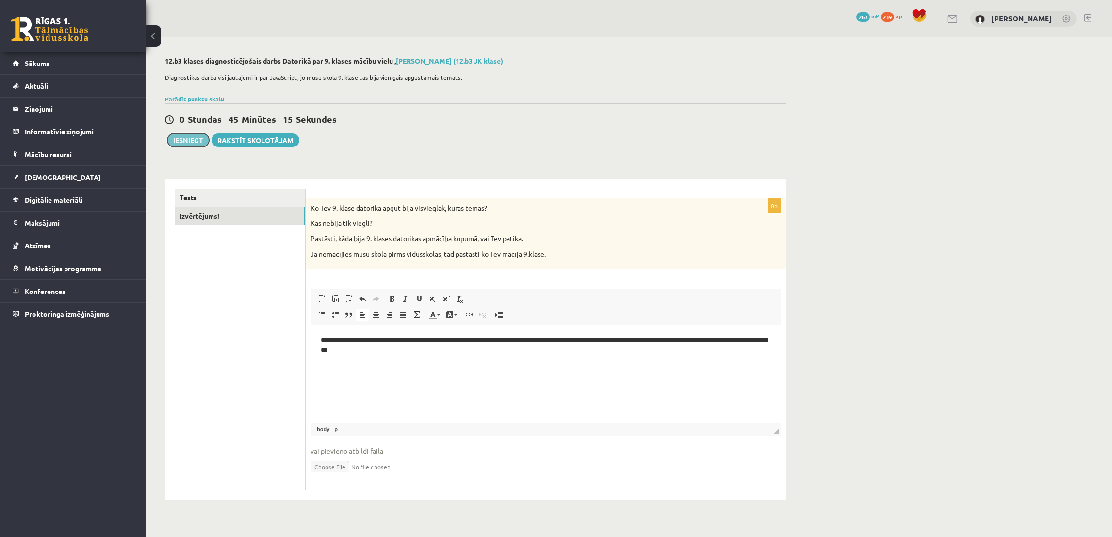
click at [185, 144] on button "Iesniegt" at bounding box center [188, 140] width 42 height 14
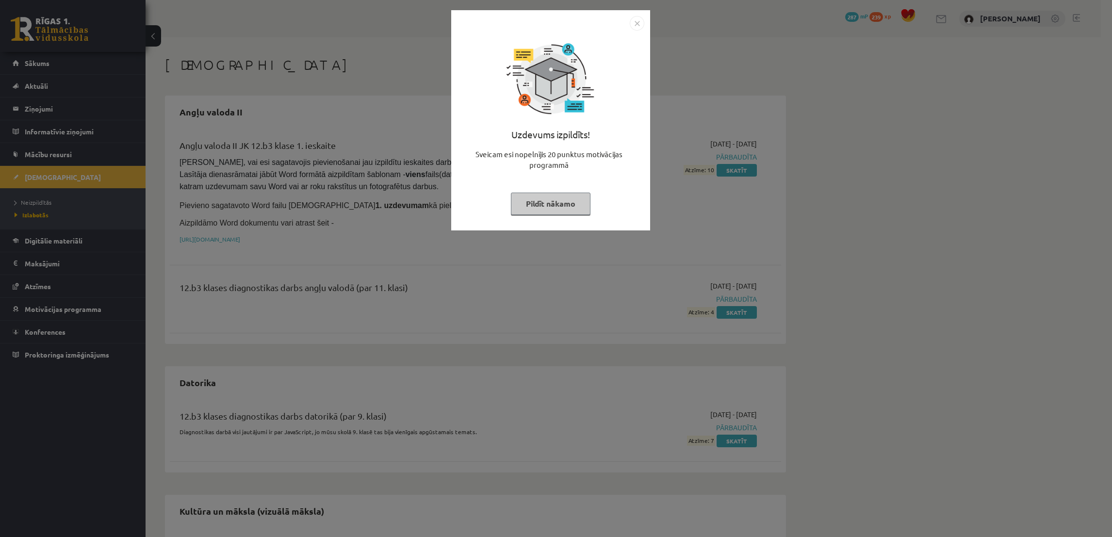
click at [546, 205] on button "Pildīt nākamo" at bounding box center [551, 204] width 80 height 22
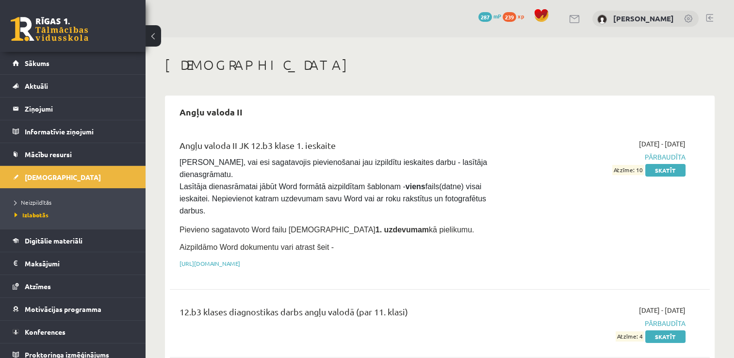
drag, startPoint x: 708, startPoint y: 5, endPoint x: 347, endPoint y: 55, distance: 364.4
click at [18, 32] on link at bounding box center [50, 29] width 78 height 24
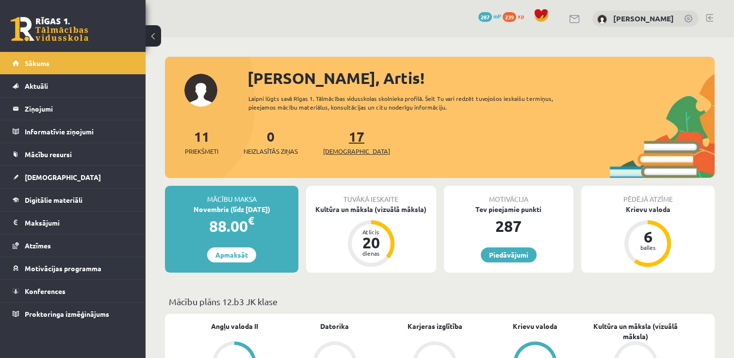
click at [344, 139] on link "17 Ieskaites" at bounding box center [356, 142] width 67 height 29
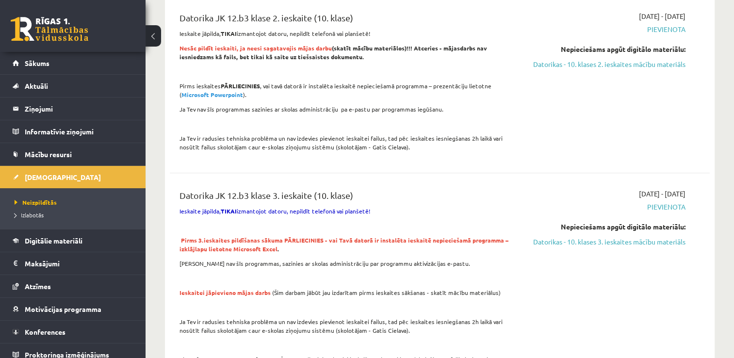
scroll to position [534, 0]
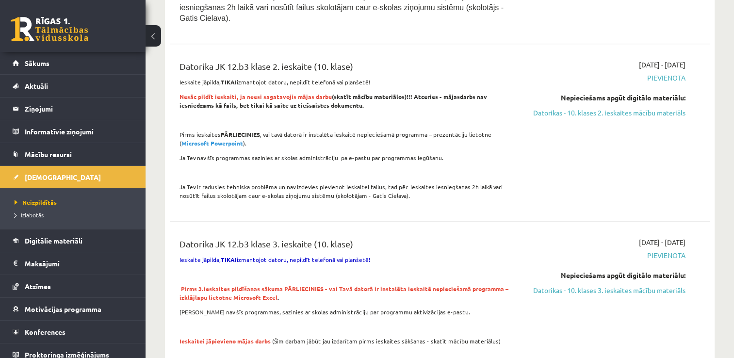
click at [17, 32] on link at bounding box center [50, 29] width 78 height 24
